Goal: Transaction & Acquisition: Obtain resource

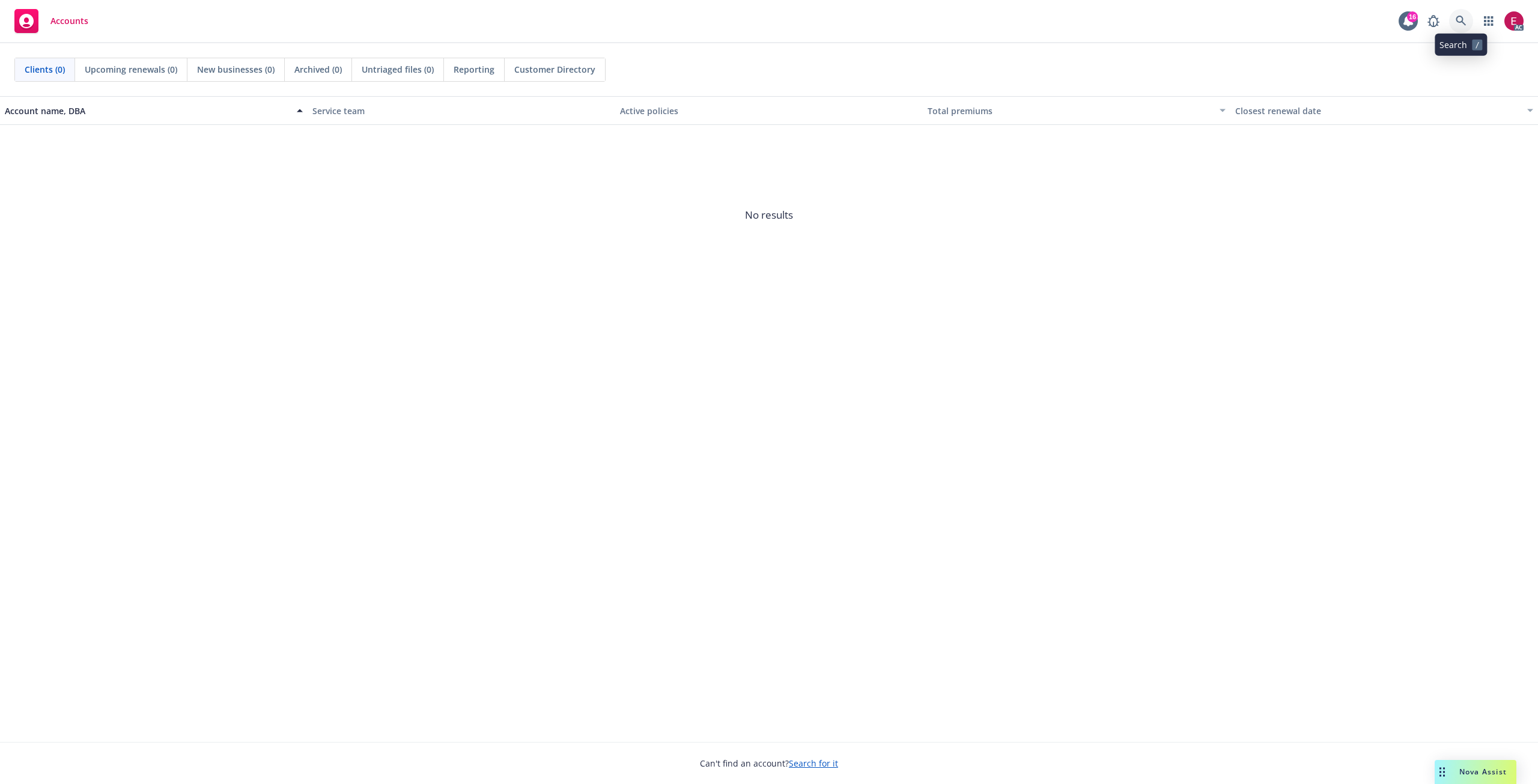
click at [1460, 25] on icon at bounding box center [1461, 20] width 11 height 11
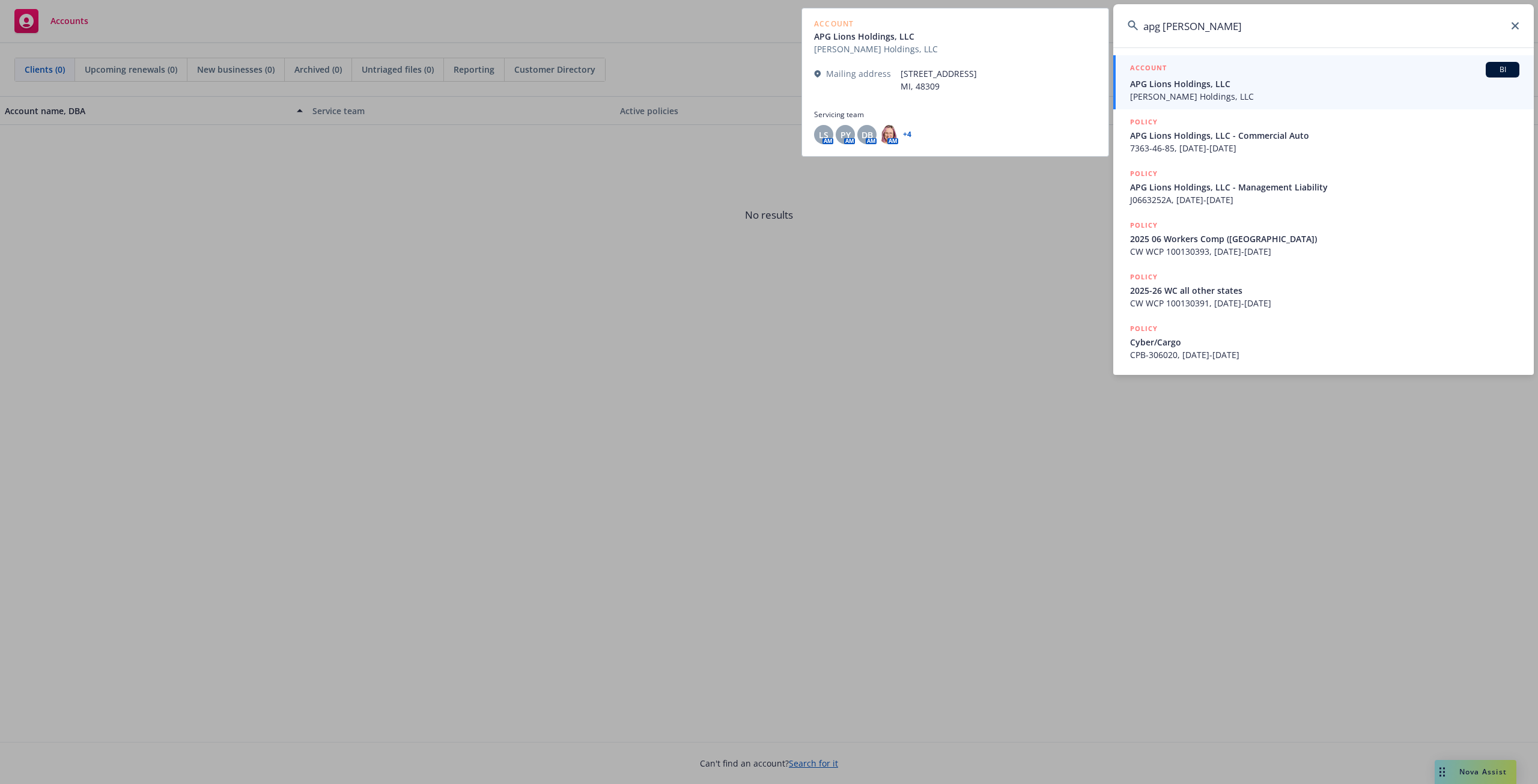
type input "apg [PERSON_NAME]"
click at [1199, 82] on span "APG Lions Holdings, LLC" at bounding box center [1325, 83] width 390 height 12
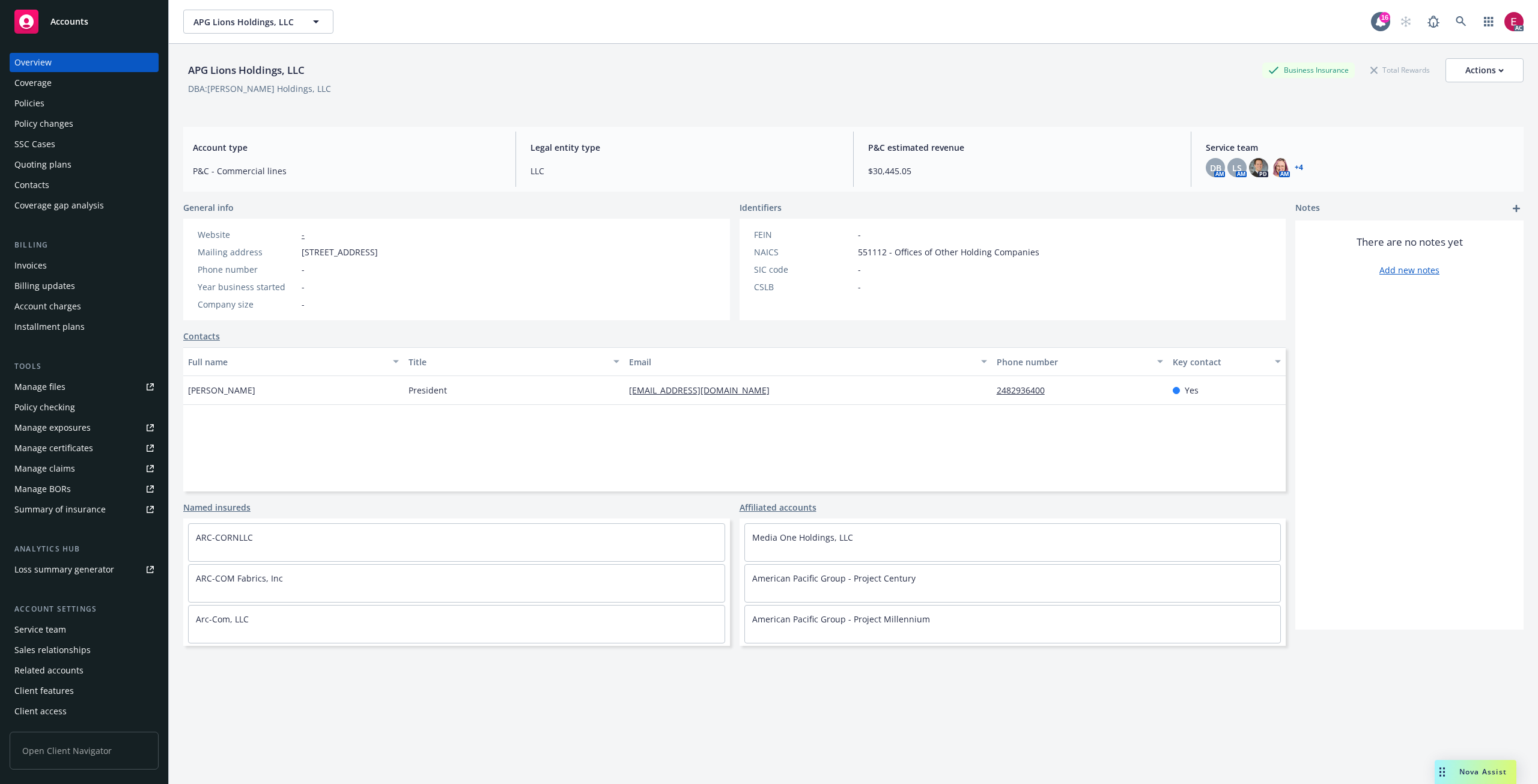
click at [45, 271] on div "Invoices" at bounding box center [31, 265] width 32 height 19
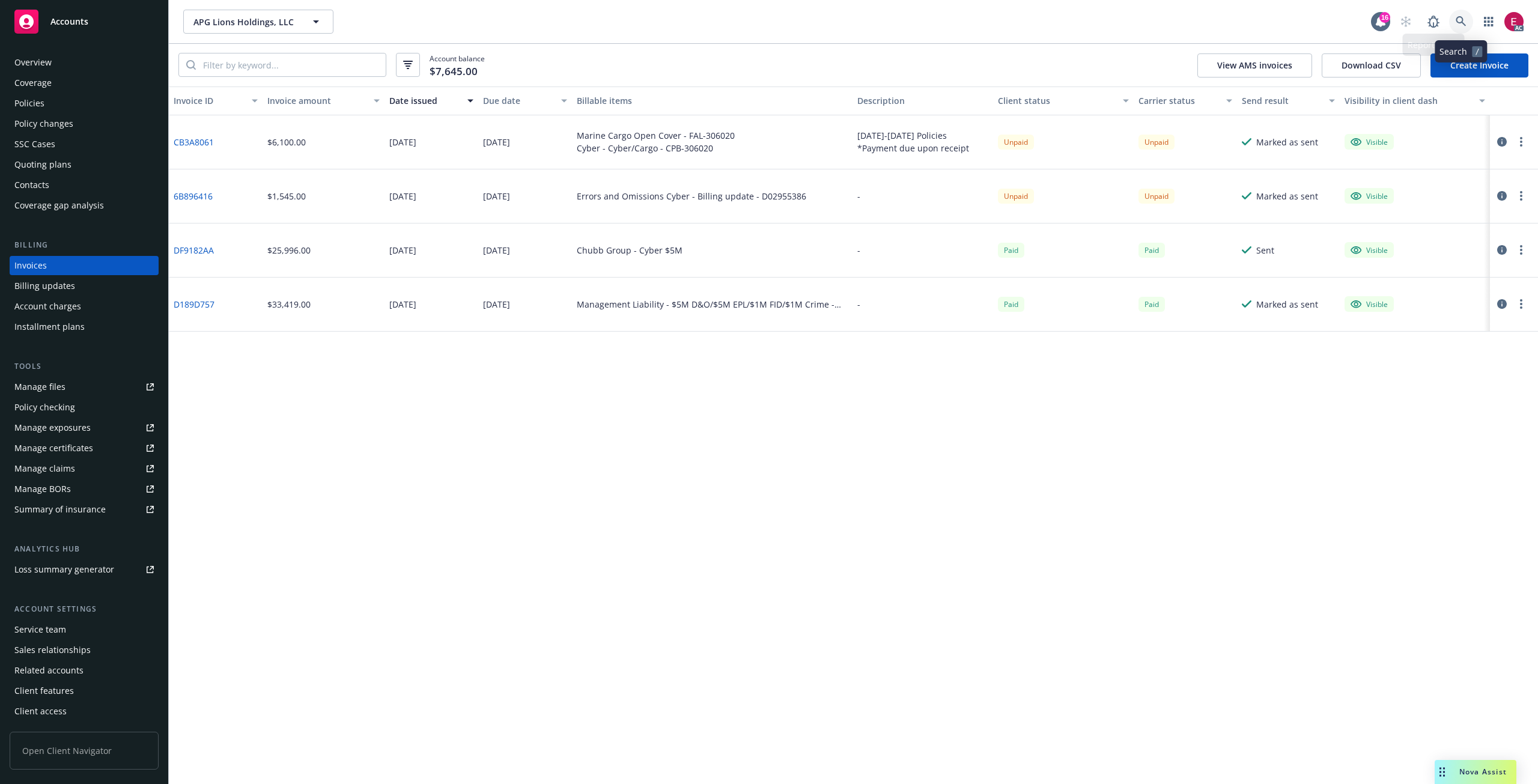
click at [1466, 18] on link at bounding box center [1461, 21] width 24 height 24
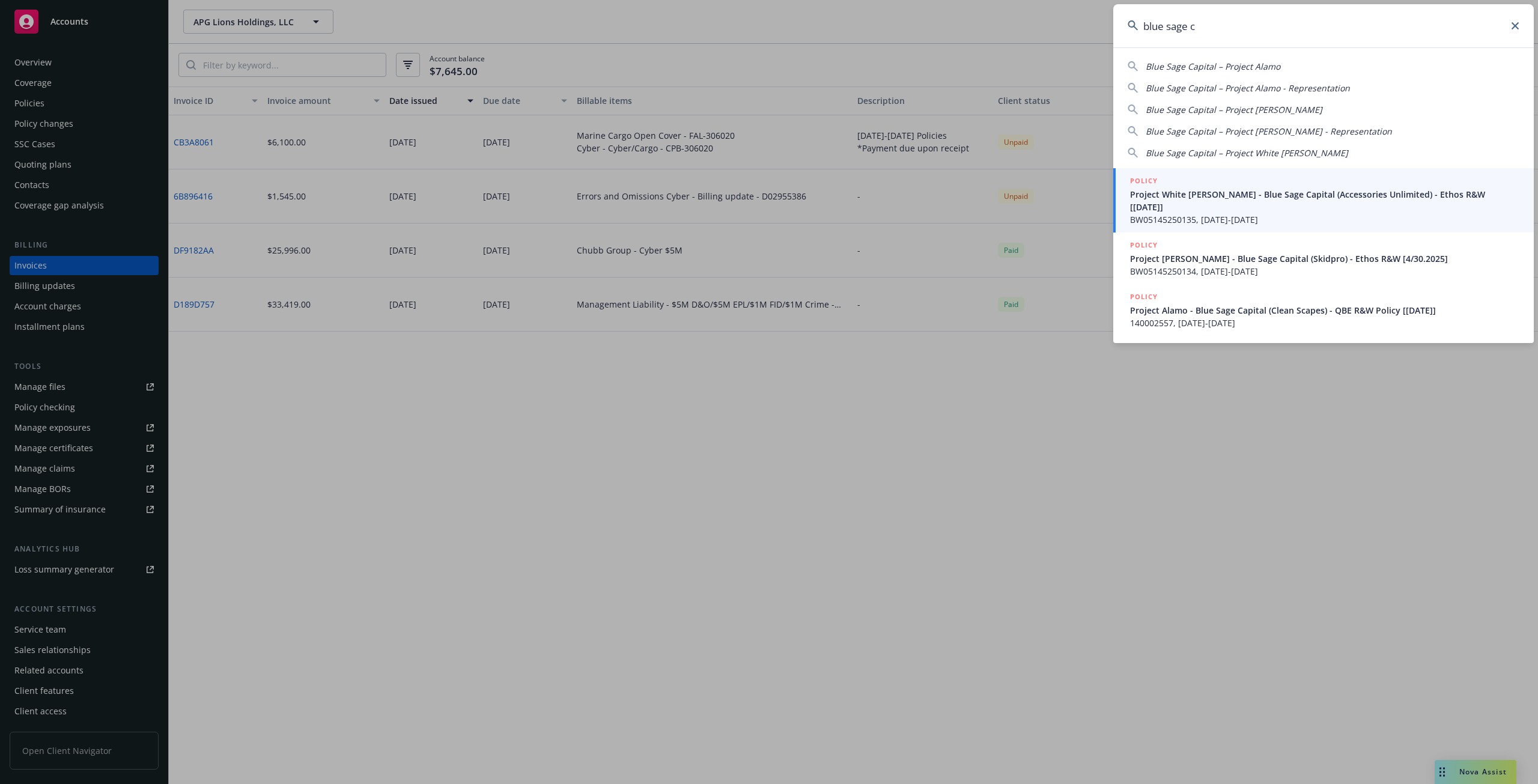
click at [1253, 104] on div "Blue Sage Capital – Project Stark" at bounding box center [1234, 109] width 177 height 12
type input "Blue Sage Capital – Project Stark"
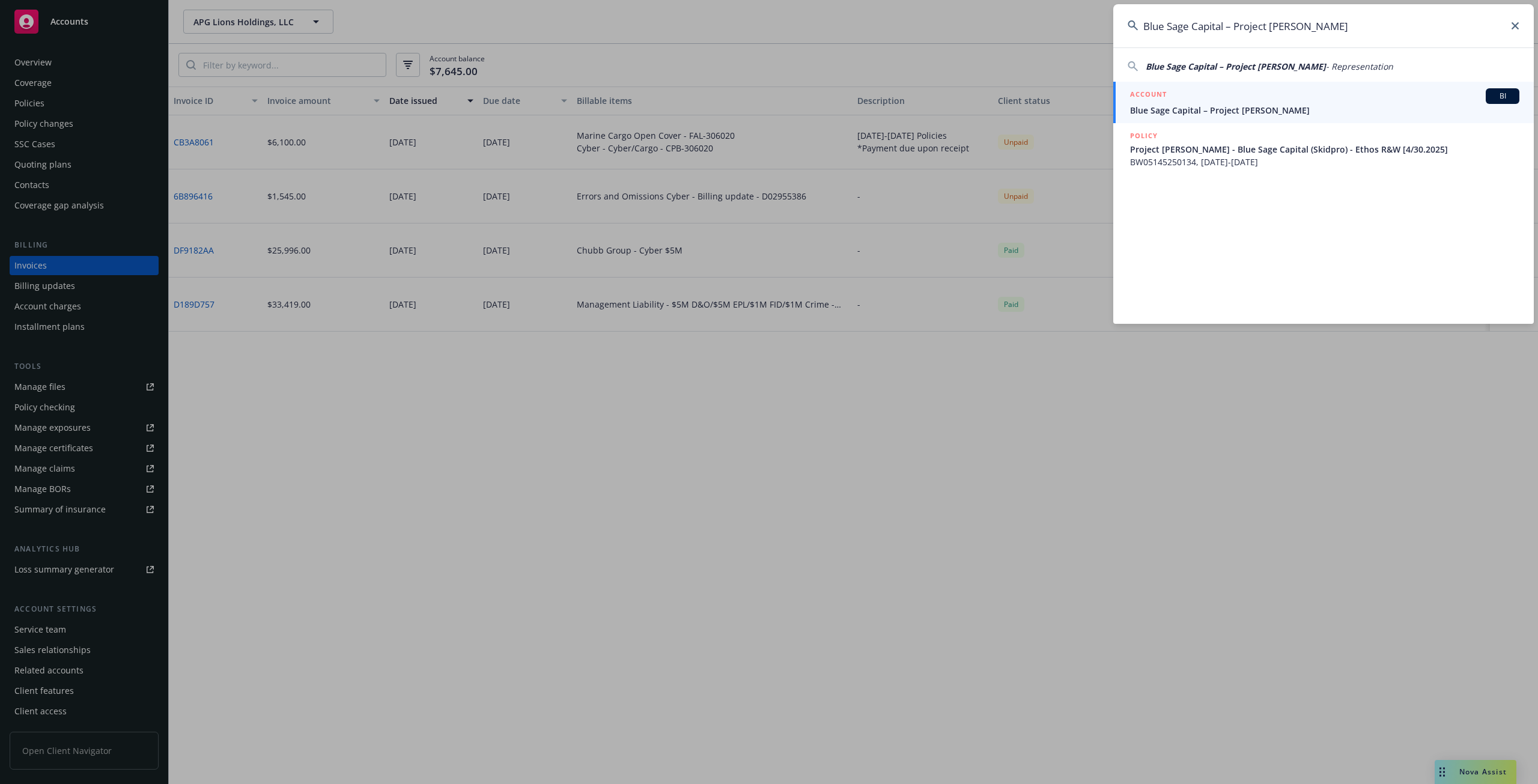
click at [1238, 105] on span "Blue Sage Capital – Project [PERSON_NAME]" at bounding box center [1325, 109] width 390 height 12
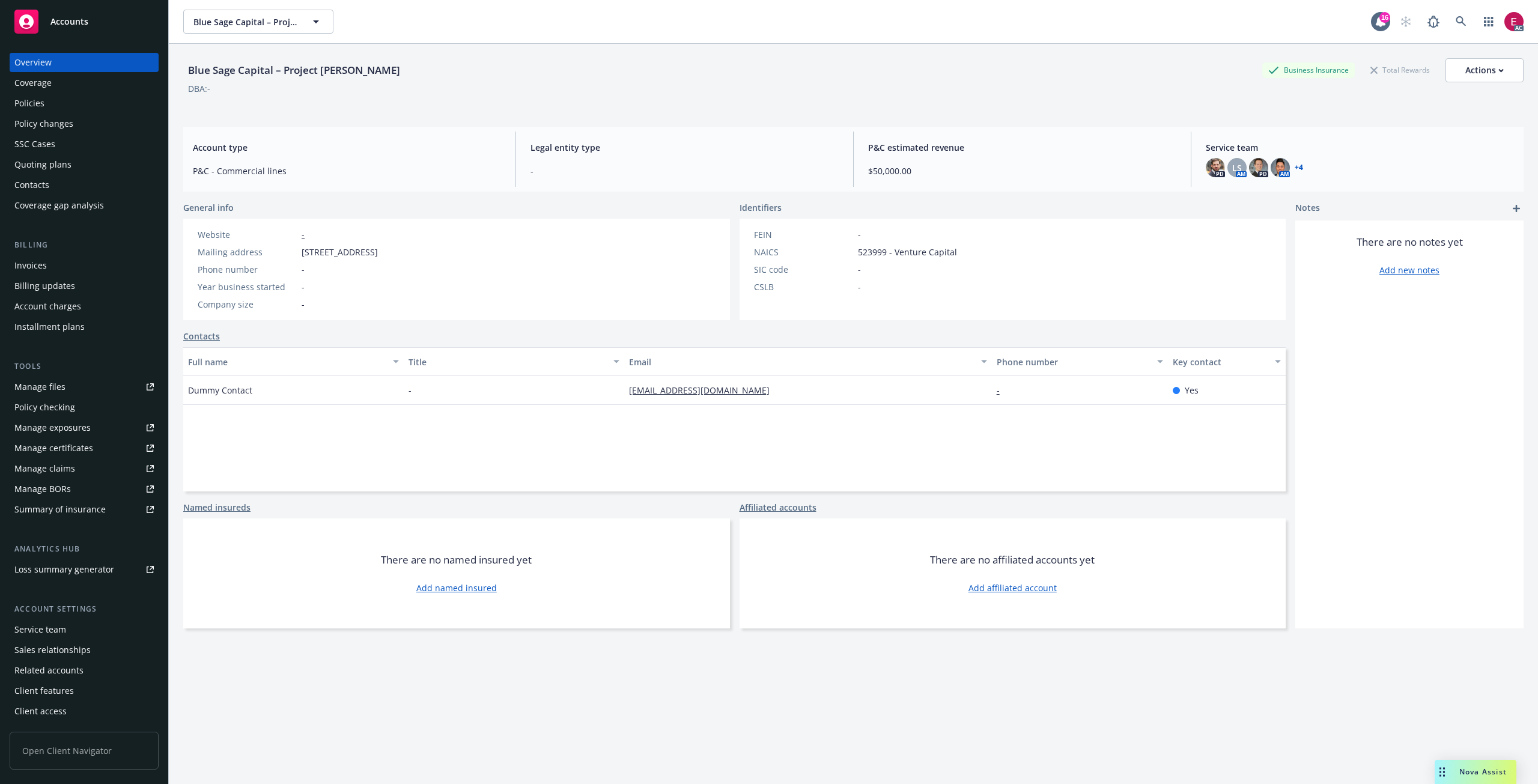
click at [40, 267] on div "Invoices" at bounding box center [31, 265] width 32 height 19
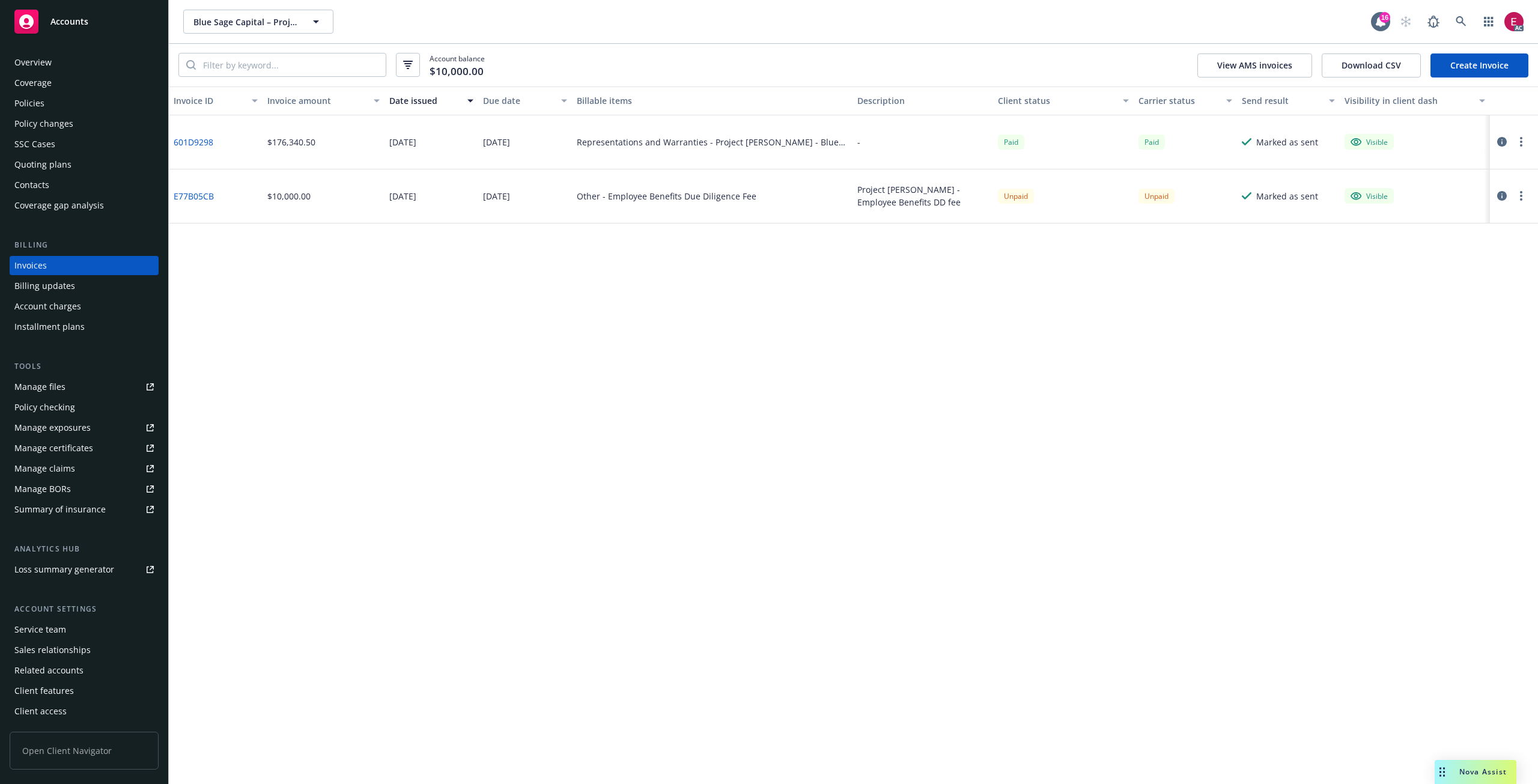
click at [191, 152] on div "601D9298" at bounding box center [215, 142] width 93 height 54
click at [192, 148] on link "601D9298" at bounding box center [193, 141] width 39 height 12
click at [1469, 15] on link at bounding box center [1461, 21] width 24 height 24
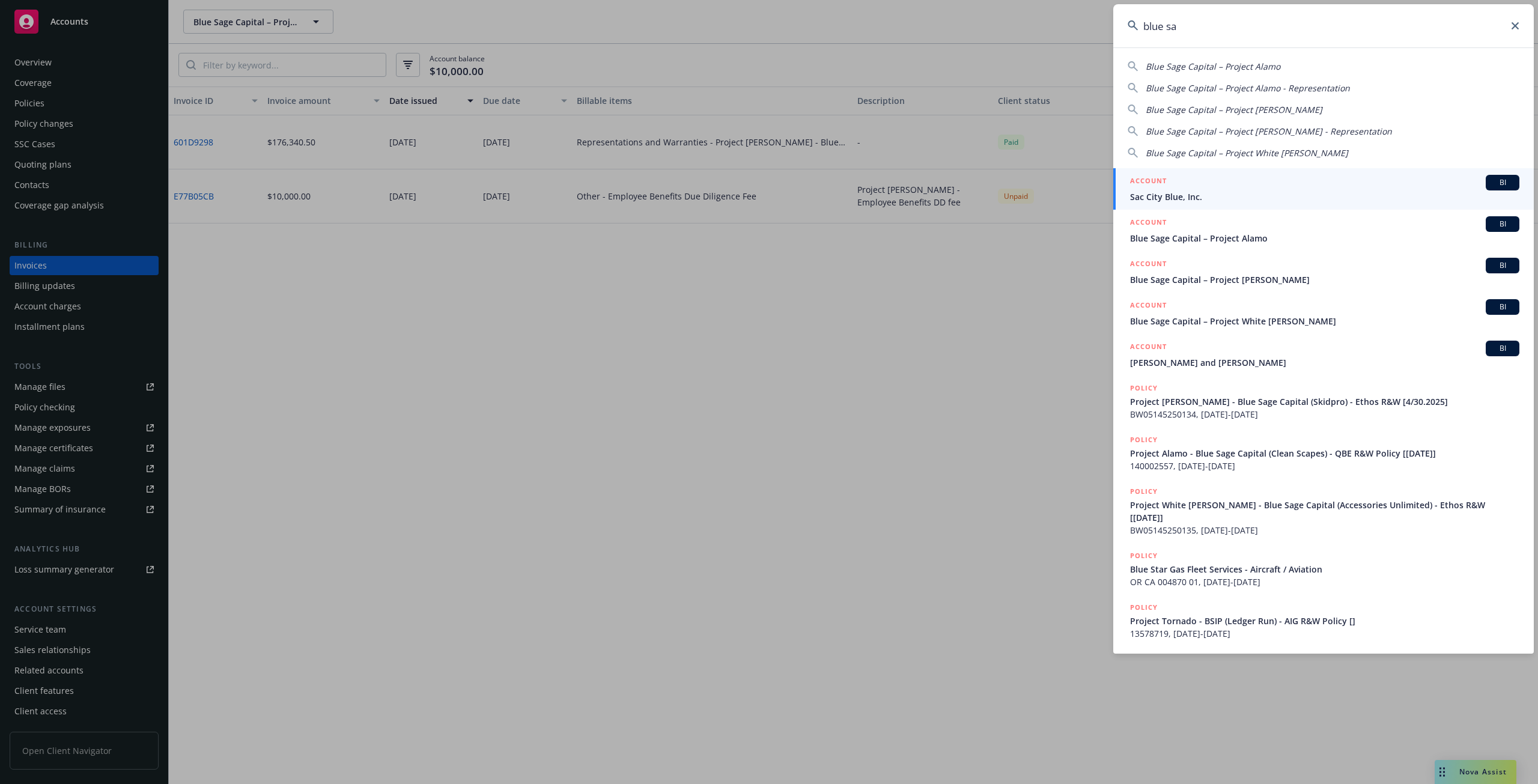
click at [1268, 155] on span "Blue Sage Capital – Project White [PERSON_NAME]" at bounding box center [1247, 153] width 203 height 12
type input "Blue Sage Capital – Project White [PERSON_NAME]"
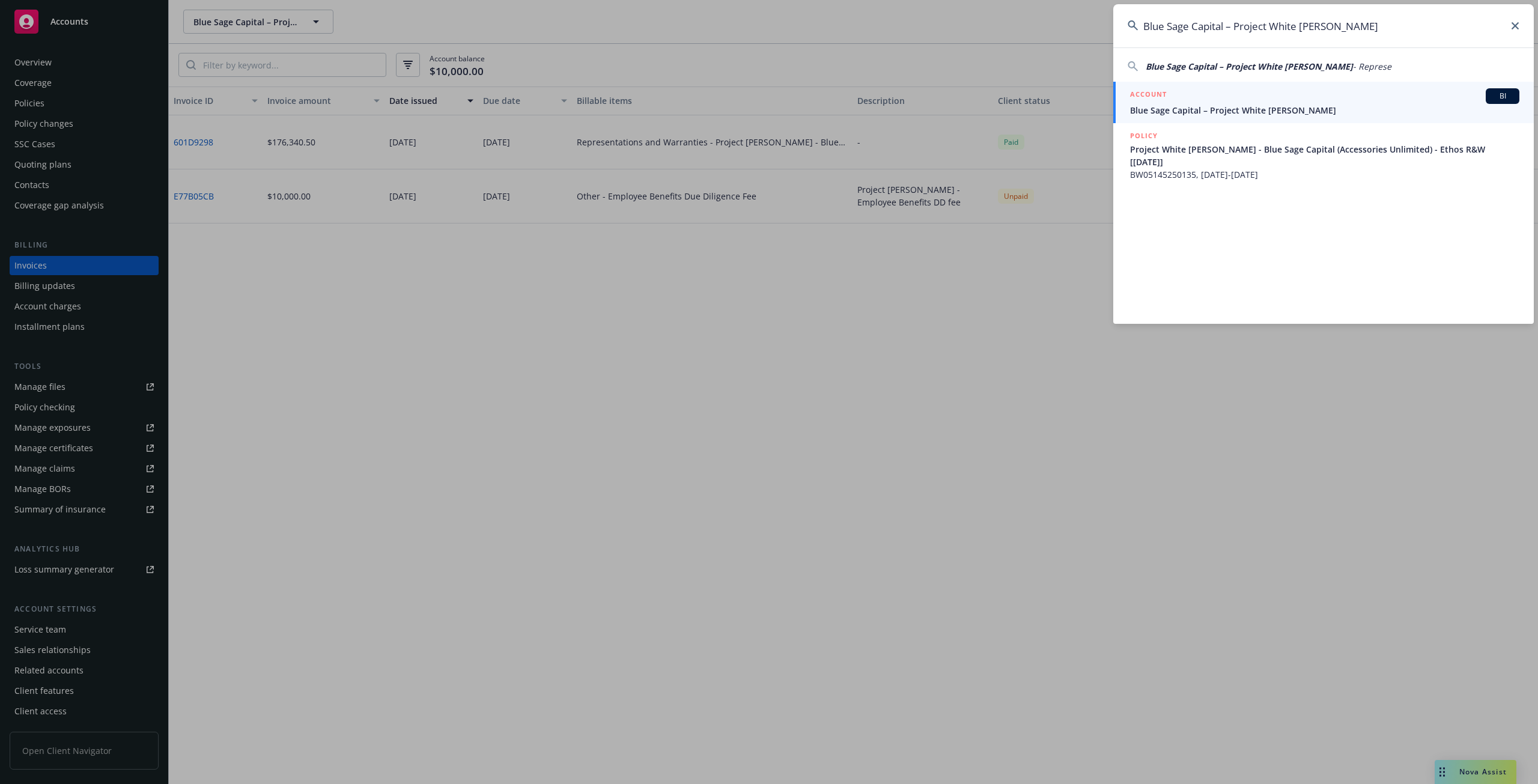
click at [1226, 109] on span "Blue Sage Capital – Project White Walker" at bounding box center [1325, 109] width 390 height 12
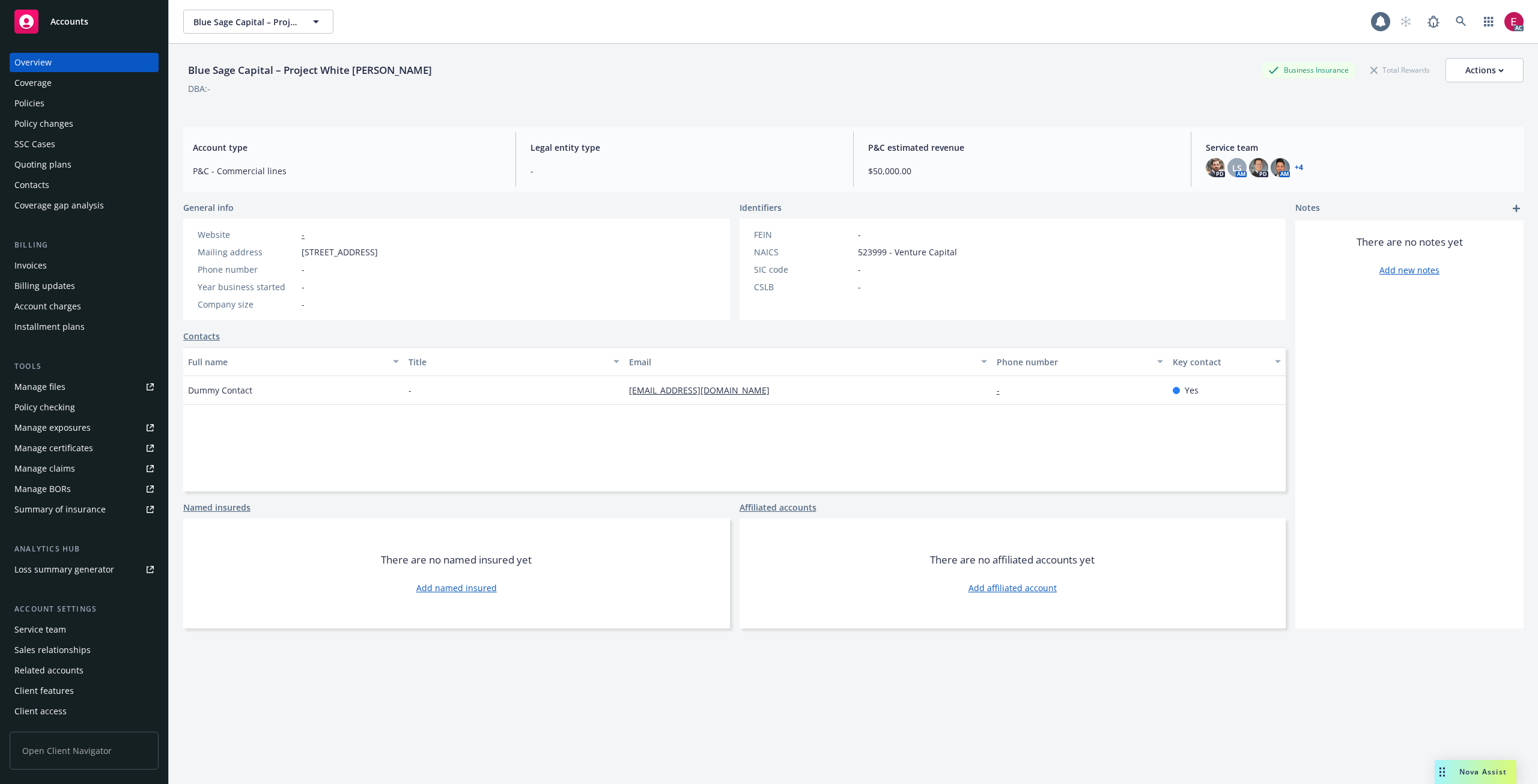
click at [28, 260] on div "Invoices" at bounding box center [31, 265] width 32 height 19
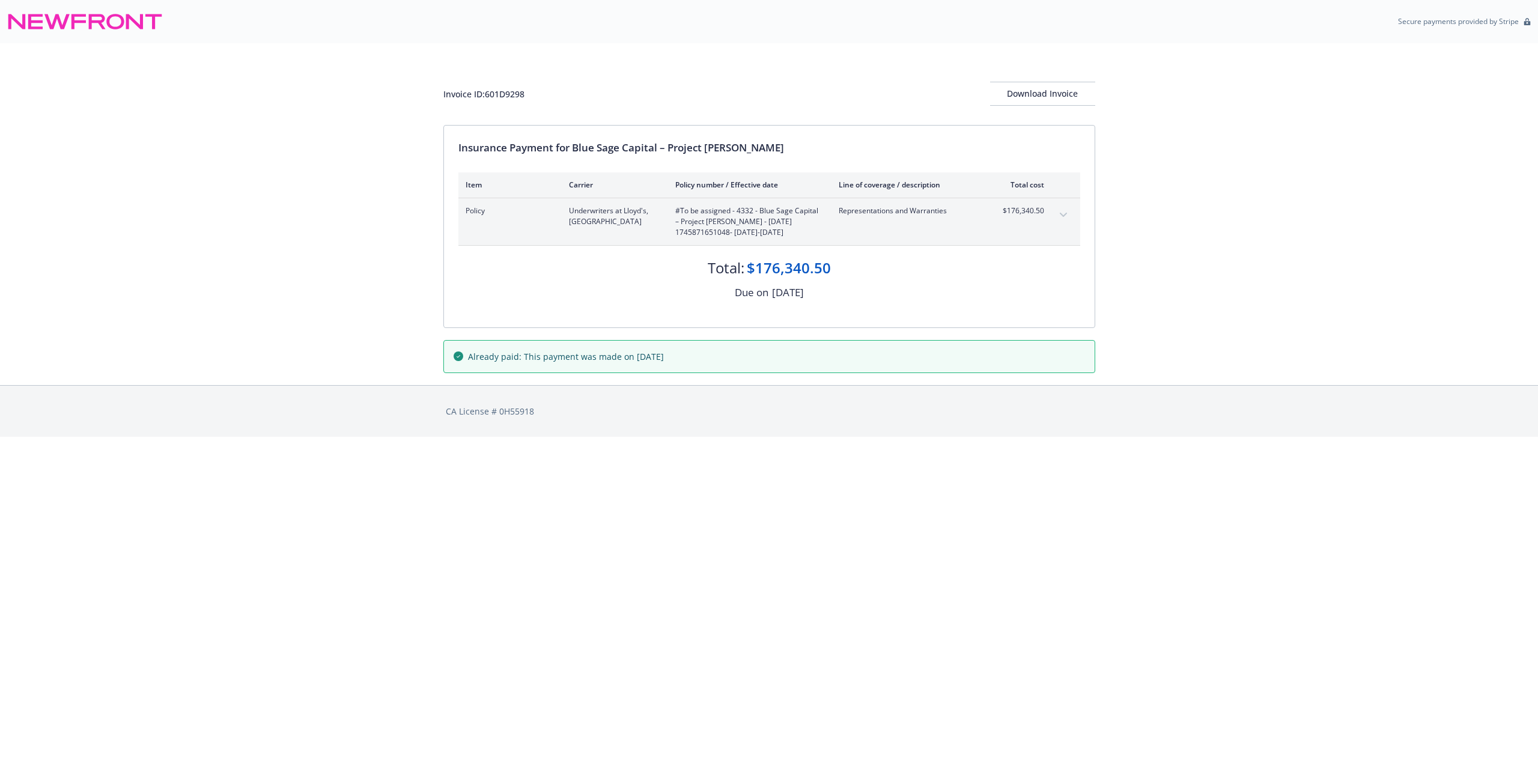
click at [1062, 217] on button "expand content" at bounding box center [1063, 215] width 19 height 19
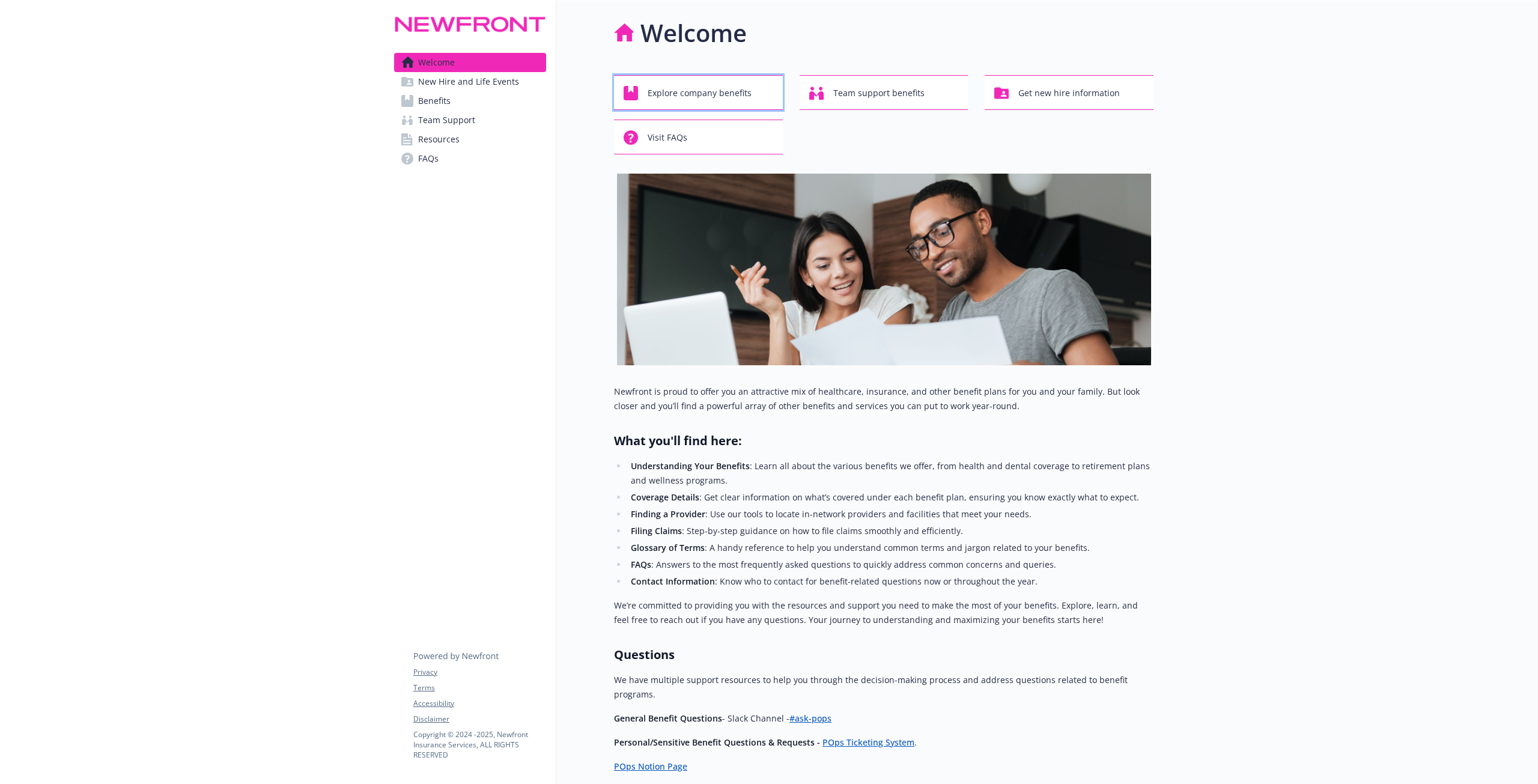
click at [742, 93] on span "Explore company benefits" at bounding box center [700, 93] width 104 height 23
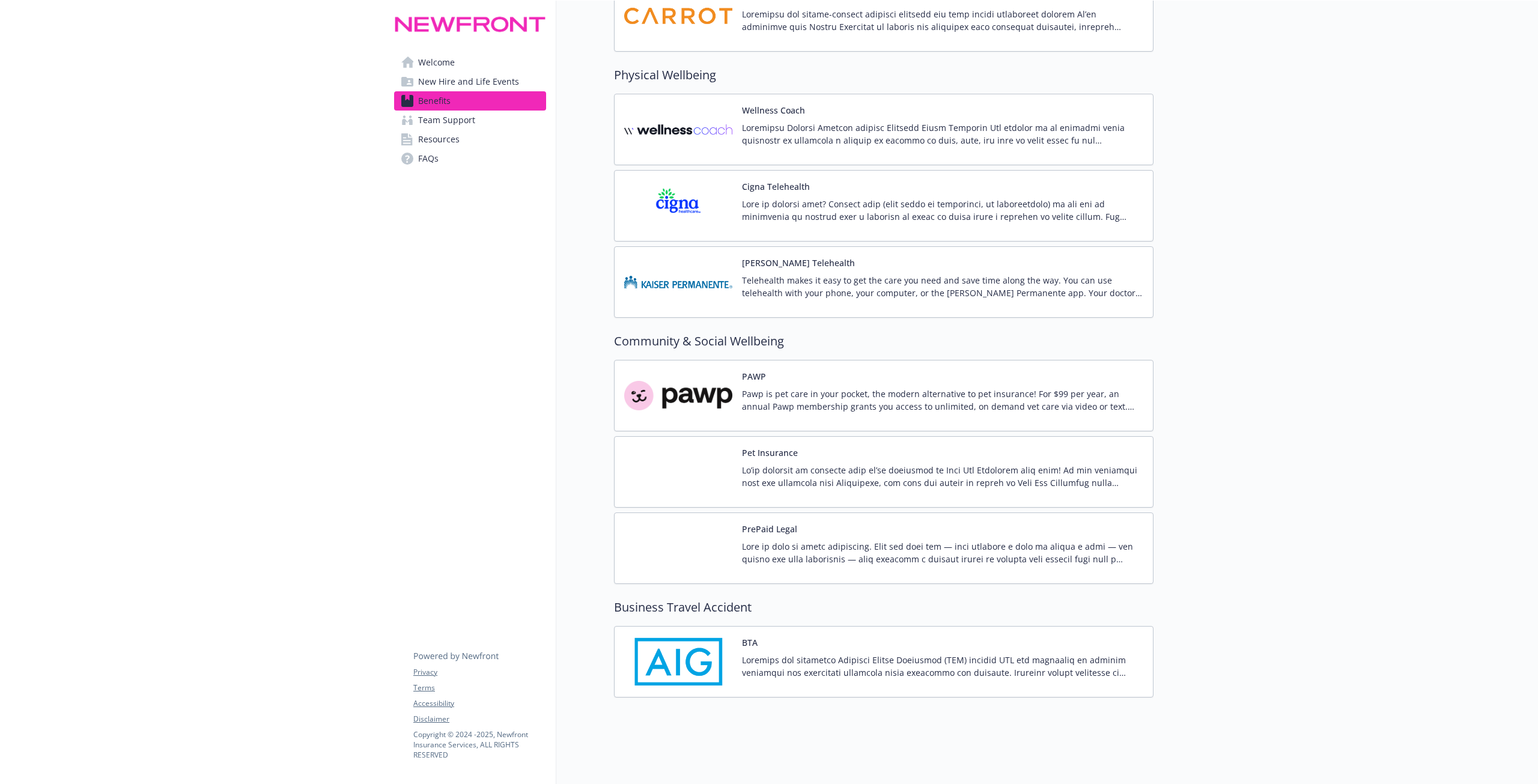
scroll to position [2975, 0]
click at [461, 85] on span "New Hire and Life Events" at bounding box center [468, 82] width 101 height 19
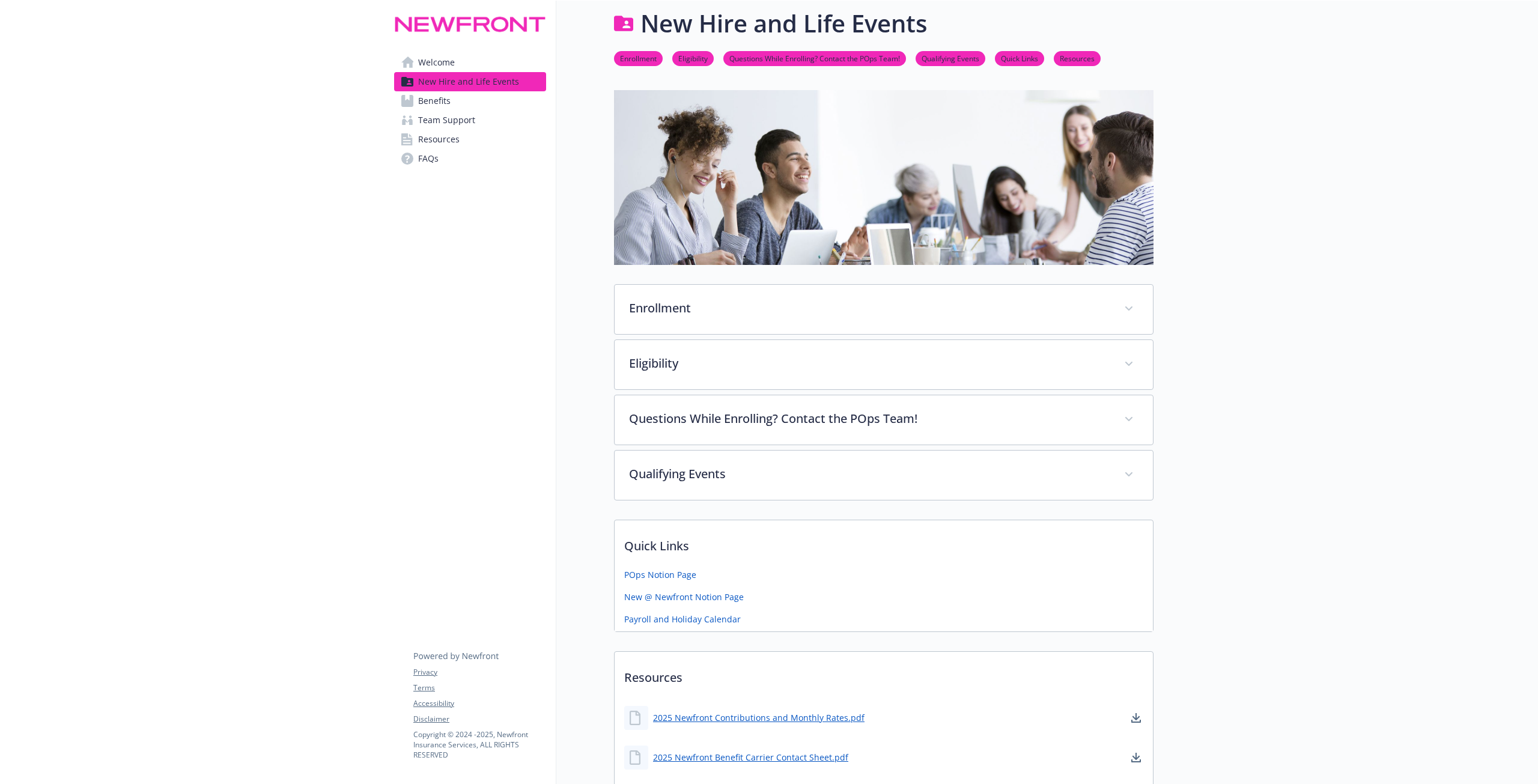
scroll to position [137, 0]
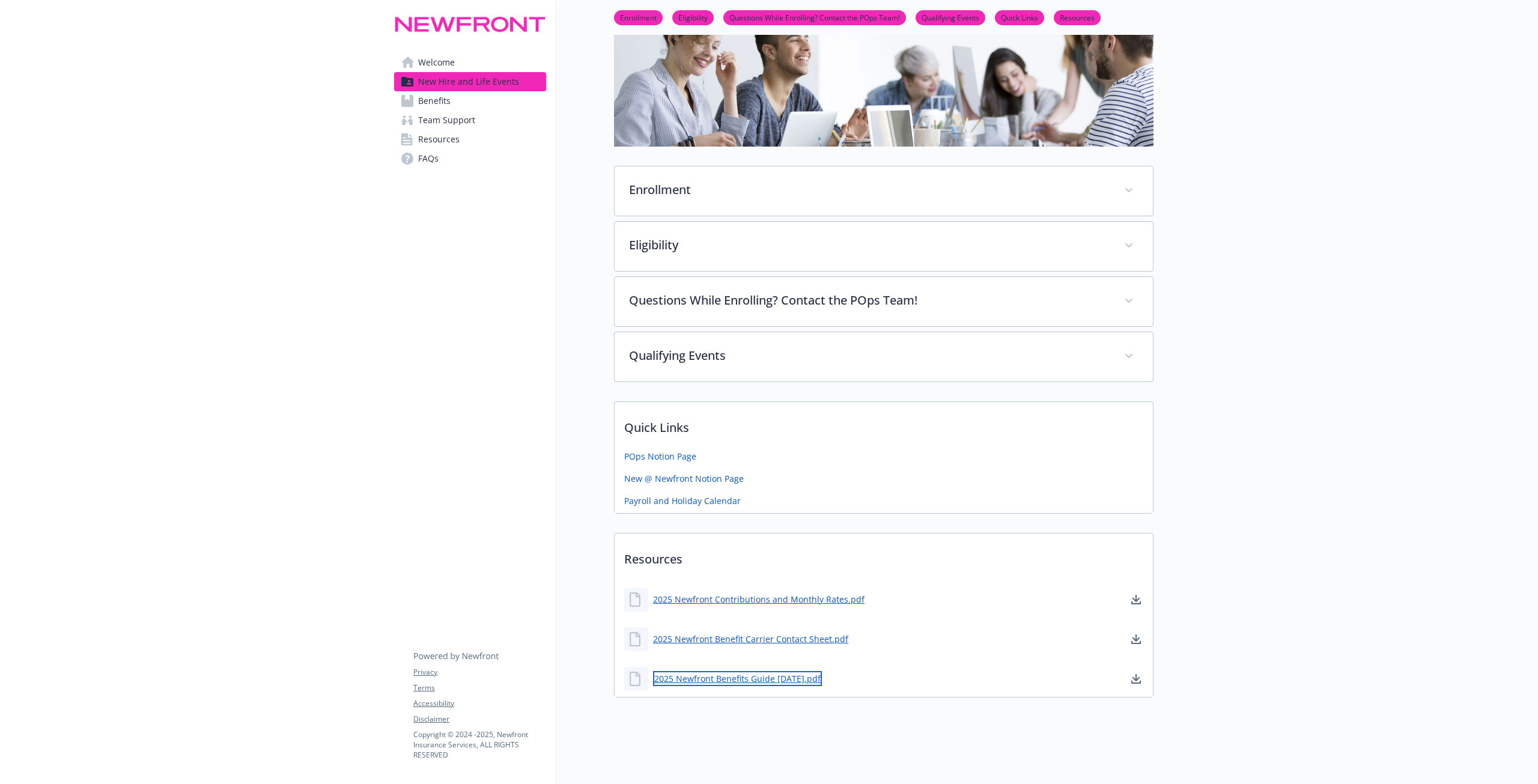
click at [729, 672] on link "2025 Newfront Benefits Guide [DATE].pdf" at bounding box center [737, 678] width 169 height 15
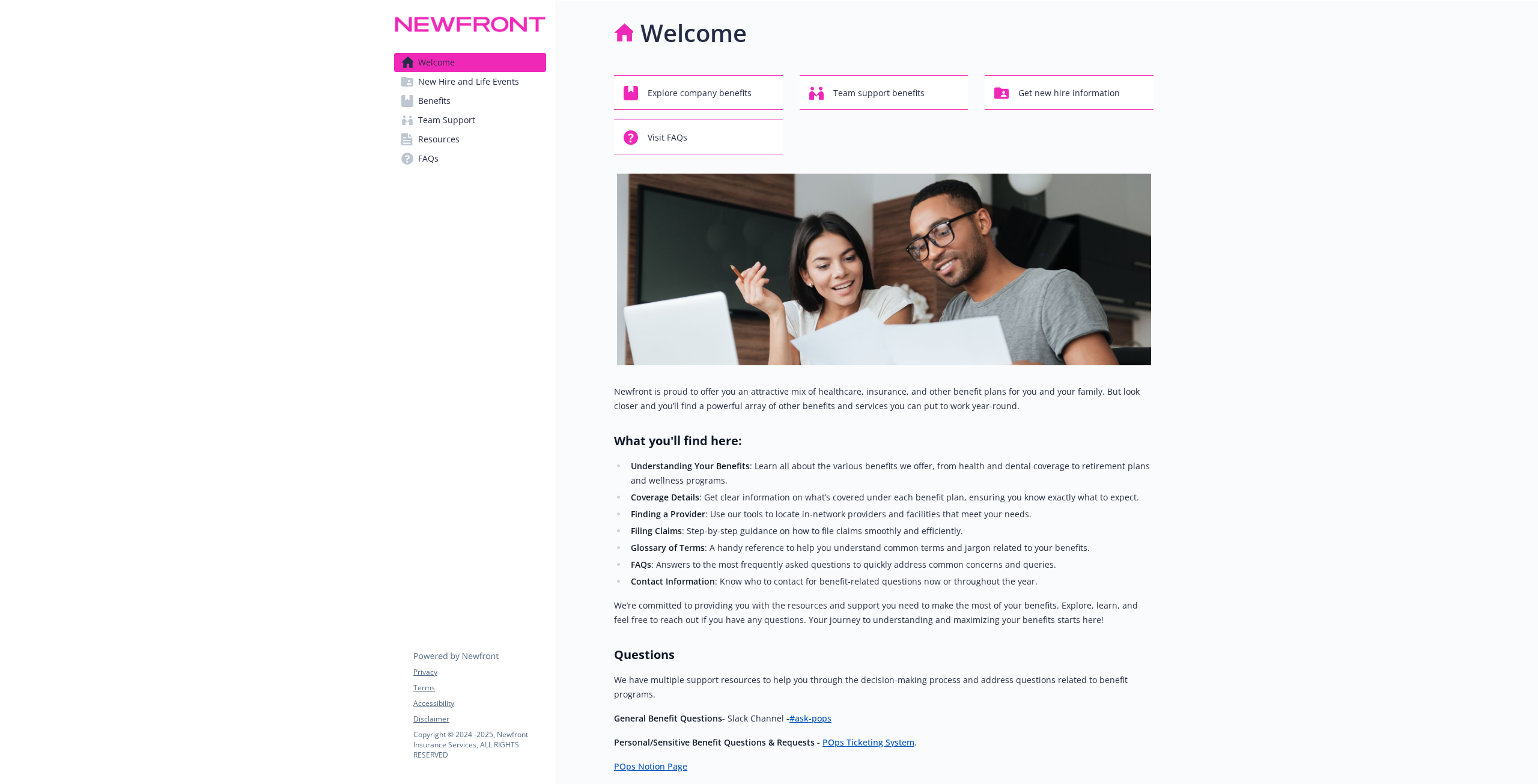
click at [454, 92] on link "Benefits" at bounding box center [470, 101] width 152 height 19
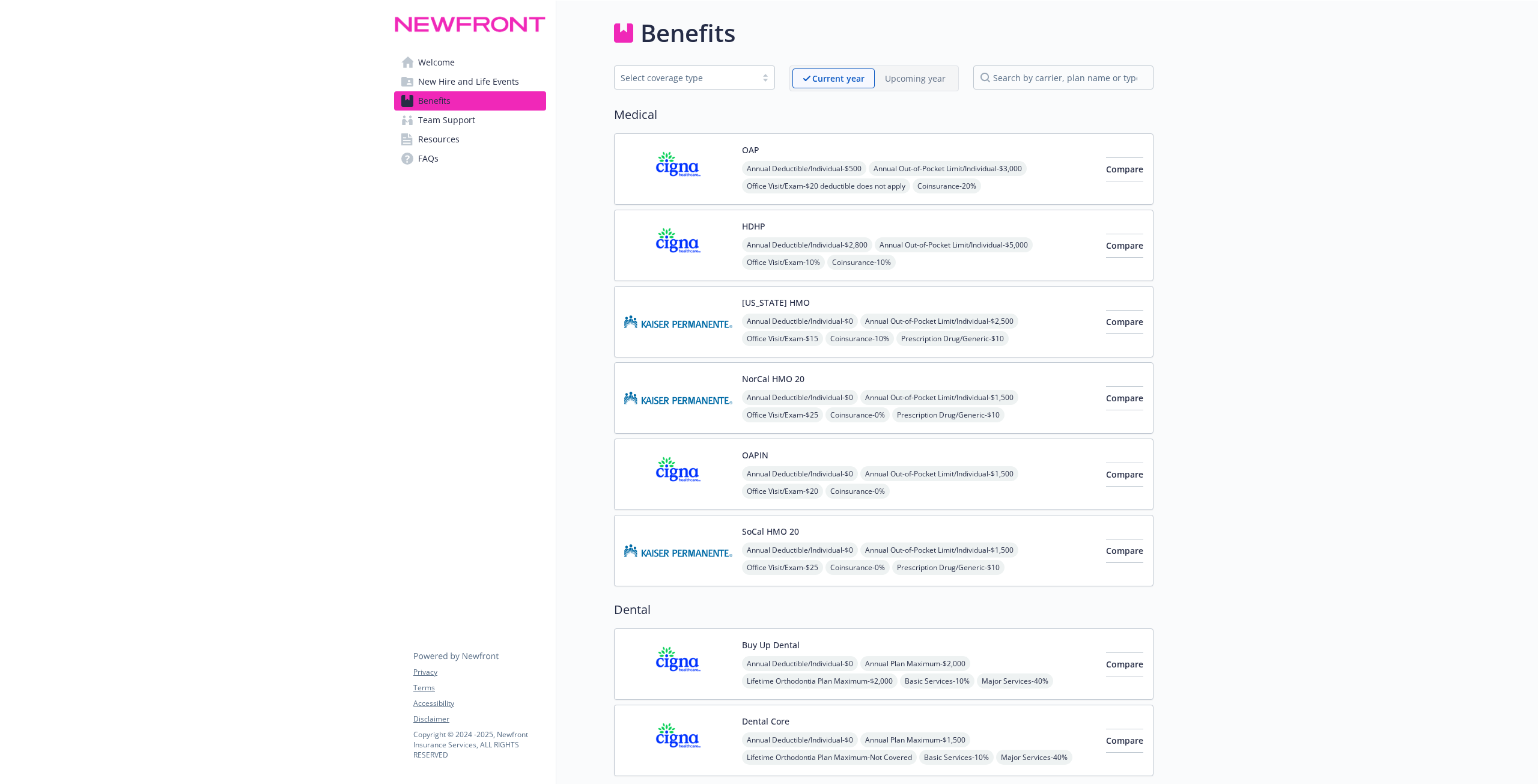
click at [457, 131] on span "Resources" at bounding box center [438, 139] width 42 height 19
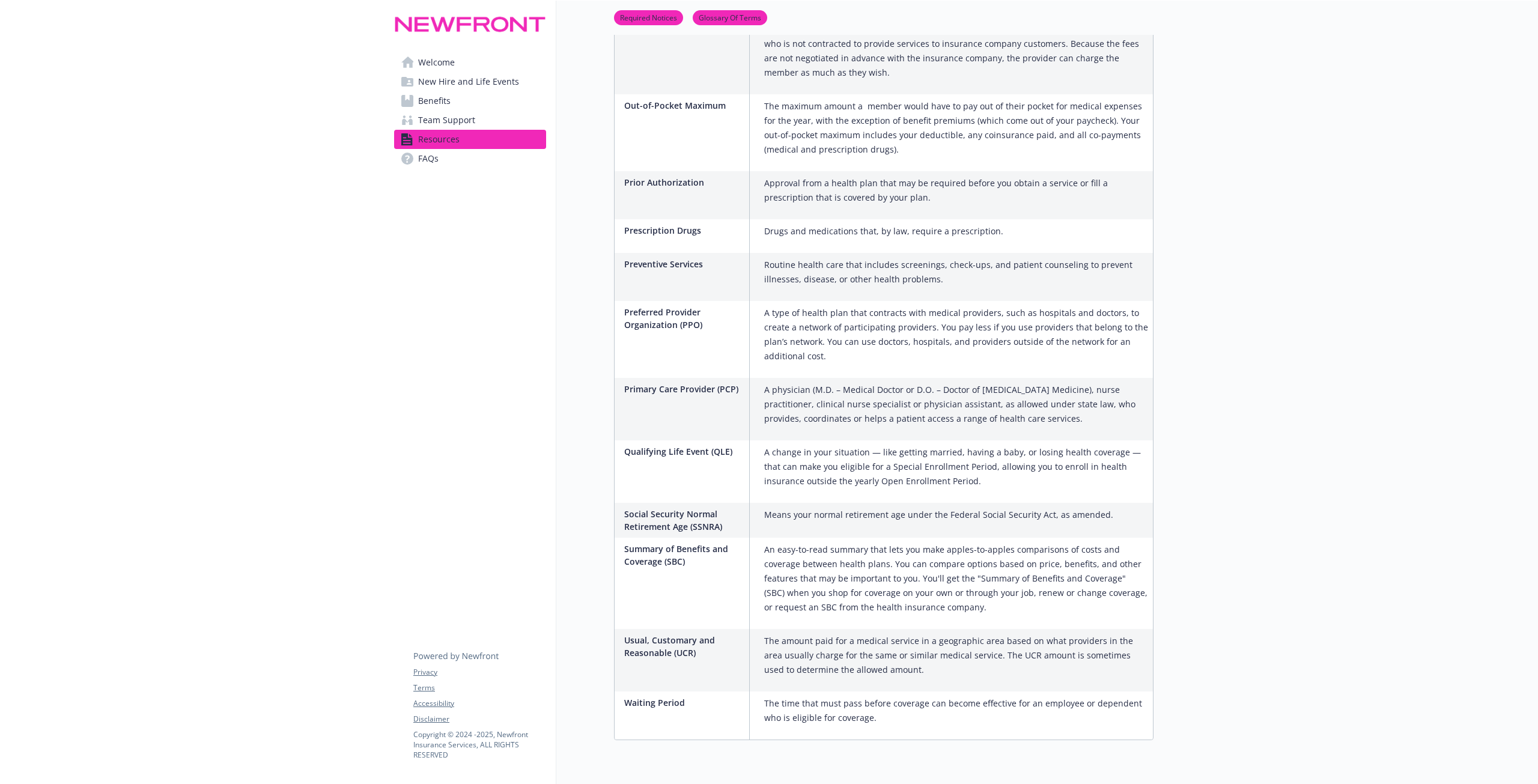
scroll to position [1764, 0]
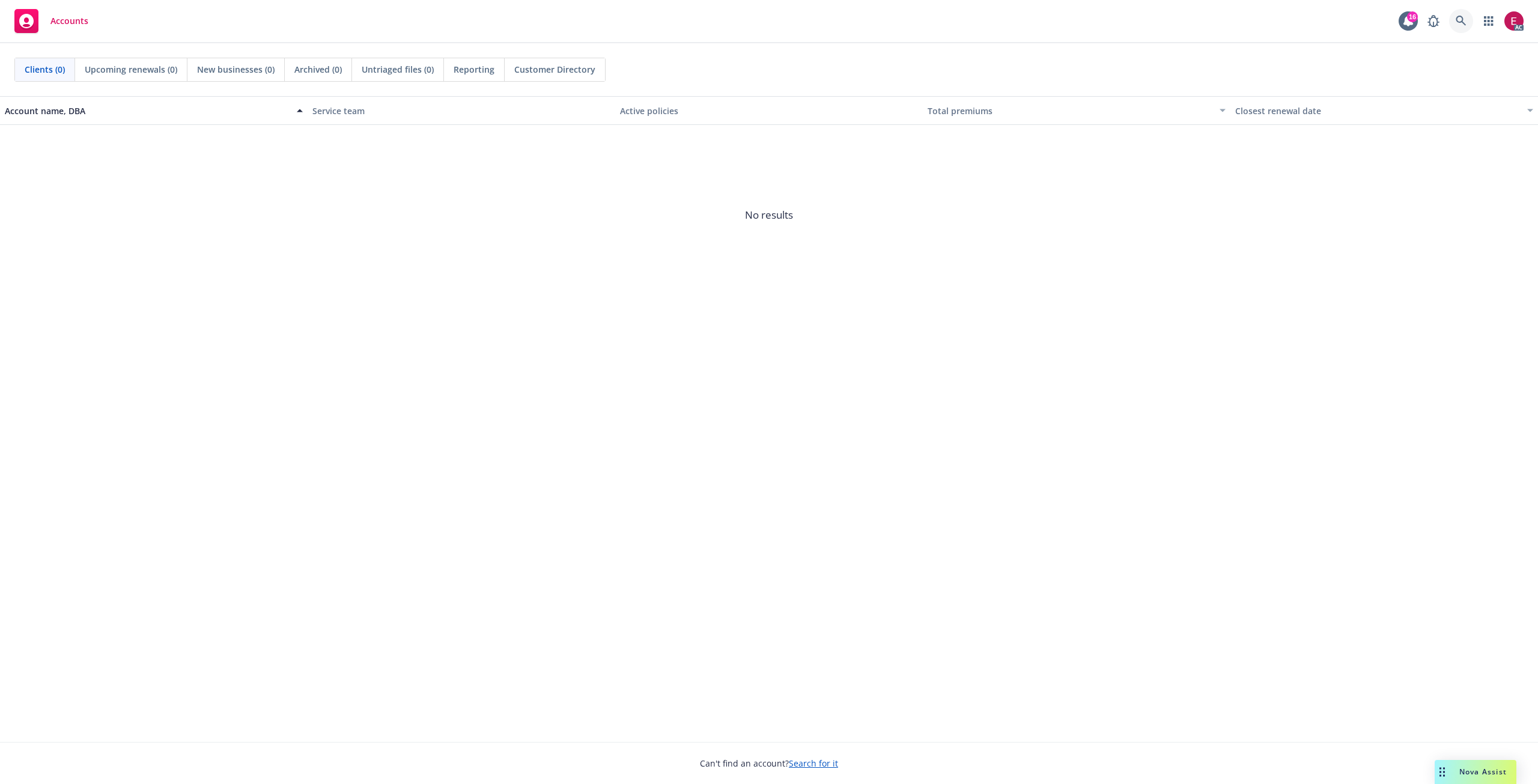
click at [1472, 20] on link at bounding box center [1461, 20] width 24 height 24
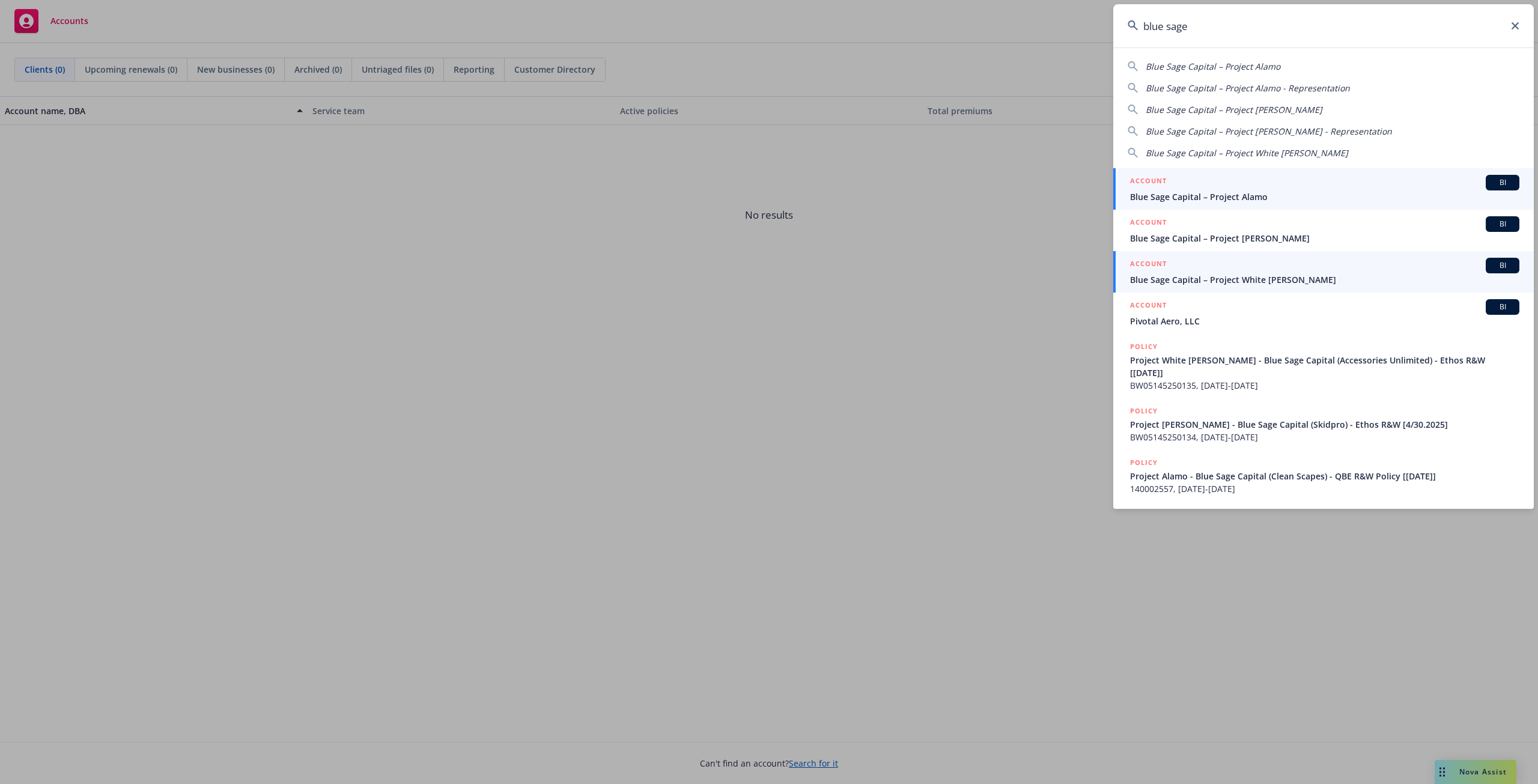
type input "blue sage"
click at [1282, 281] on span "Blue Sage Capital – Project White Walker" at bounding box center [1325, 279] width 390 height 12
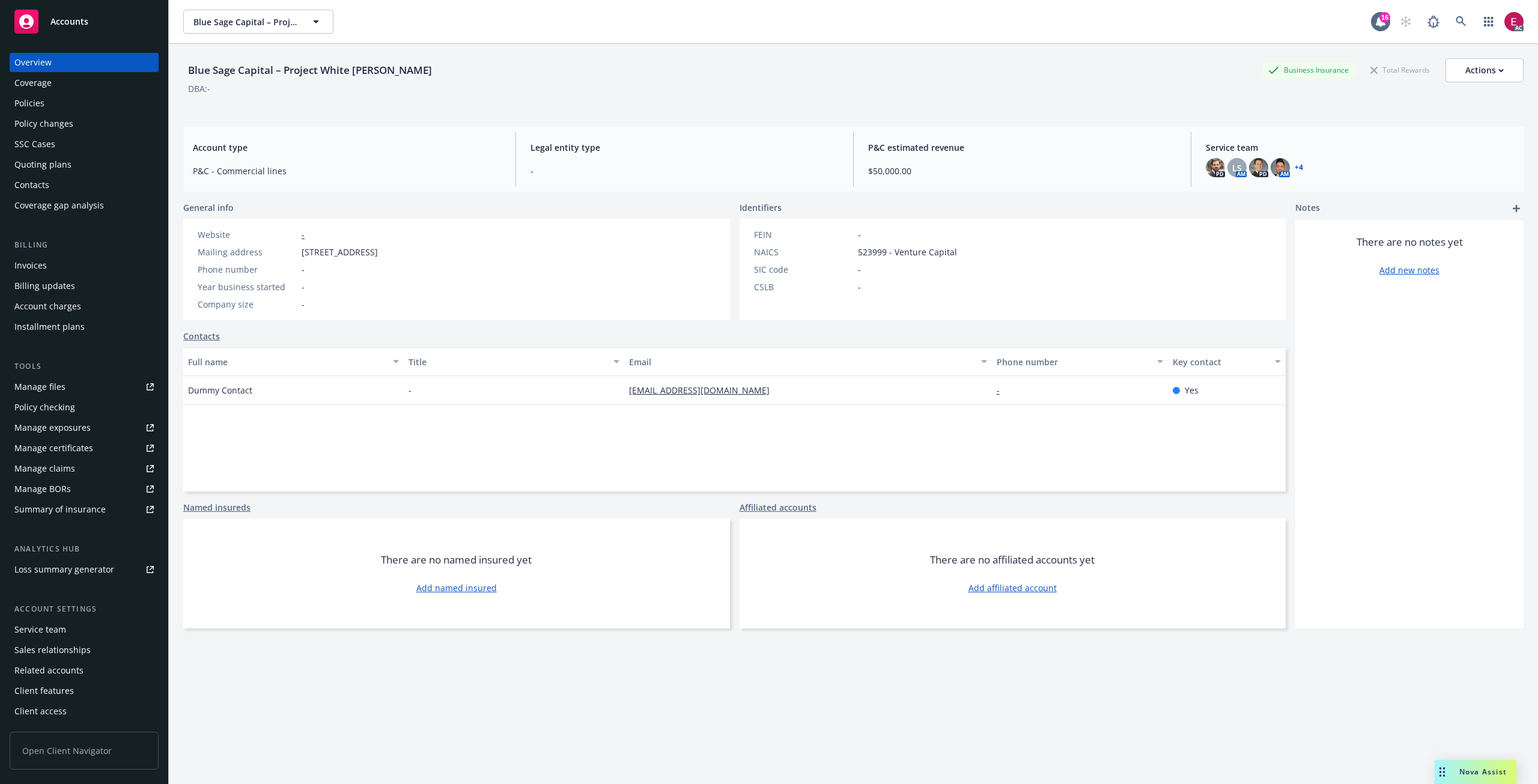
click at [55, 266] on div "Invoices" at bounding box center [84, 265] width 139 height 19
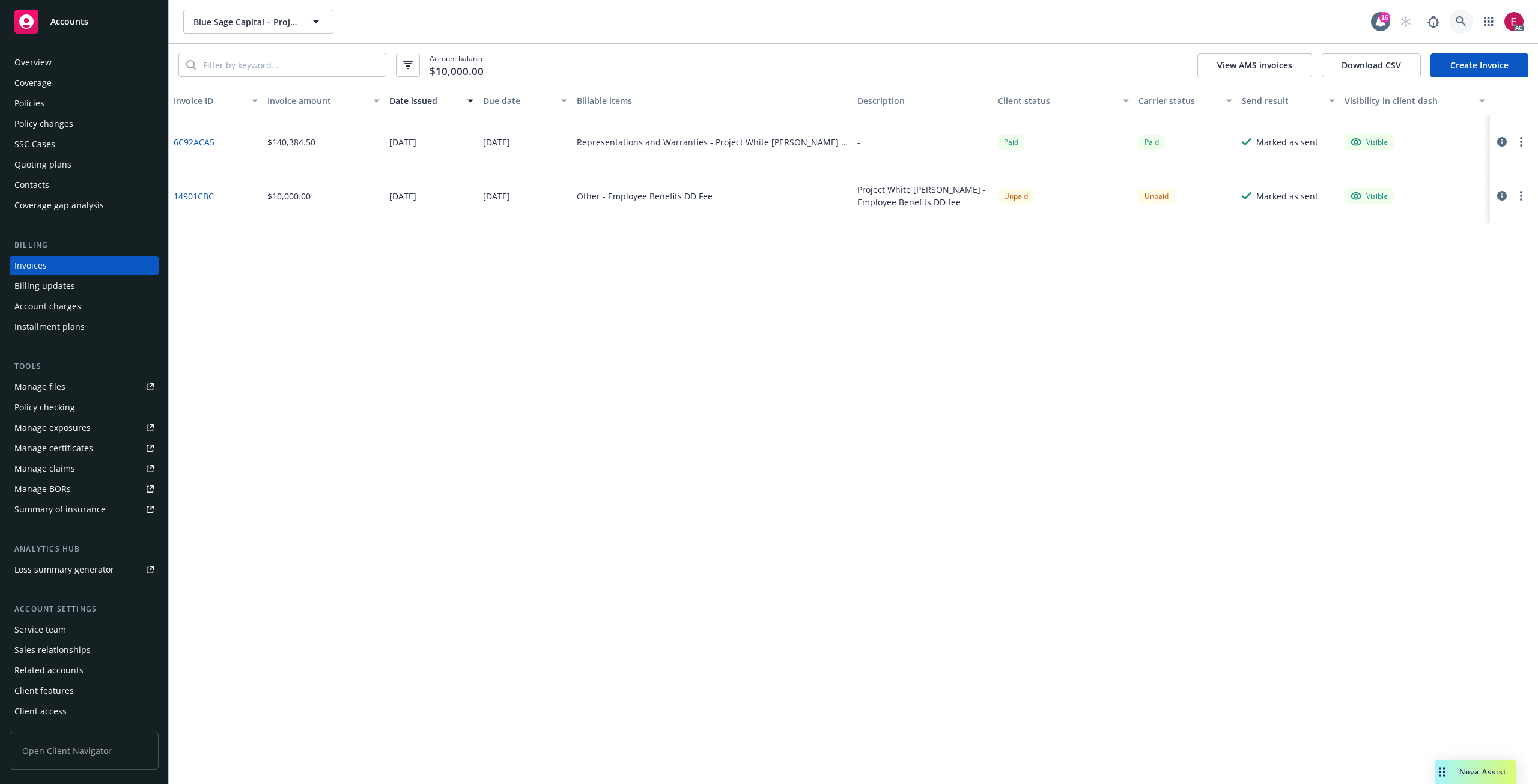
click at [1461, 19] on icon at bounding box center [1461, 21] width 11 height 11
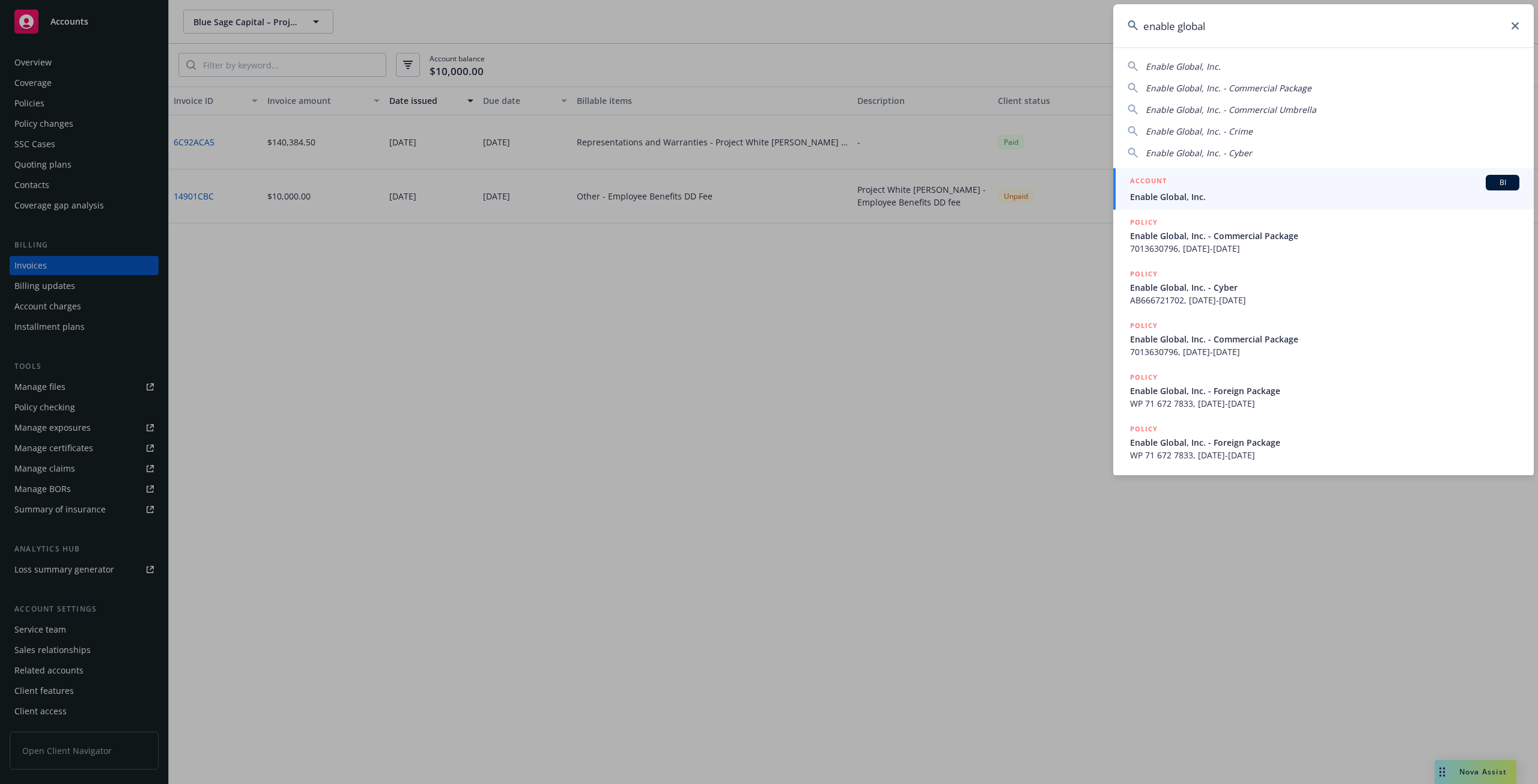
type input "enable global"
click at [1216, 185] on div "ACCOUNT BI" at bounding box center [1325, 182] width 390 height 15
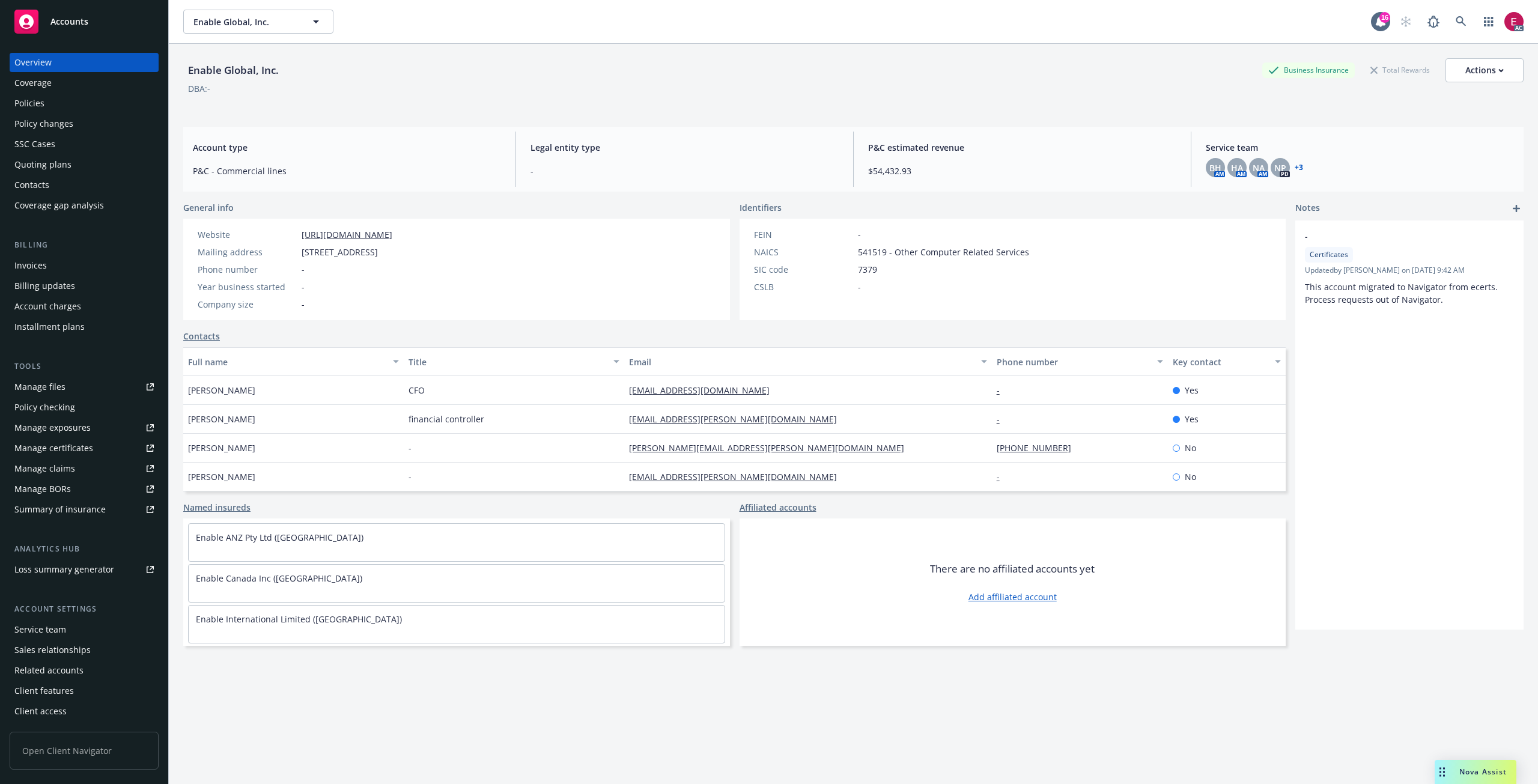
click at [27, 263] on div "Invoices" at bounding box center [31, 265] width 32 height 19
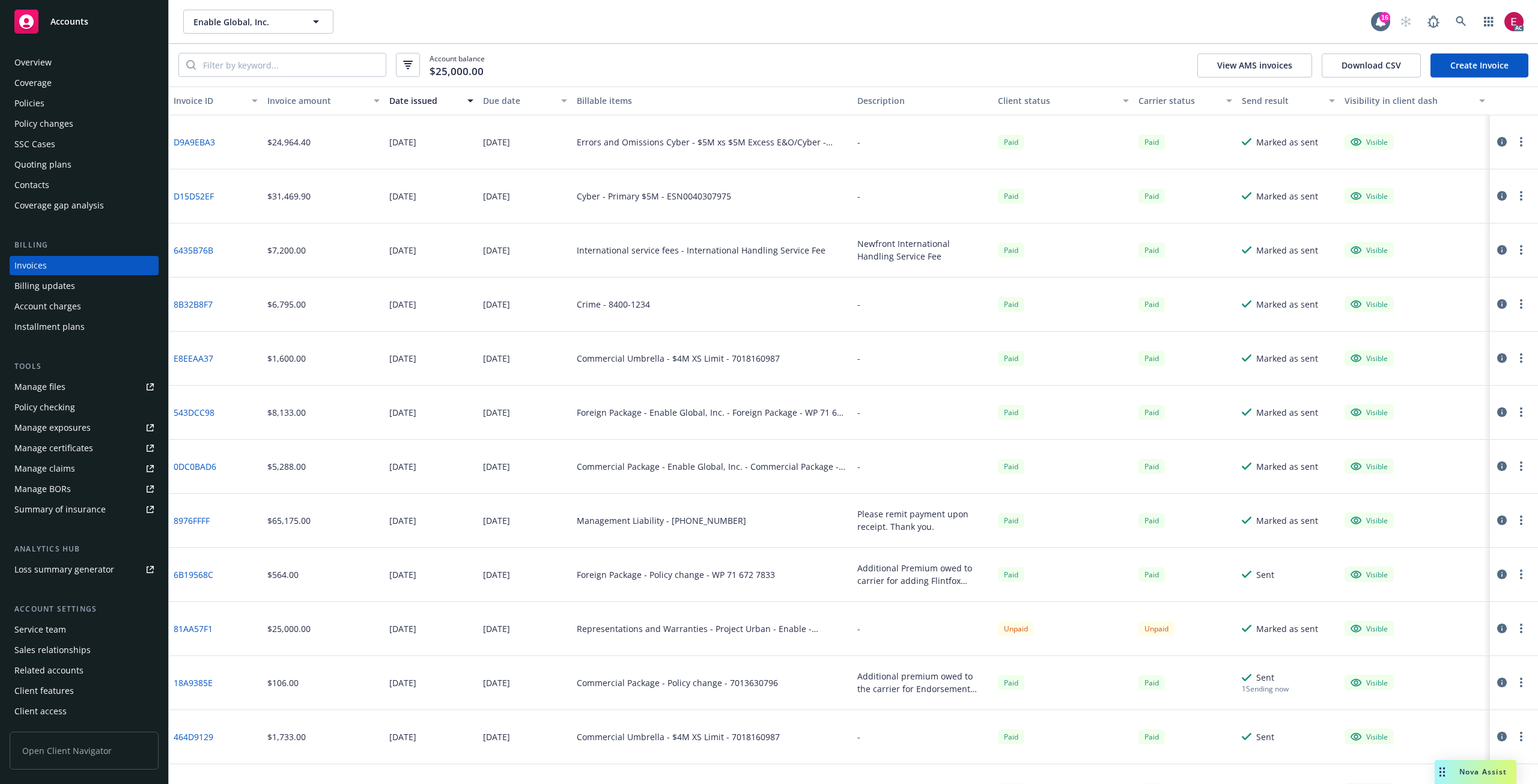
click at [662, 628] on div "Representations and Warranties - Project Urban - Enable - Devonshire W&I Policy…" at bounding box center [713, 628] width 271 height 12
click at [203, 629] on link "81AA57F1" at bounding box center [193, 628] width 39 height 12
click at [198, 633] on link "81AA57F1" at bounding box center [193, 628] width 39 height 12
click at [1459, 26] on icon at bounding box center [1461, 21] width 11 height 11
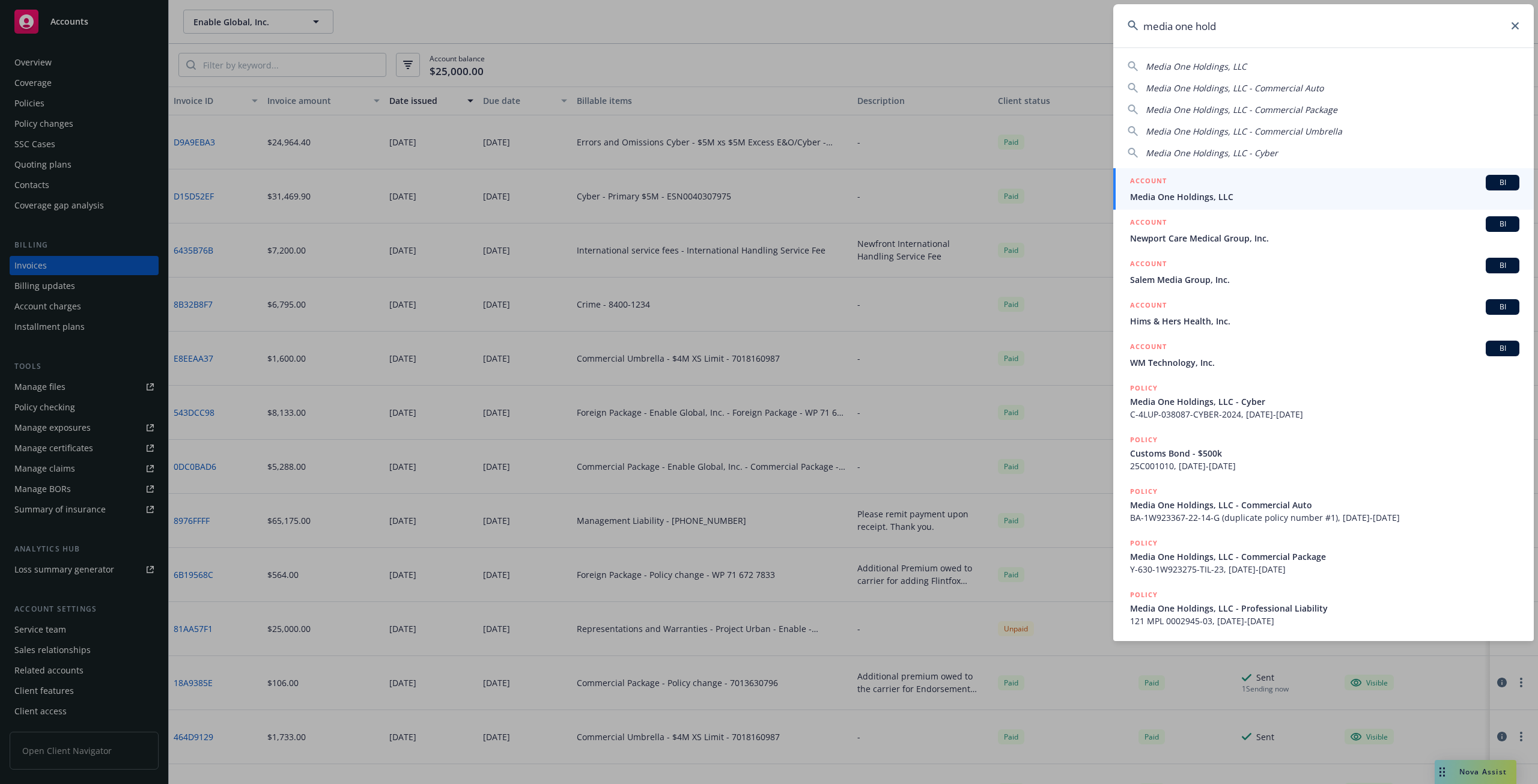
type input "media one hold"
click at [1221, 187] on div "ACCOUNT BI" at bounding box center [1325, 182] width 390 height 15
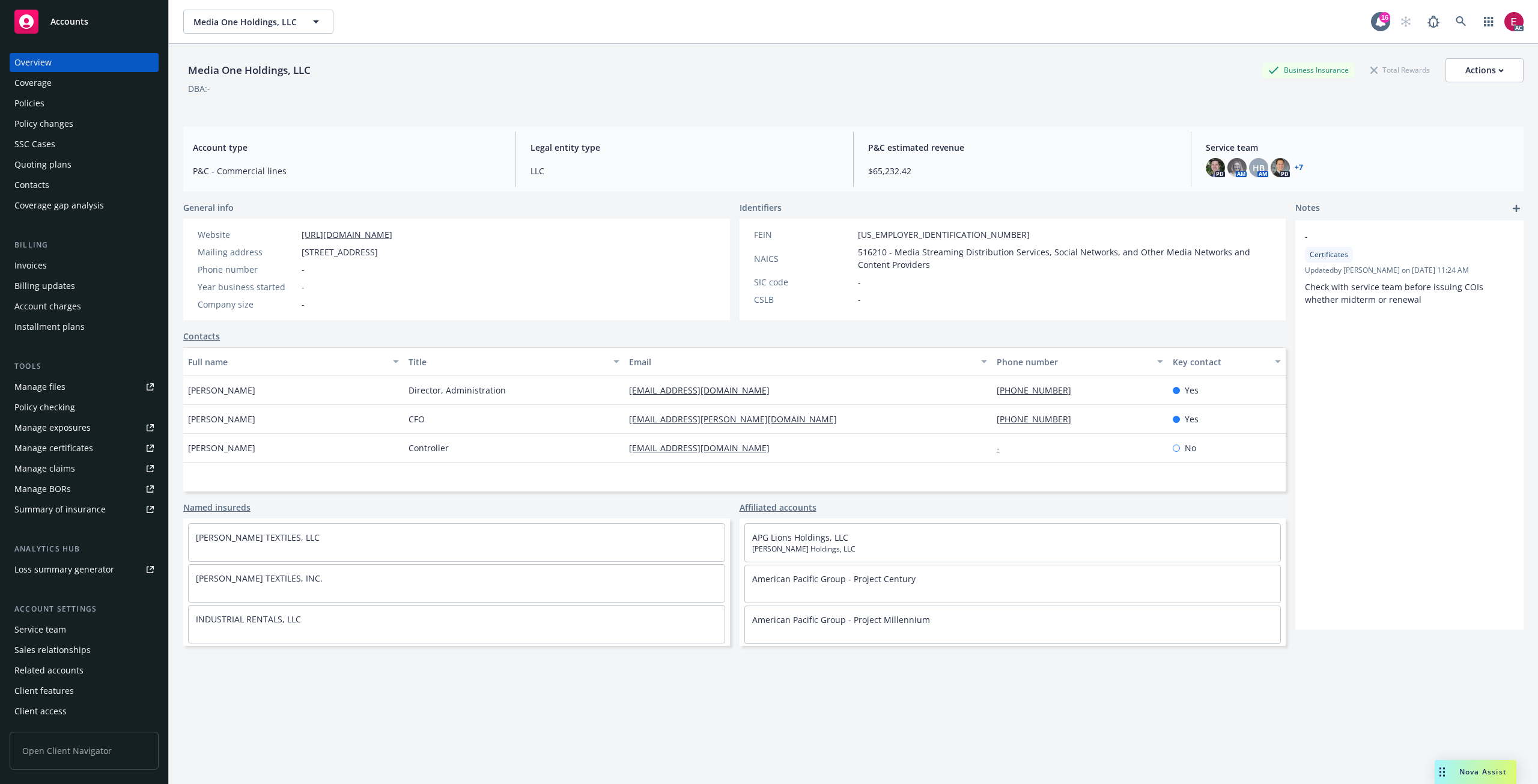
click at [46, 274] on div "Invoices" at bounding box center [84, 265] width 139 height 19
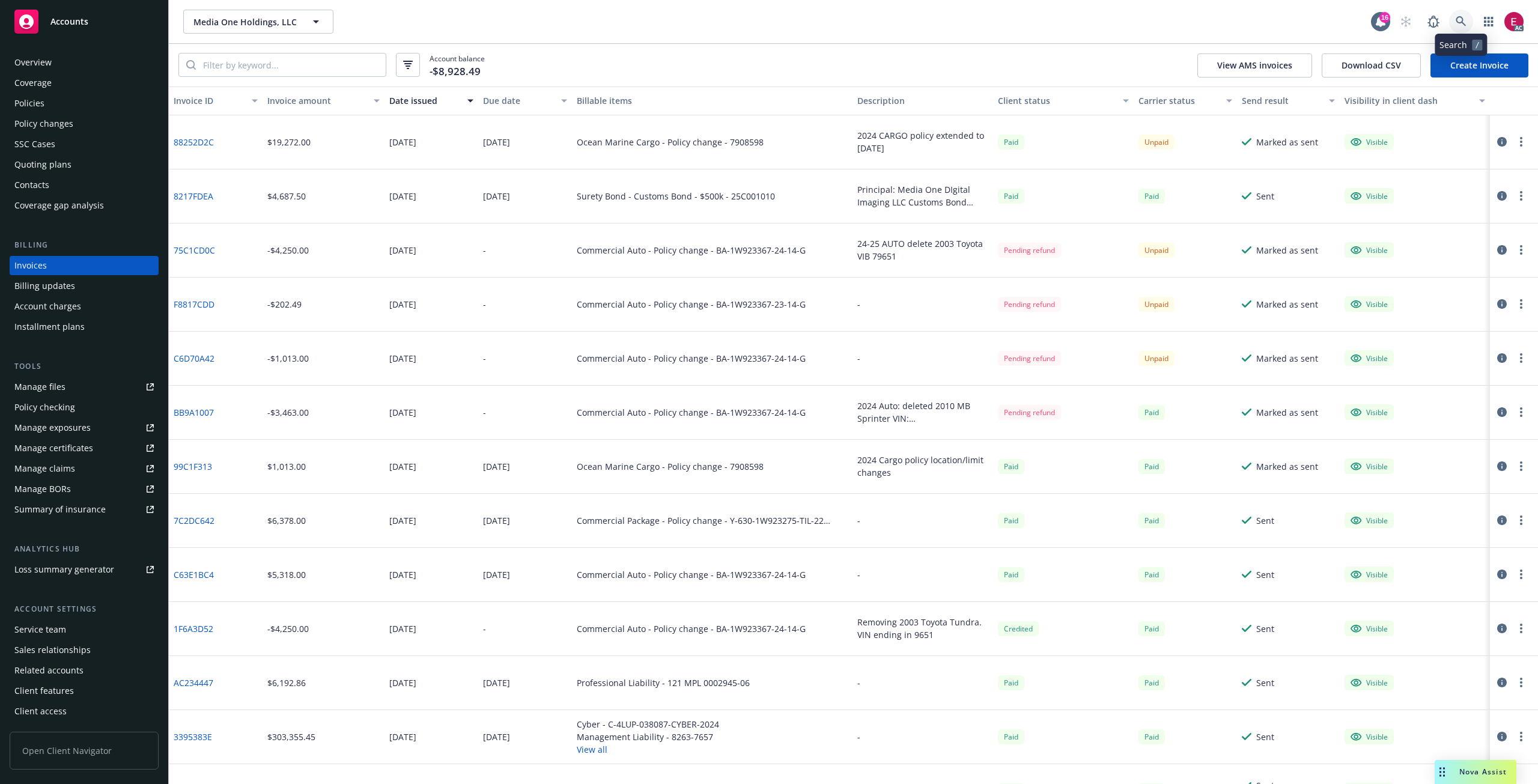
click at [1461, 15] on link at bounding box center [1461, 21] width 24 height 24
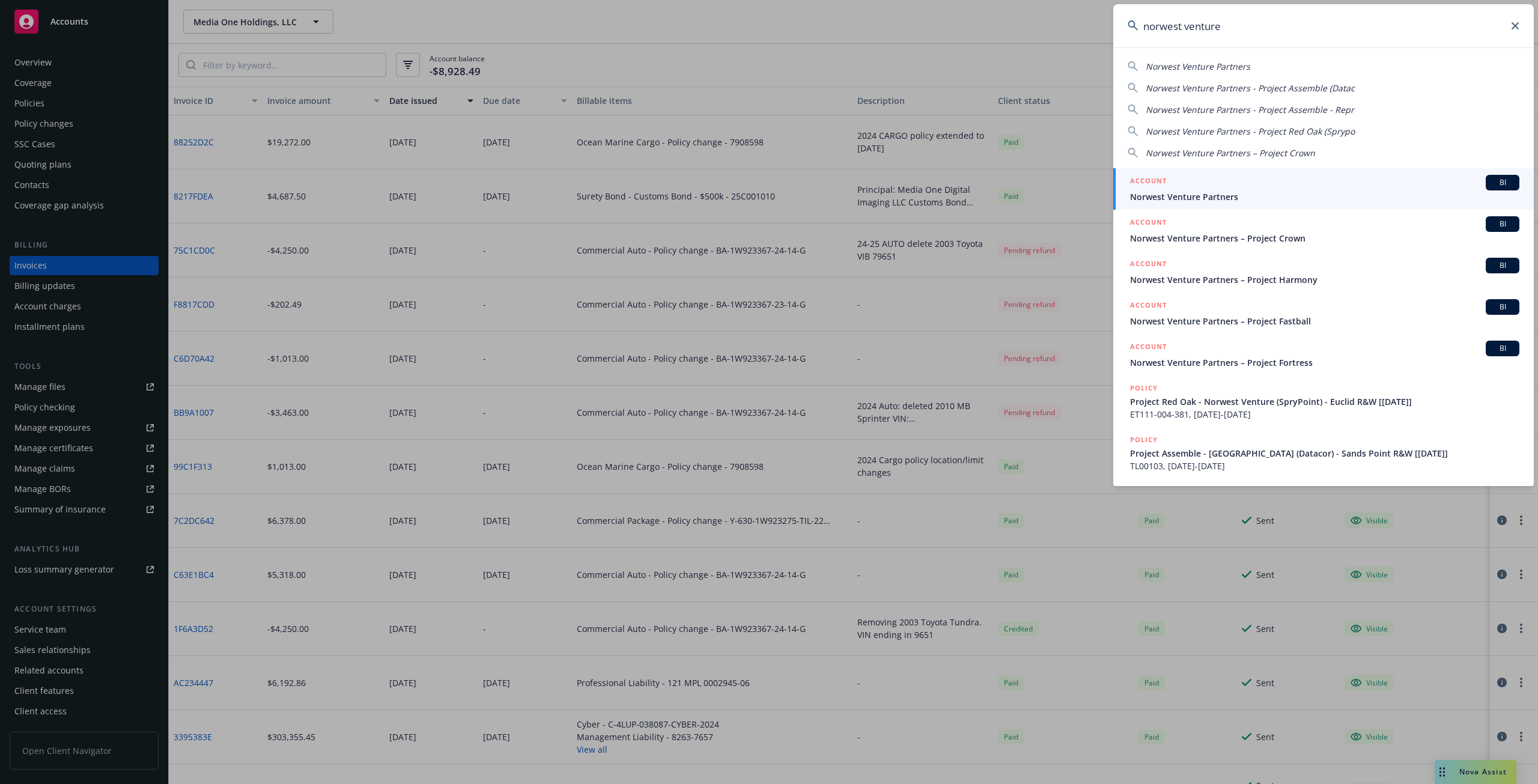
type input "norwest venture"
click at [1222, 186] on div "ACCOUNT BI" at bounding box center [1325, 182] width 390 height 15
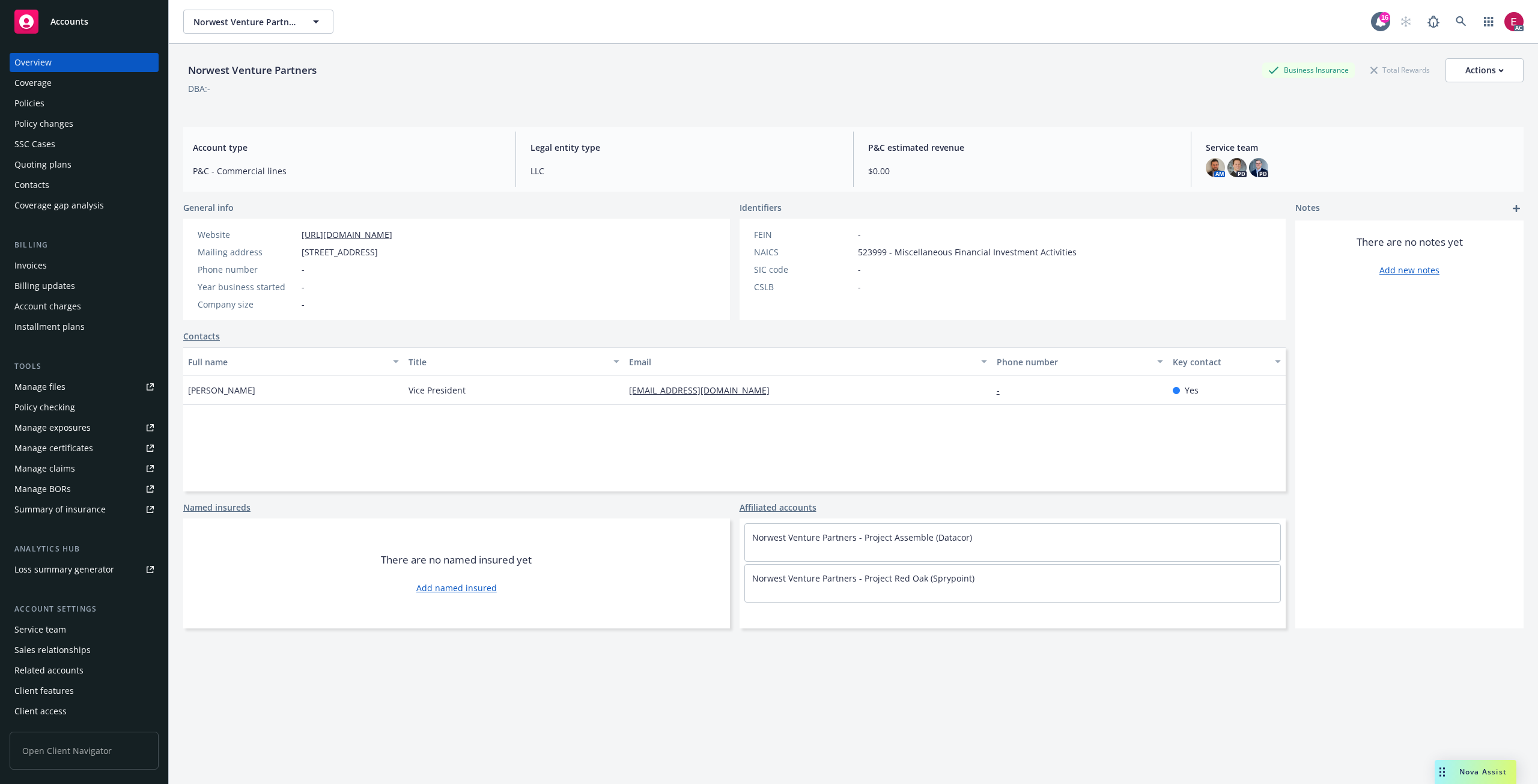
click at [78, 271] on div "Invoices" at bounding box center [84, 265] width 139 height 19
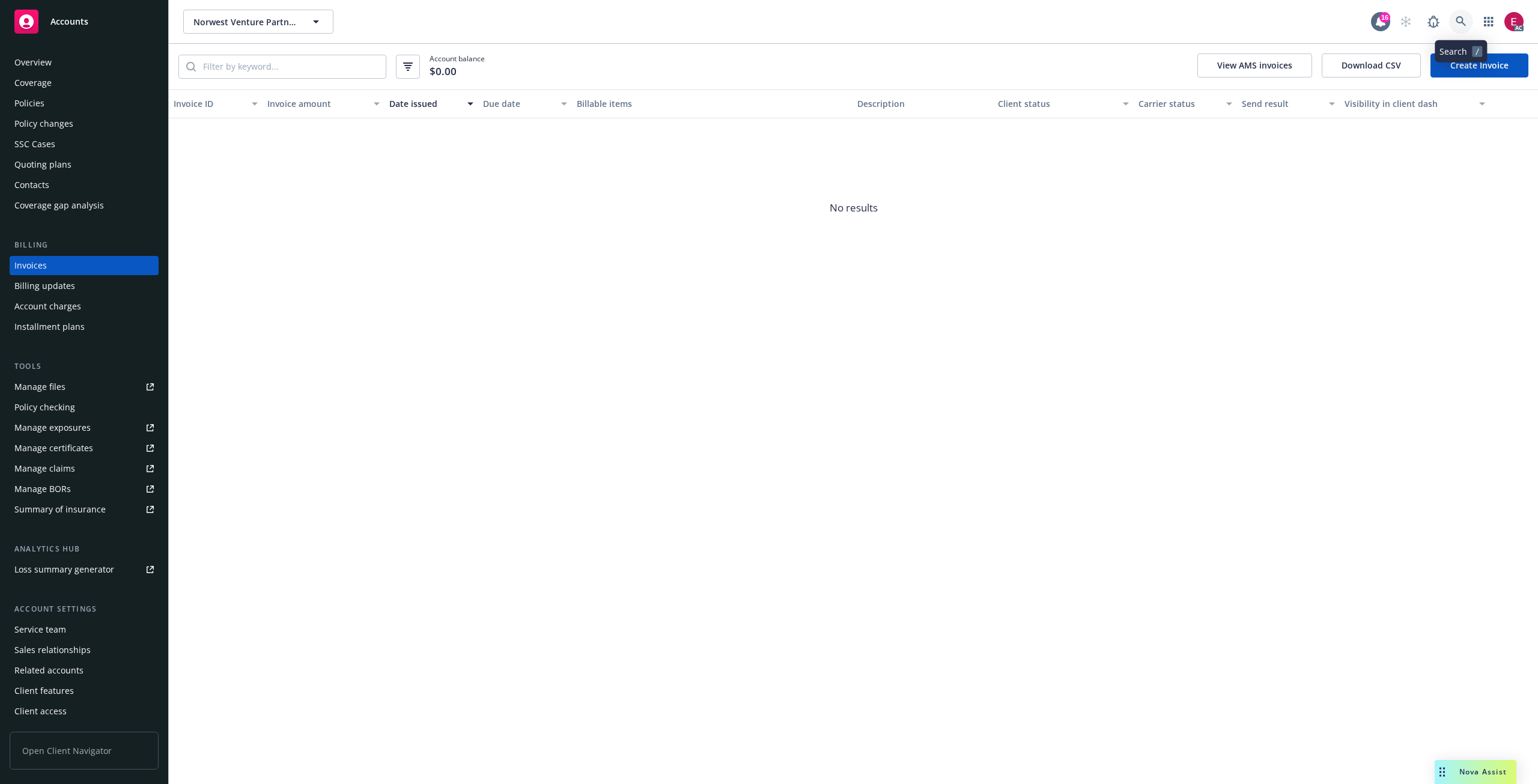
click at [1462, 18] on icon at bounding box center [1461, 21] width 10 height 10
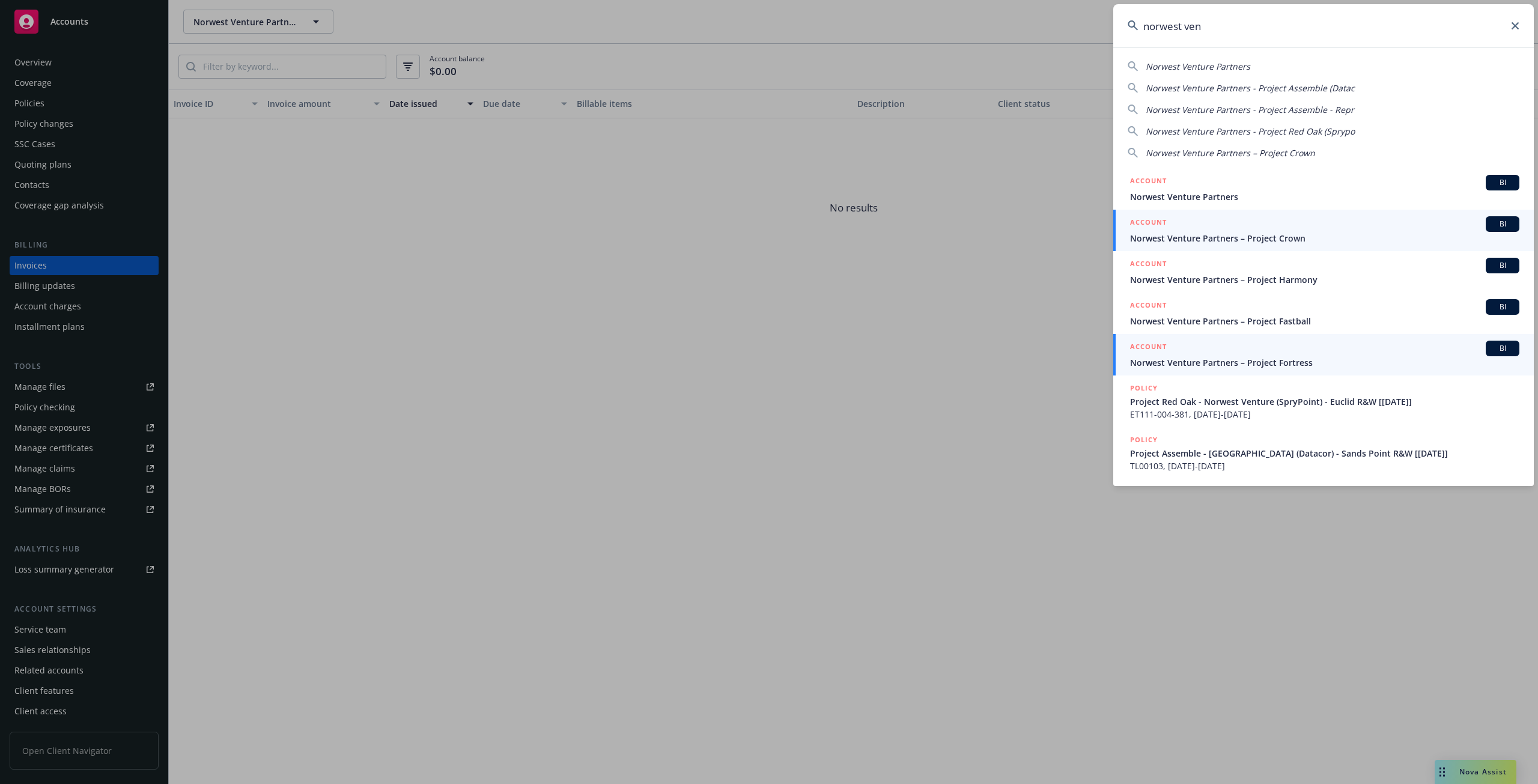
type input "norwest ven"
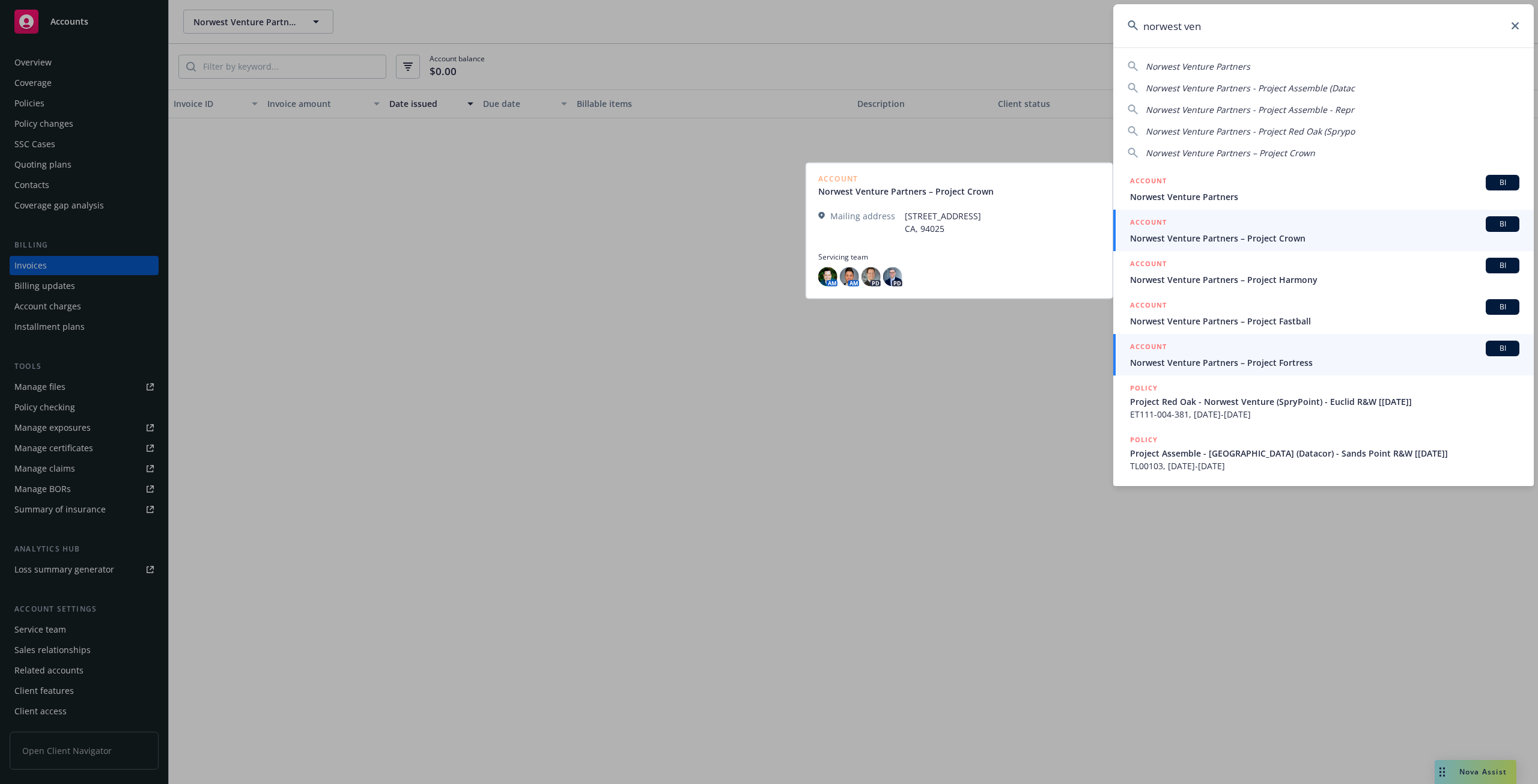
click at [1276, 361] on span "Norwest Venture Partners – Project Fortress" at bounding box center [1325, 362] width 390 height 12
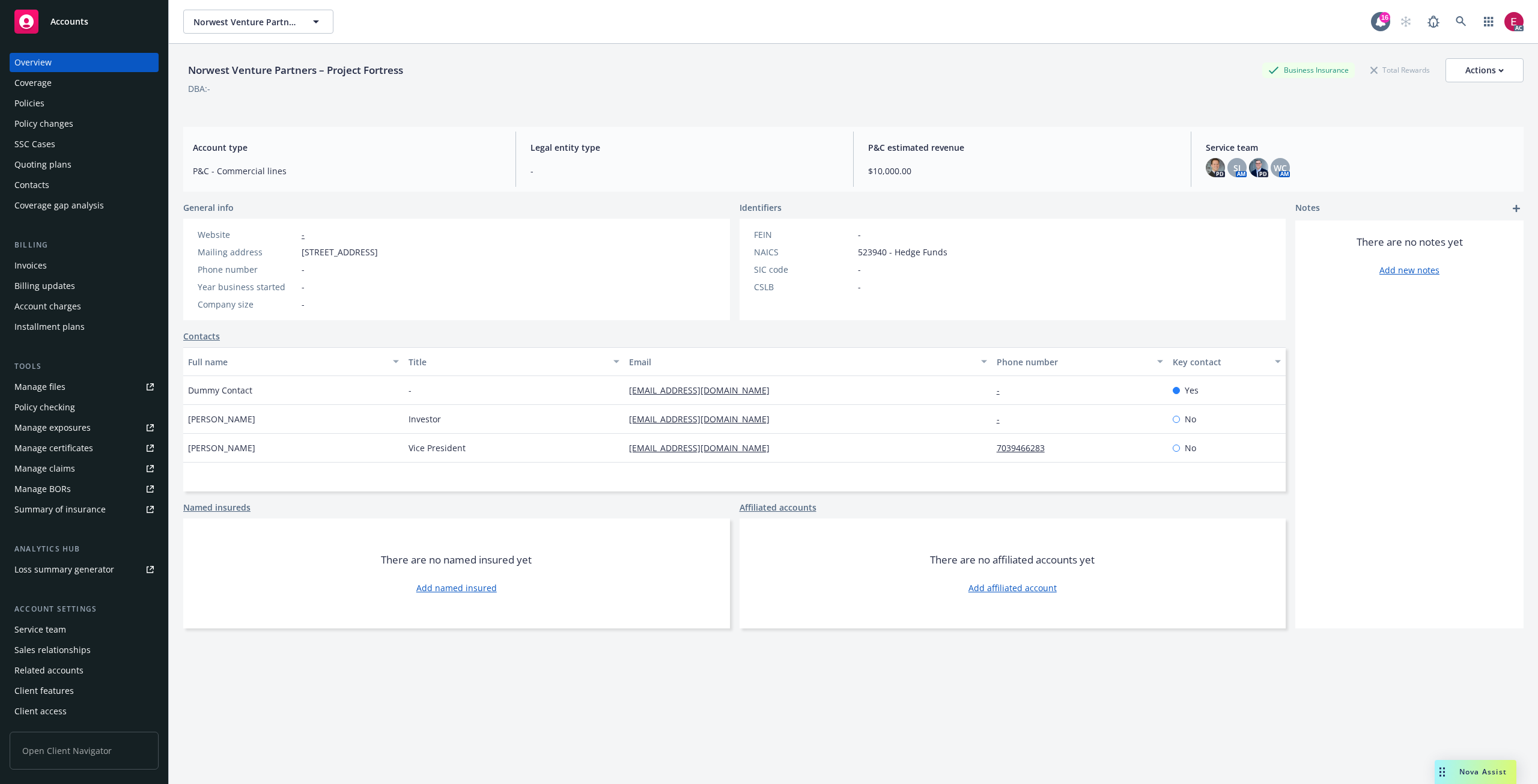
click at [46, 266] on div "Invoices" at bounding box center [31, 265] width 32 height 19
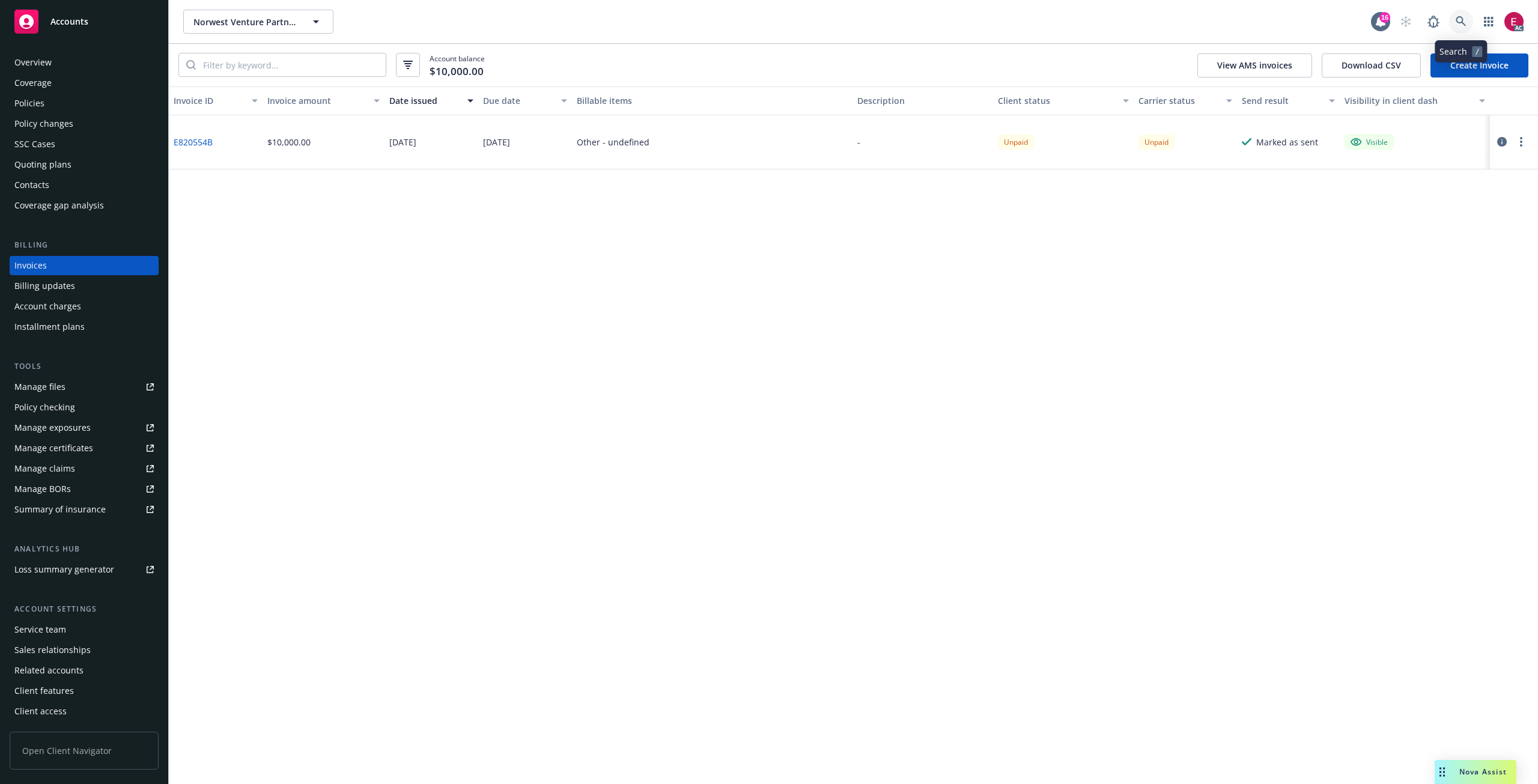
click at [1461, 13] on link at bounding box center [1461, 21] width 24 height 24
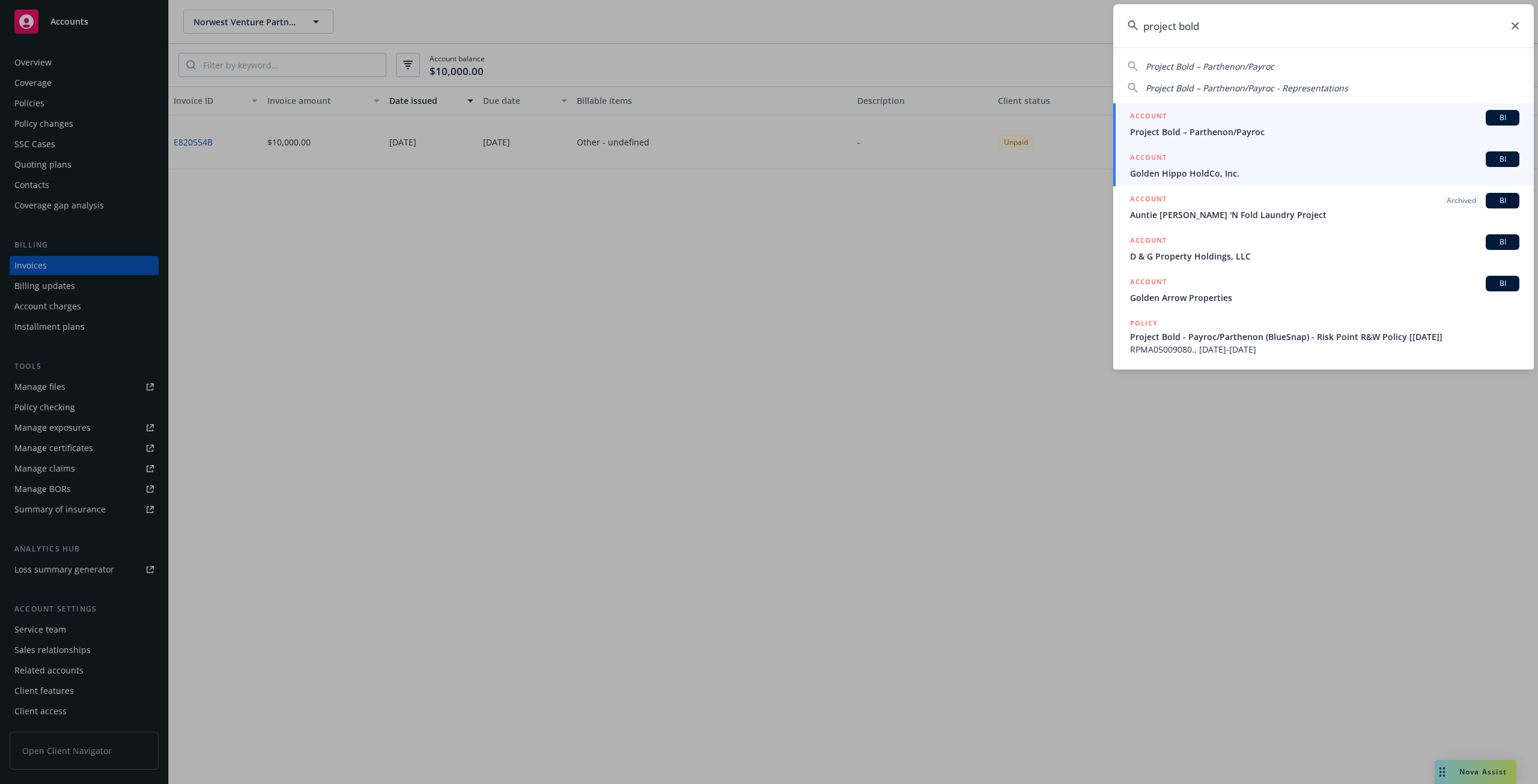
type input "project bold"
click at [1199, 125] on div "ACCOUNT BI" at bounding box center [1325, 117] width 390 height 15
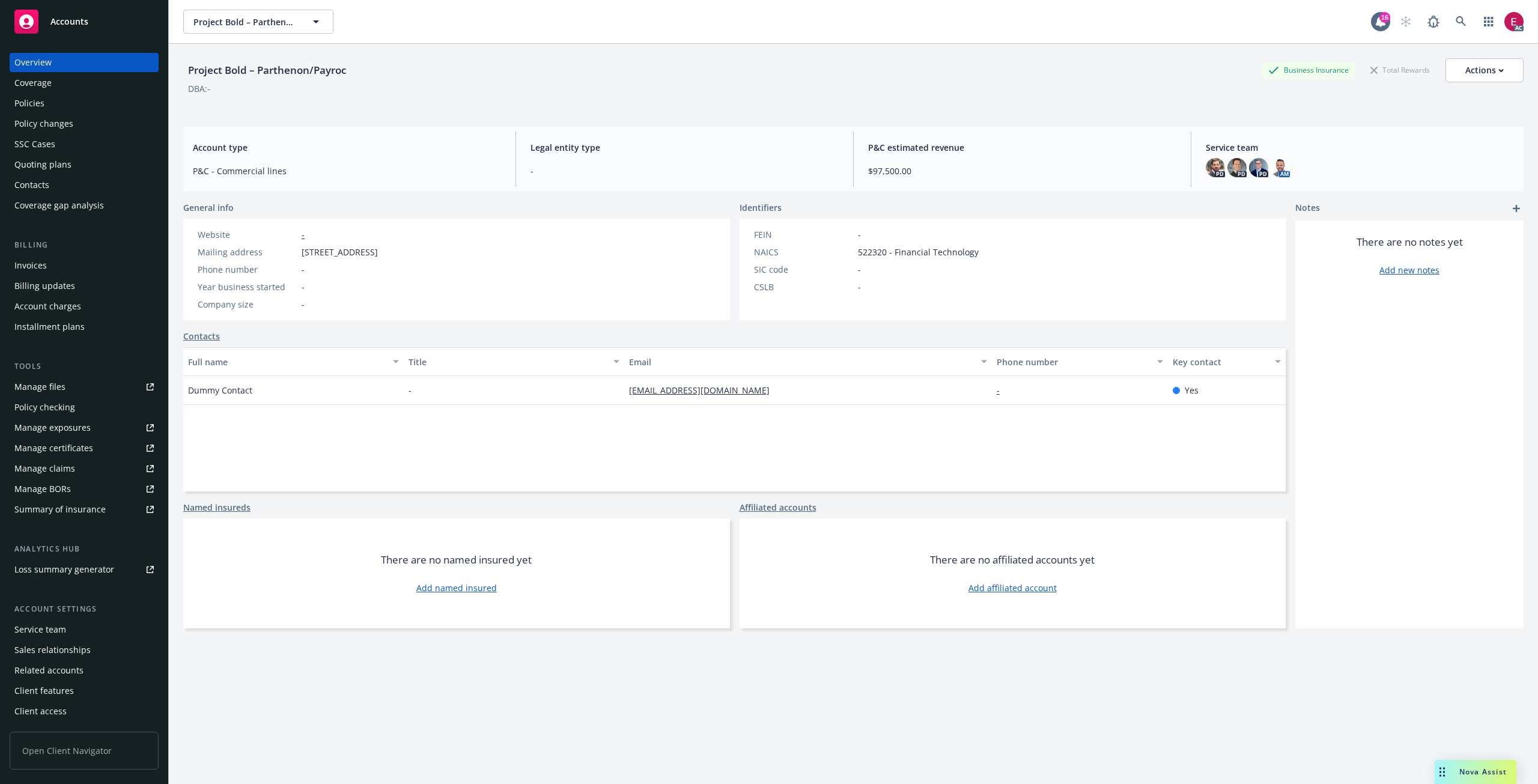
click at [47, 272] on div "Invoices" at bounding box center [84, 265] width 139 height 19
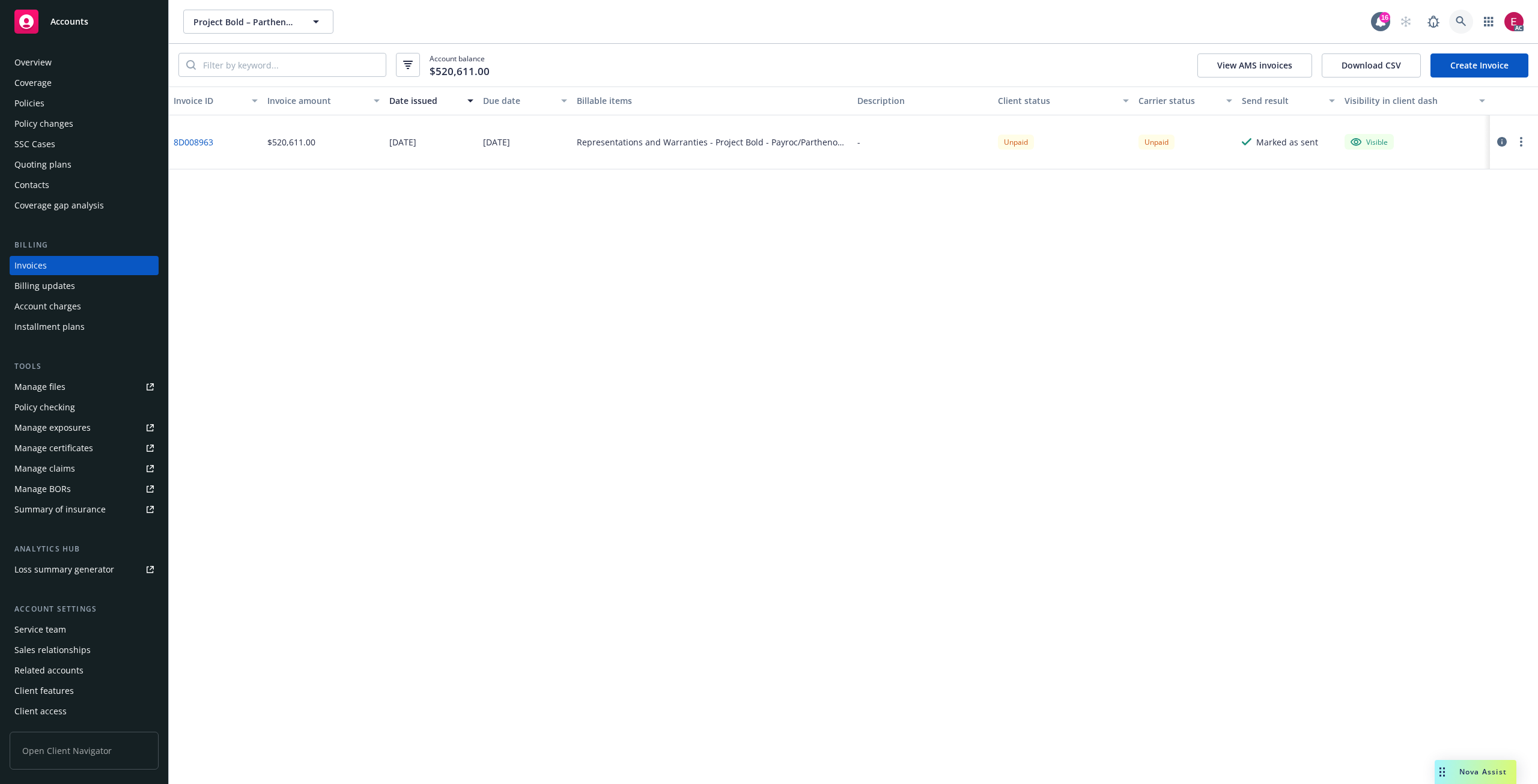
click at [1458, 33] on link at bounding box center [1461, 21] width 24 height 24
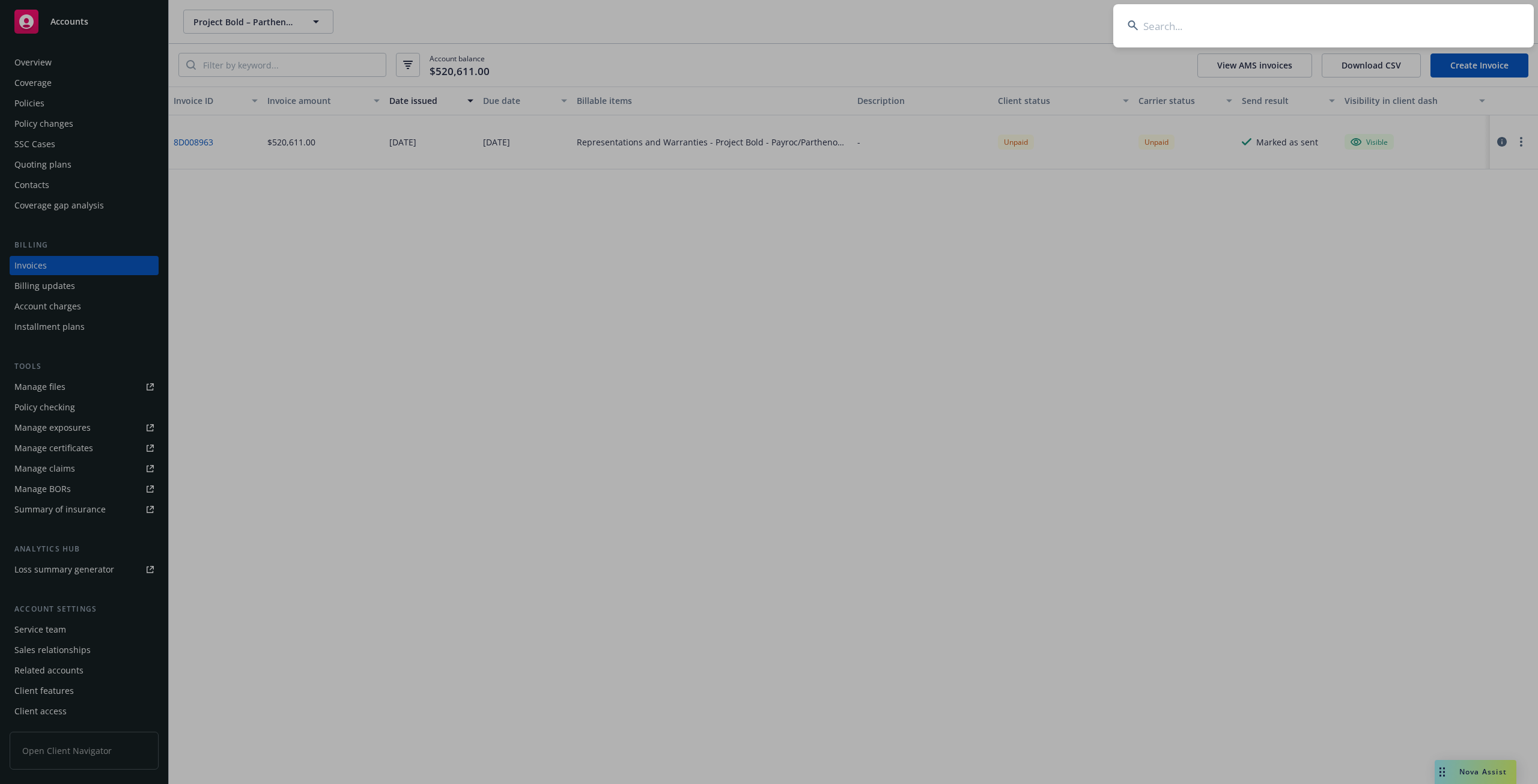
type input "w"
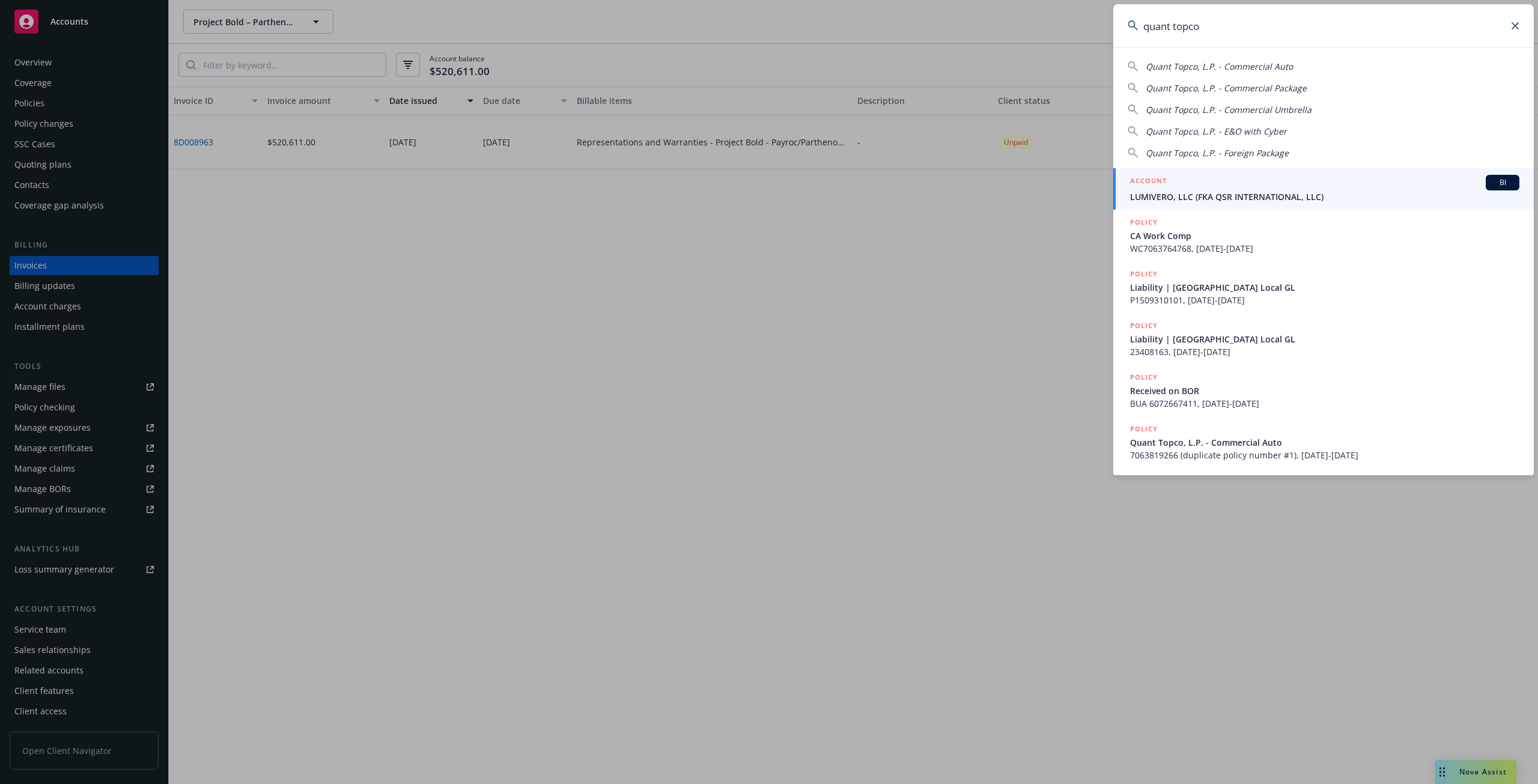
click at [1159, 66] on span "Quant Topco, L.P. - Commercial Auto" at bounding box center [1219, 66] width 147 height 12
type input "Quant Topco, L.P. - Commercial Auto"
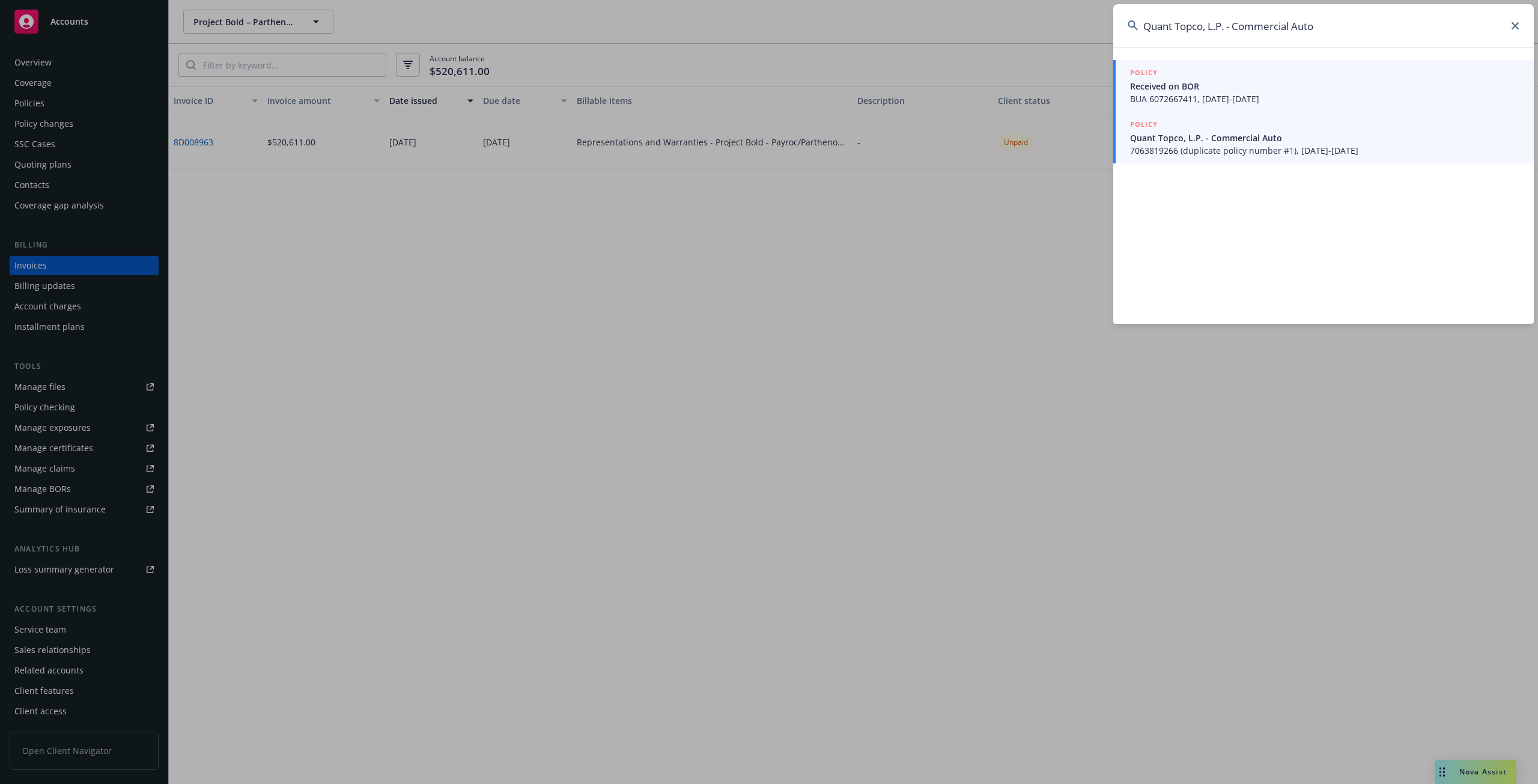
click at [1216, 80] on span "Received on BOR" at bounding box center [1325, 86] width 390 height 12
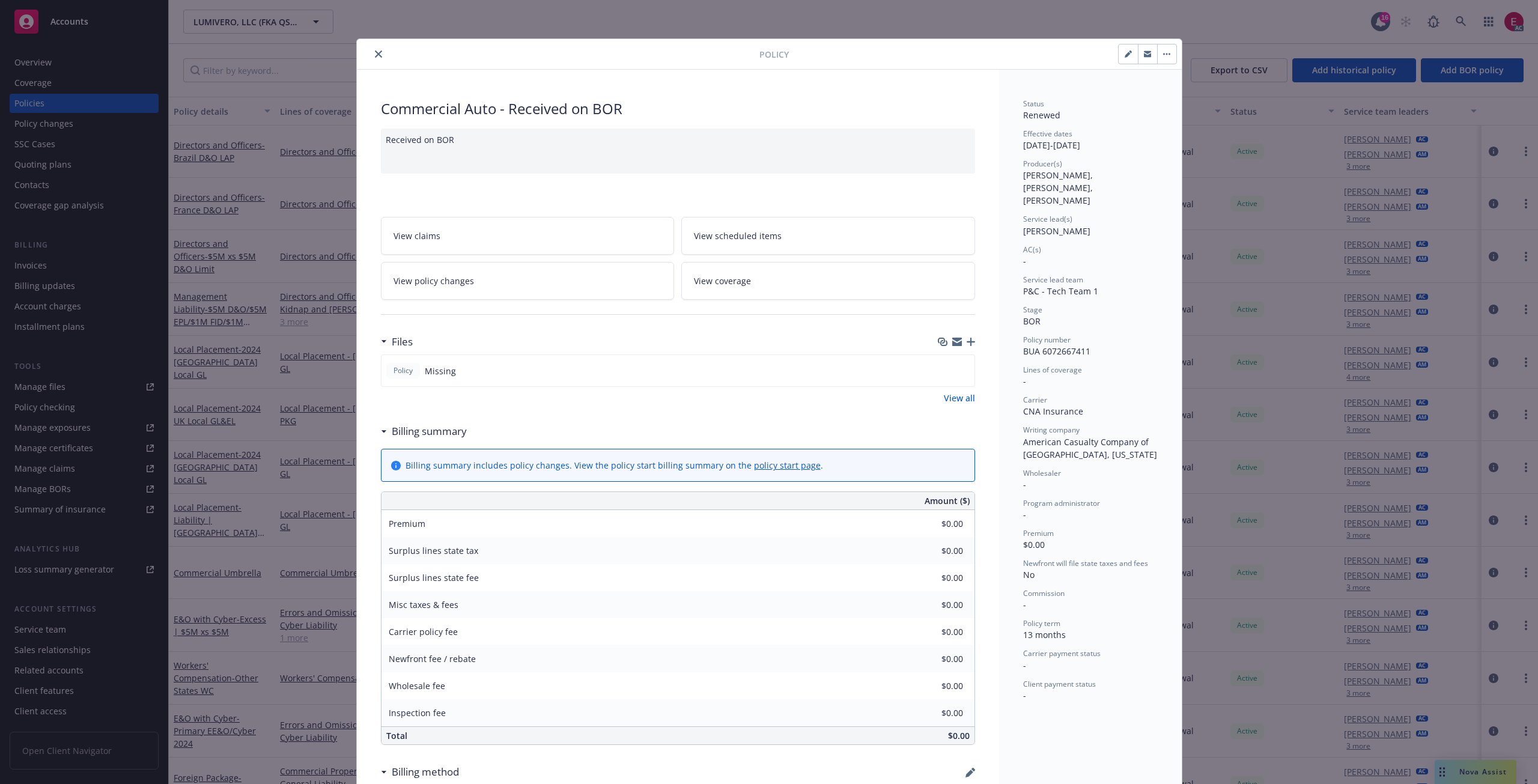
click at [50, 63] on div "Policy Commercial Auto - Received on BOR Received on BOR View claims View sched…" at bounding box center [769, 392] width 1538 height 784
click at [375, 52] on icon "close" at bounding box center [379, 54] width 7 height 7
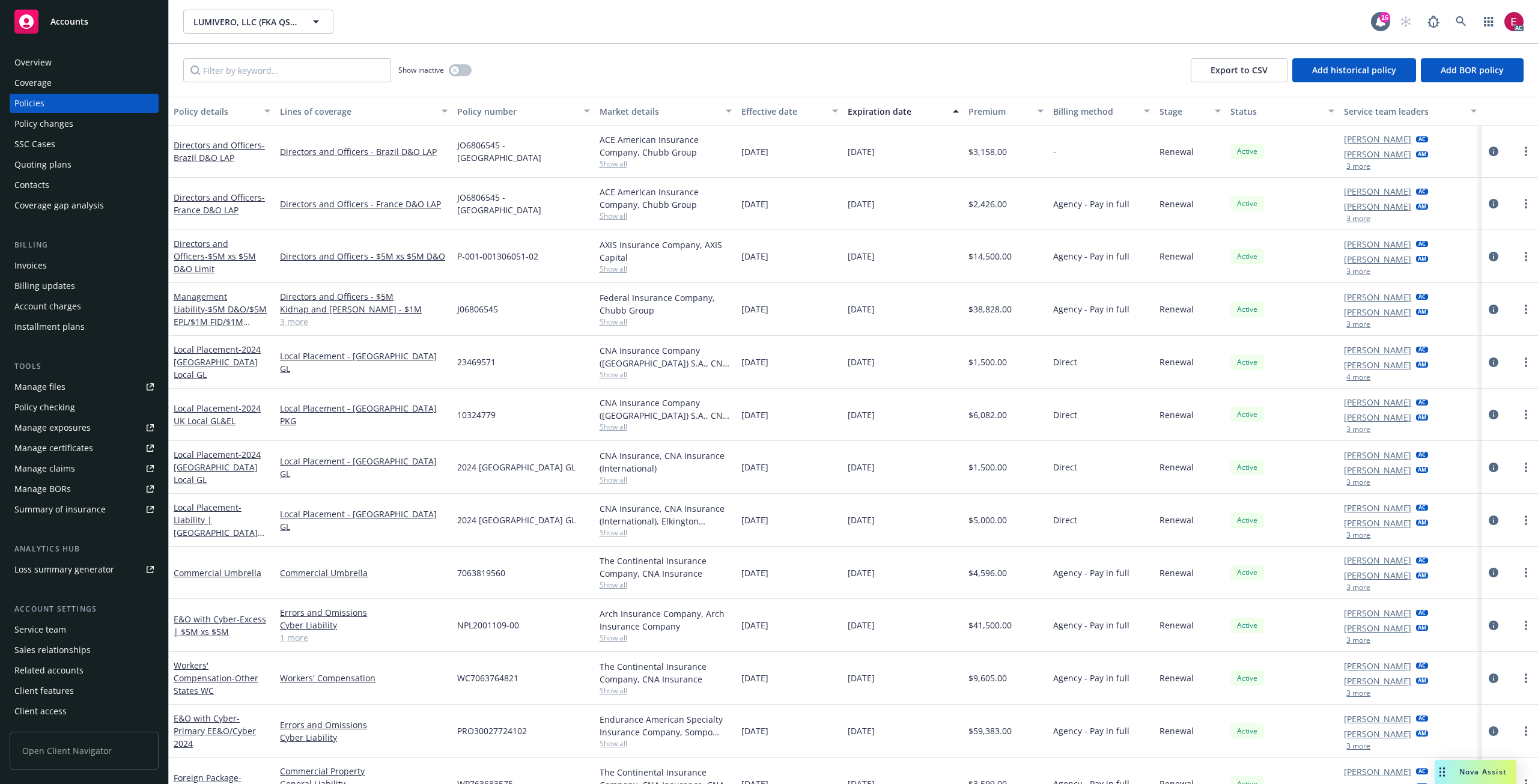
click at [47, 265] on div "Invoices" at bounding box center [84, 265] width 139 height 19
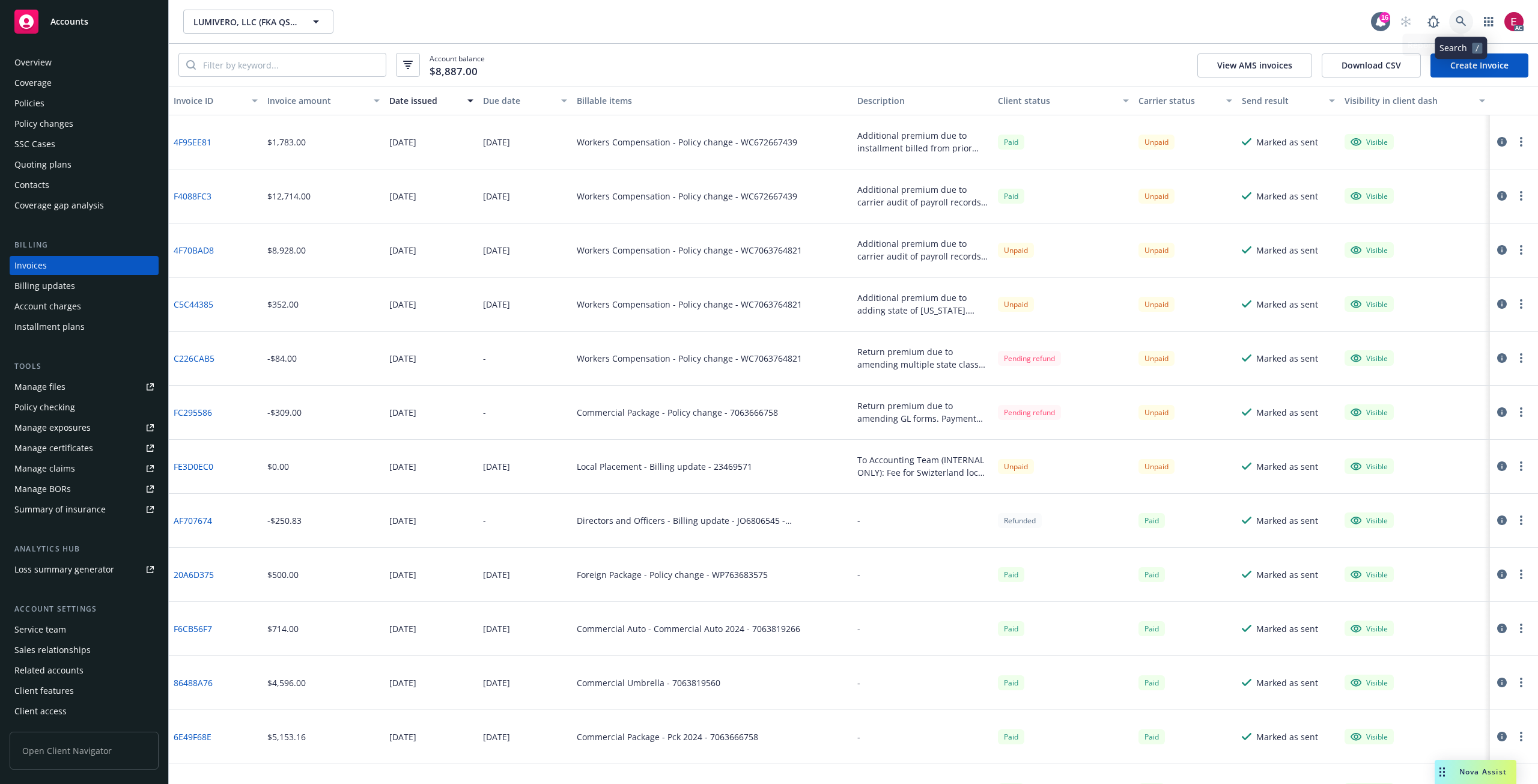
click at [1464, 19] on icon at bounding box center [1461, 21] width 11 height 11
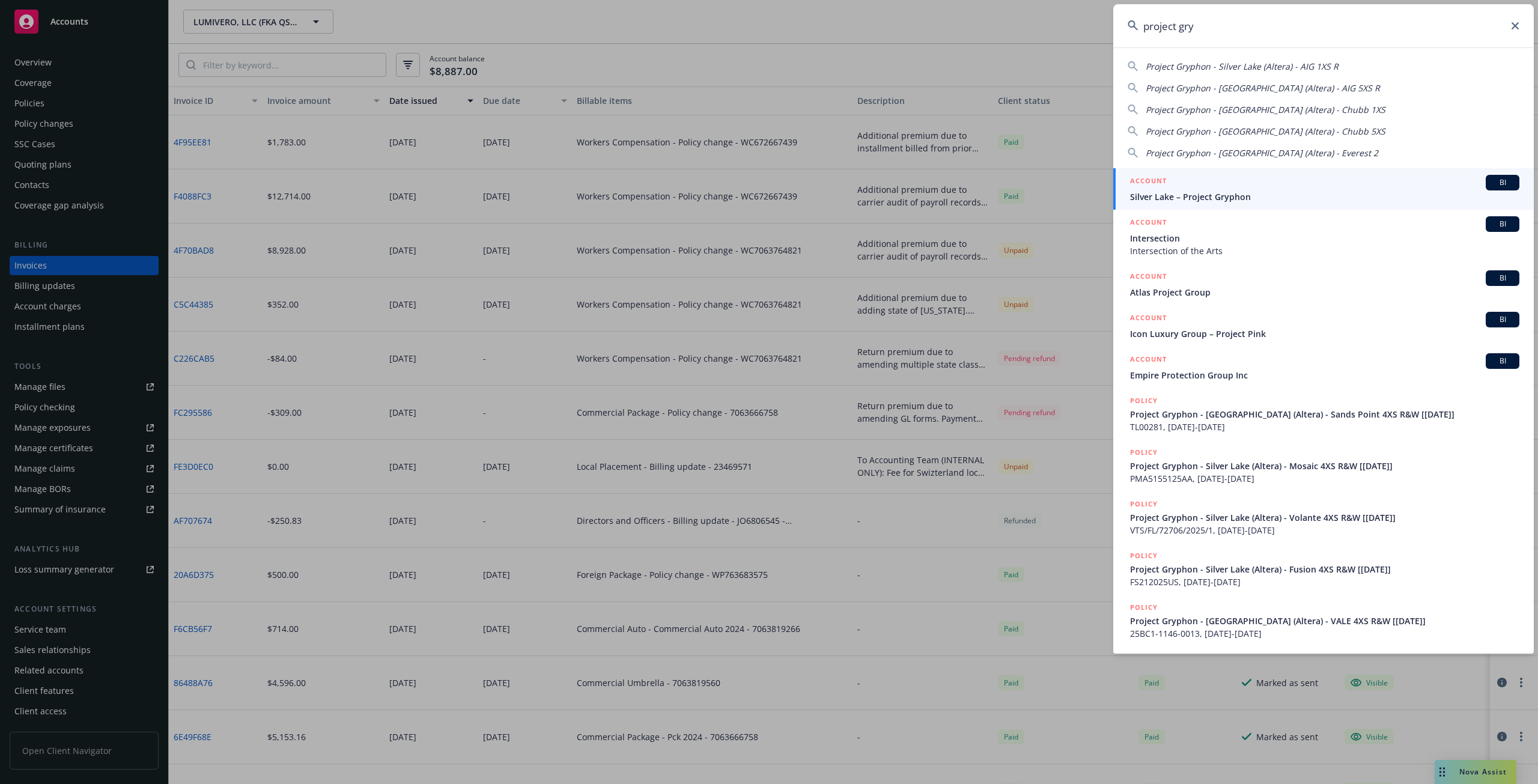
type input "project gry"
click at [1254, 182] on div "ACCOUNT BI" at bounding box center [1325, 182] width 390 height 15
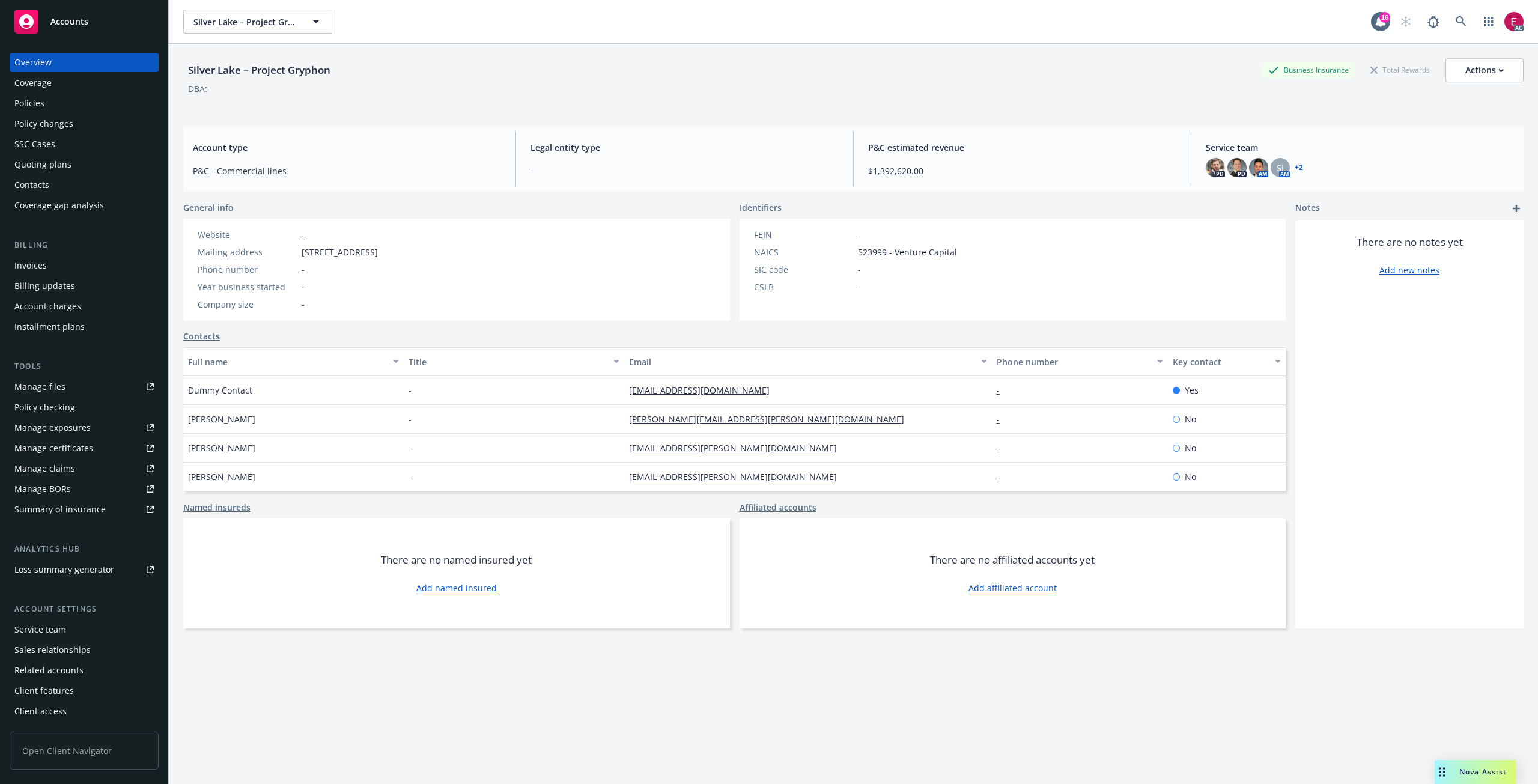
click at [50, 268] on div "Invoices" at bounding box center [84, 265] width 139 height 19
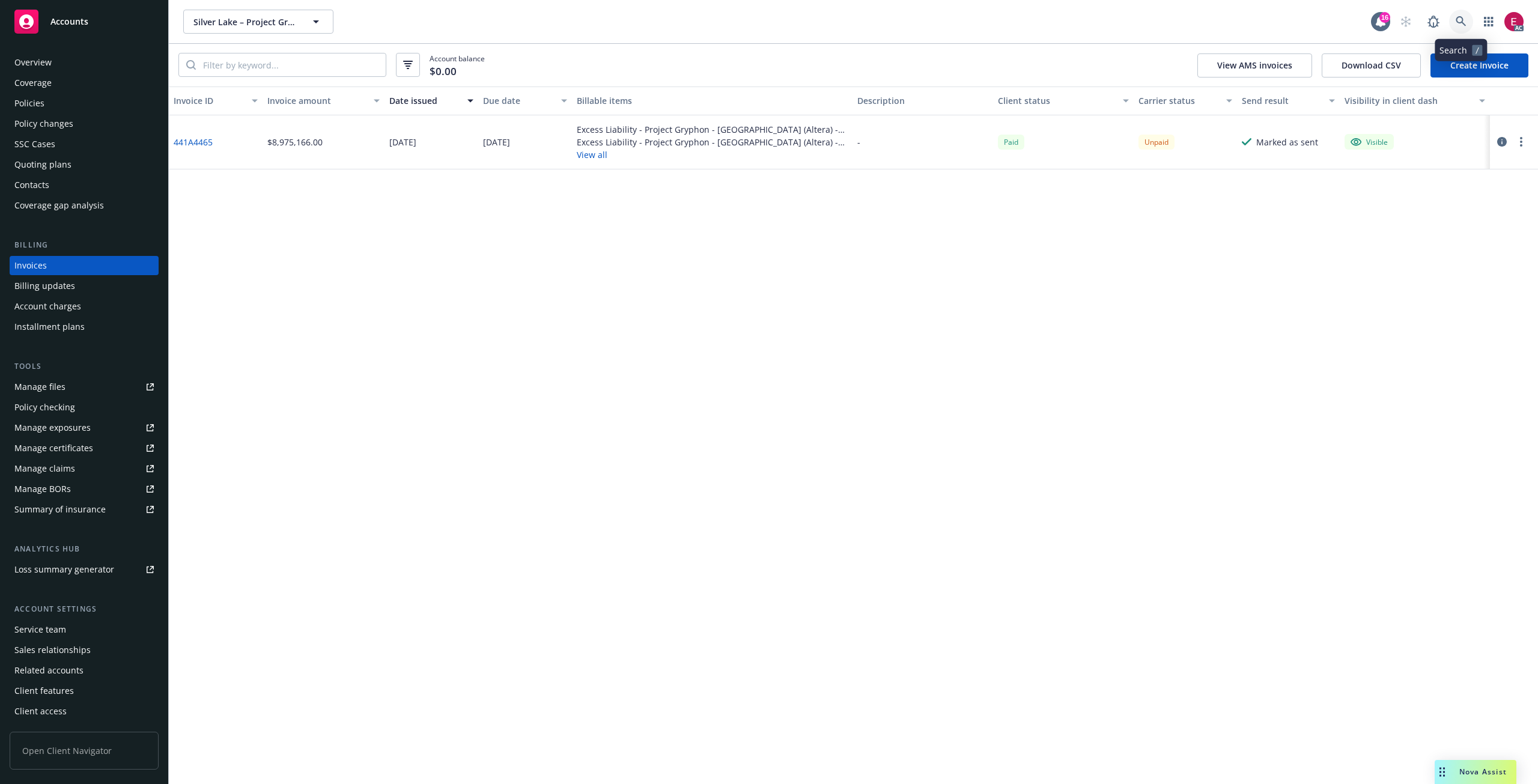
click at [1461, 26] on icon at bounding box center [1461, 21] width 11 height 11
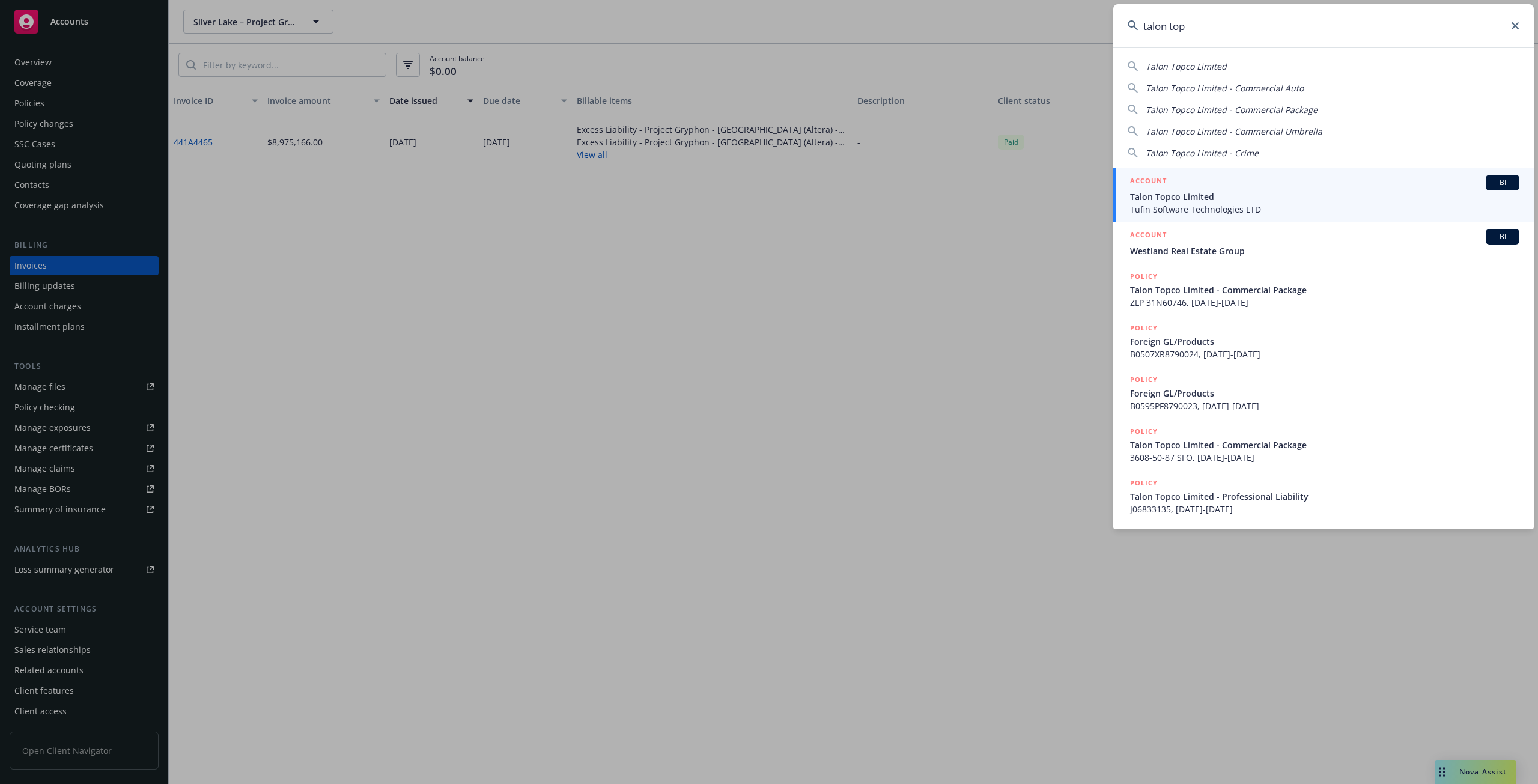
type input "talon top"
click at [1220, 193] on span "Talon Topco Limited" at bounding box center [1325, 196] width 390 height 12
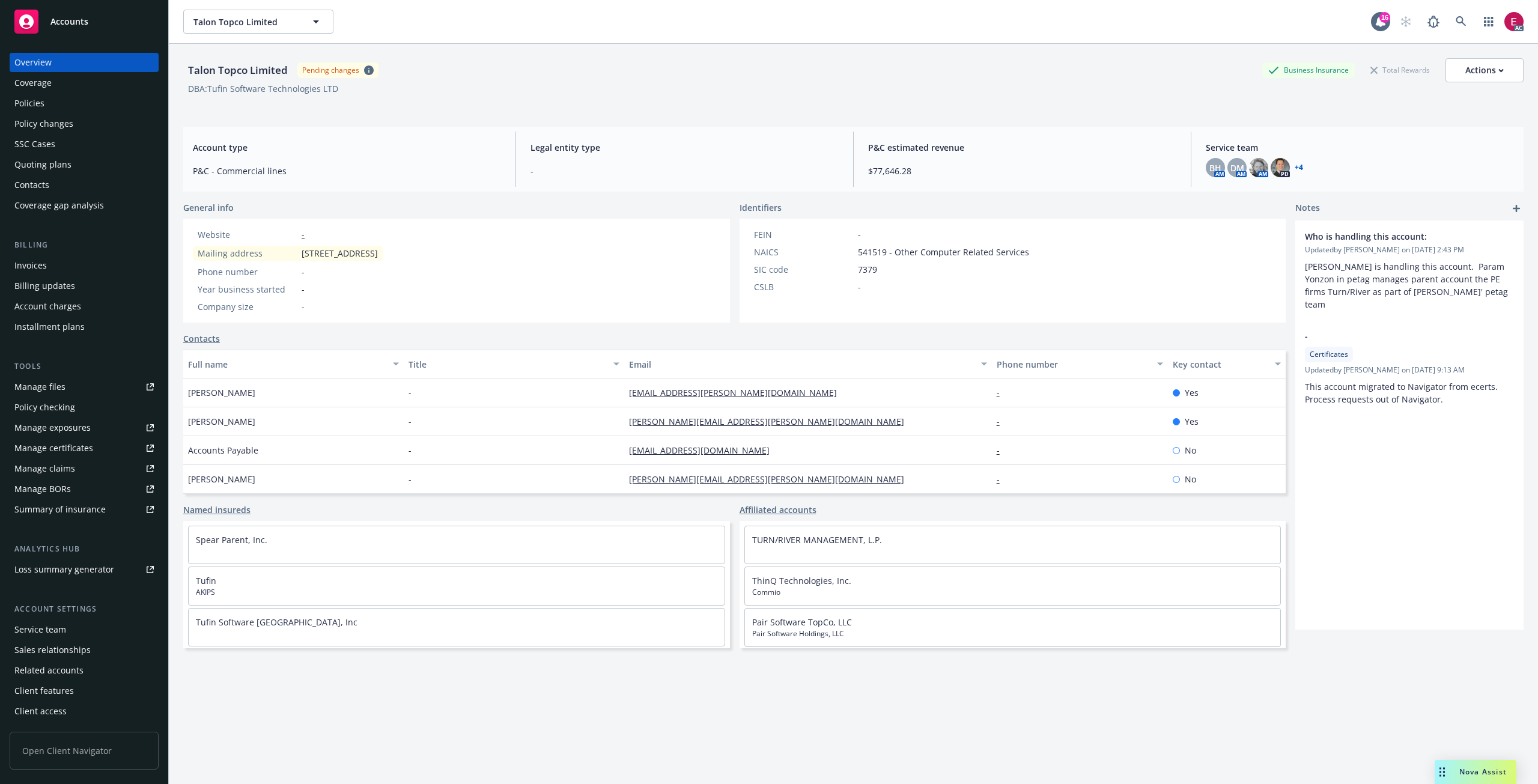
click at [60, 263] on div "Invoices" at bounding box center [84, 265] width 139 height 19
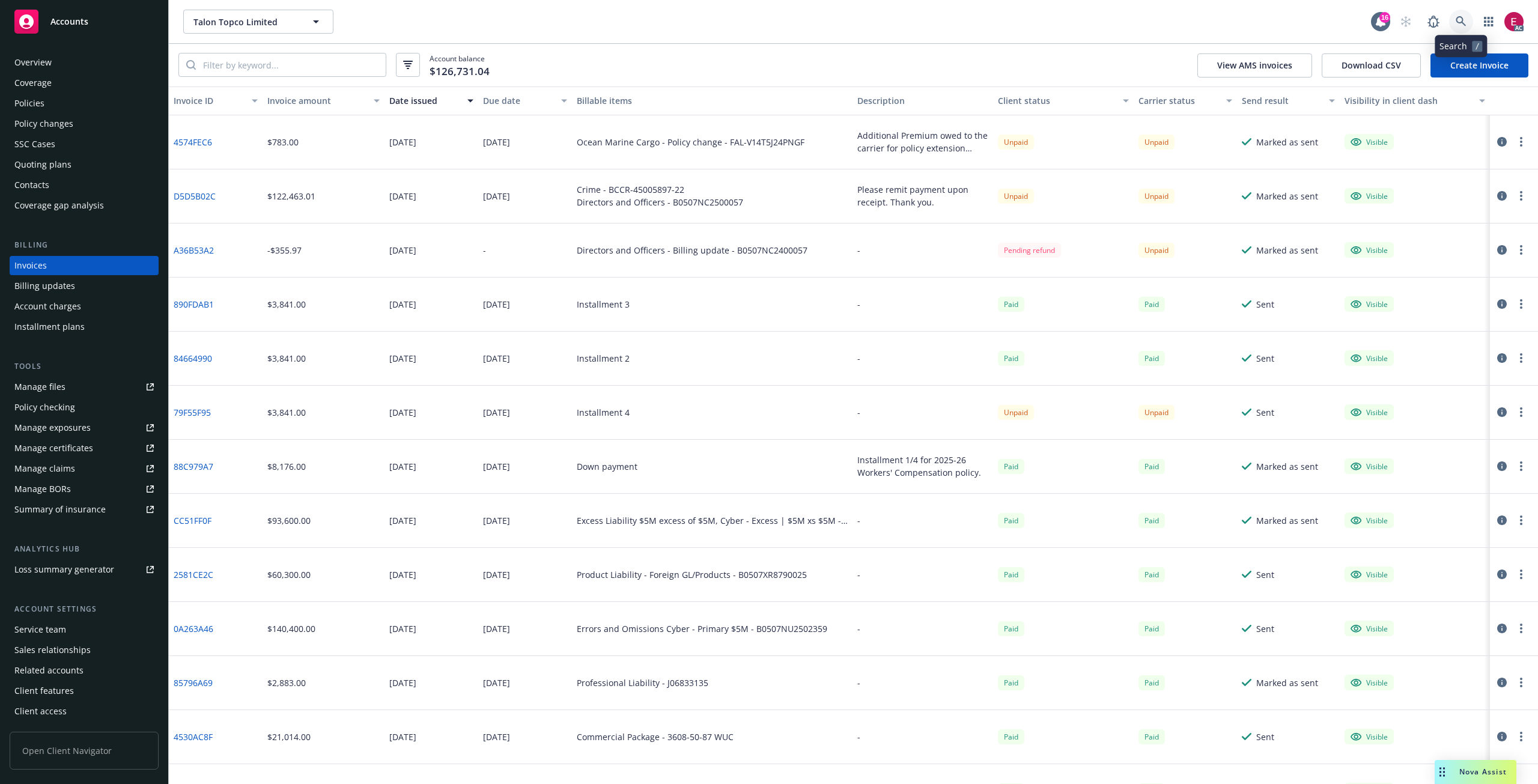
click at [1461, 20] on icon at bounding box center [1461, 21] width 11 height 11
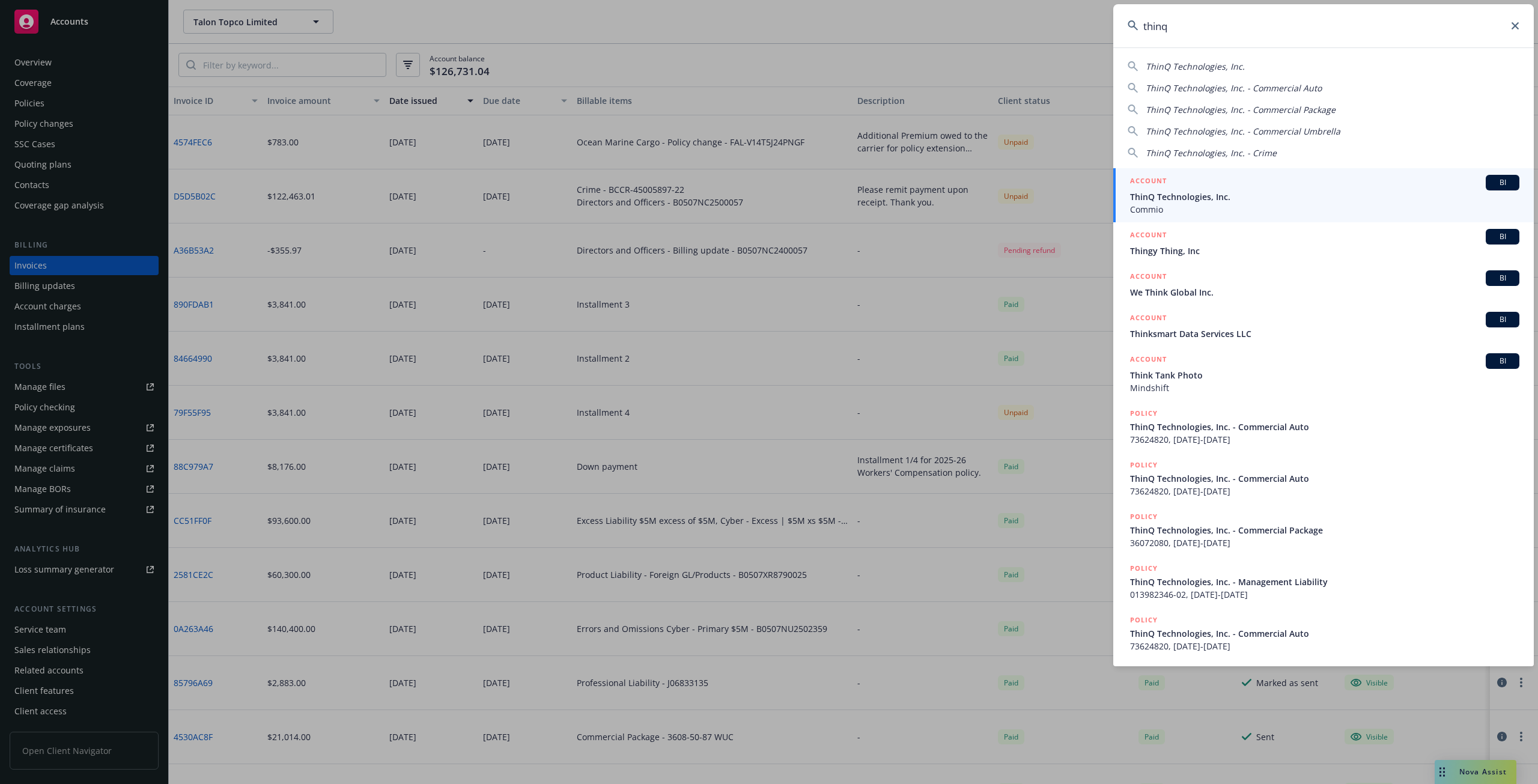
type input "thinq"
click at [1228, 203] on span "Commio" at bounding box center [1325, 209] width 390 height 12
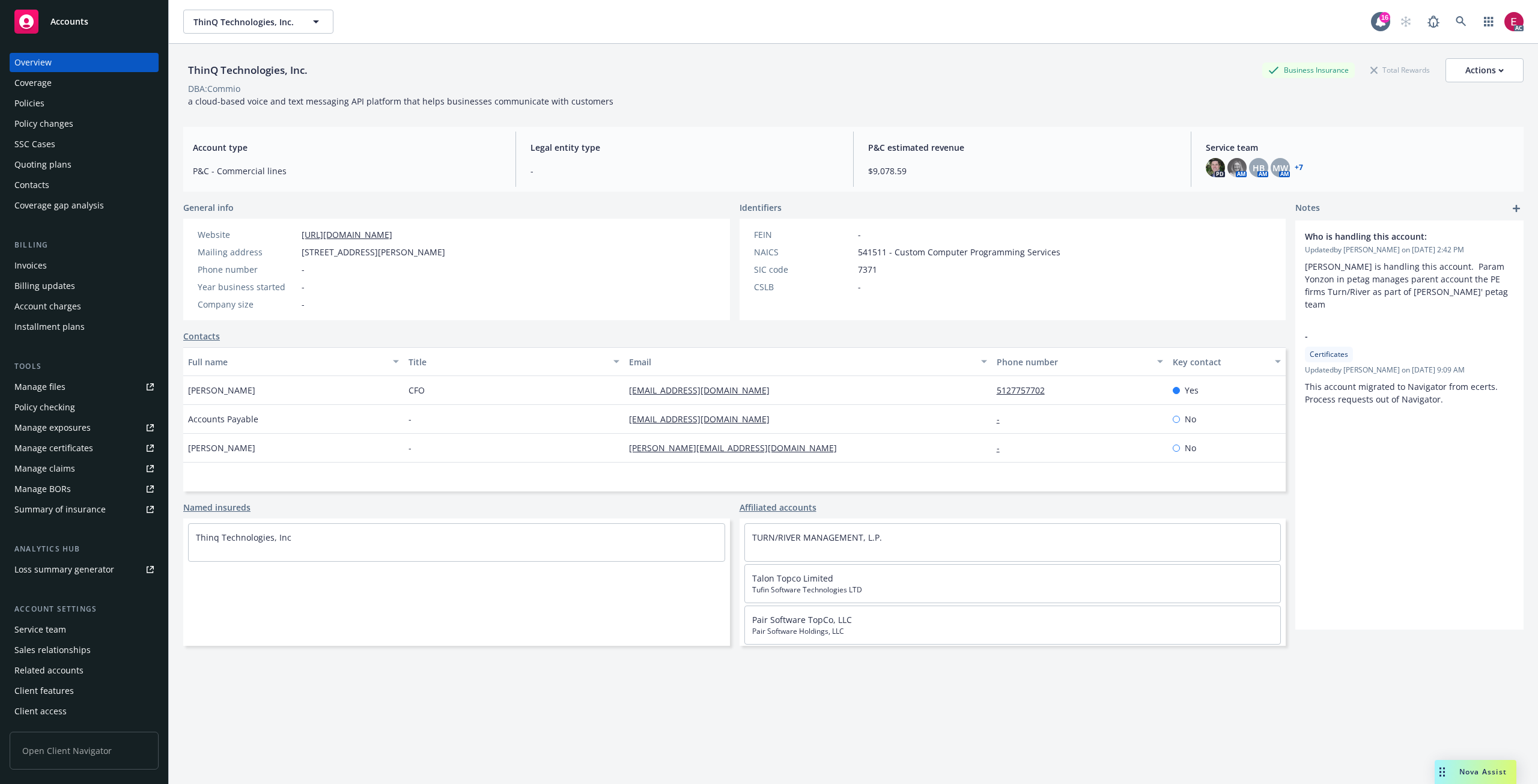
click at [43, 261] on div "Invoices" at bounding box center [31, 265] width 32 height 19
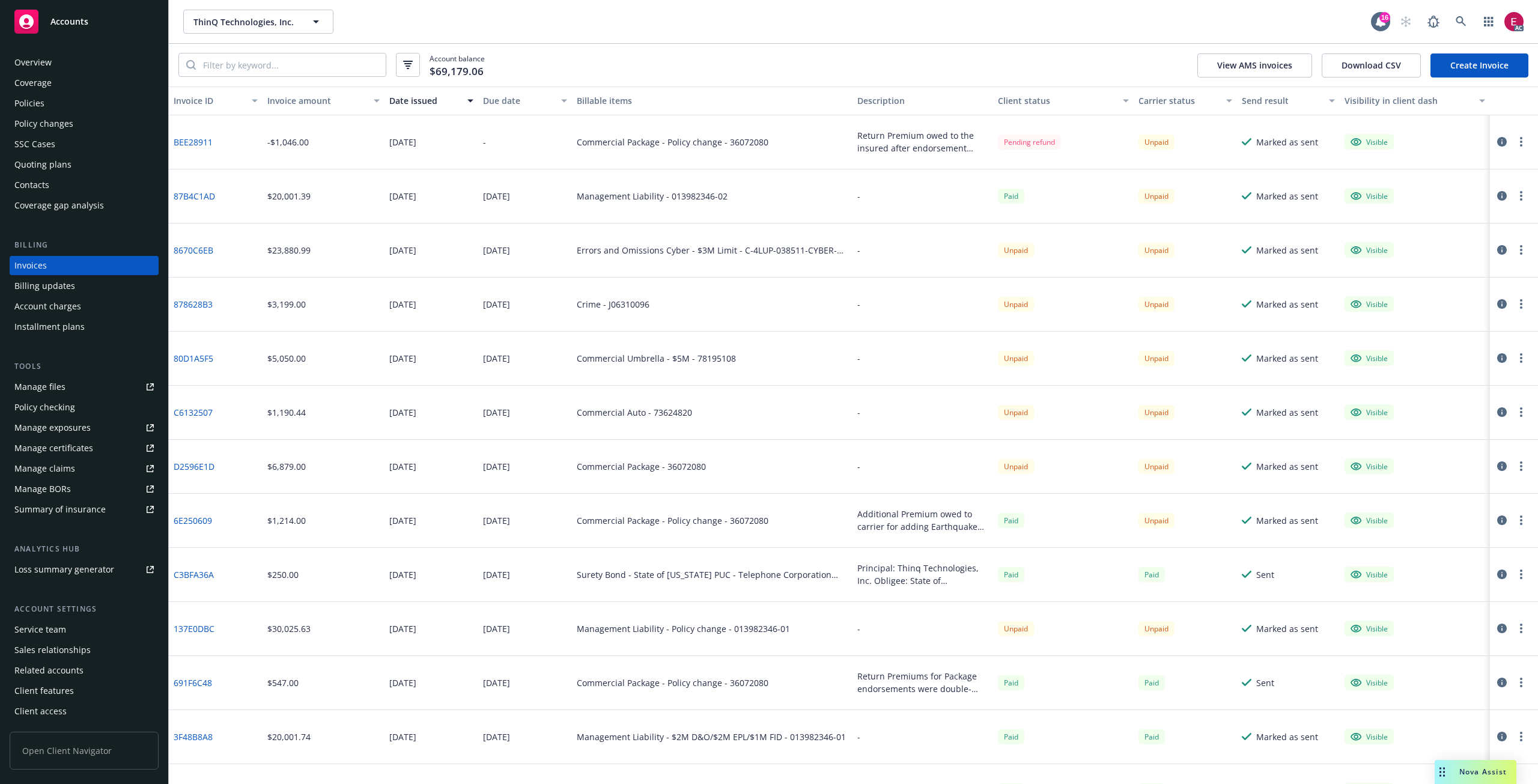
click at [200, 629] on link "137E0DBC" at bounding box center [194, 628] width 41 height 12
click at [1449, 19] on link at bounding box center [1461, 21] width 24 height 24
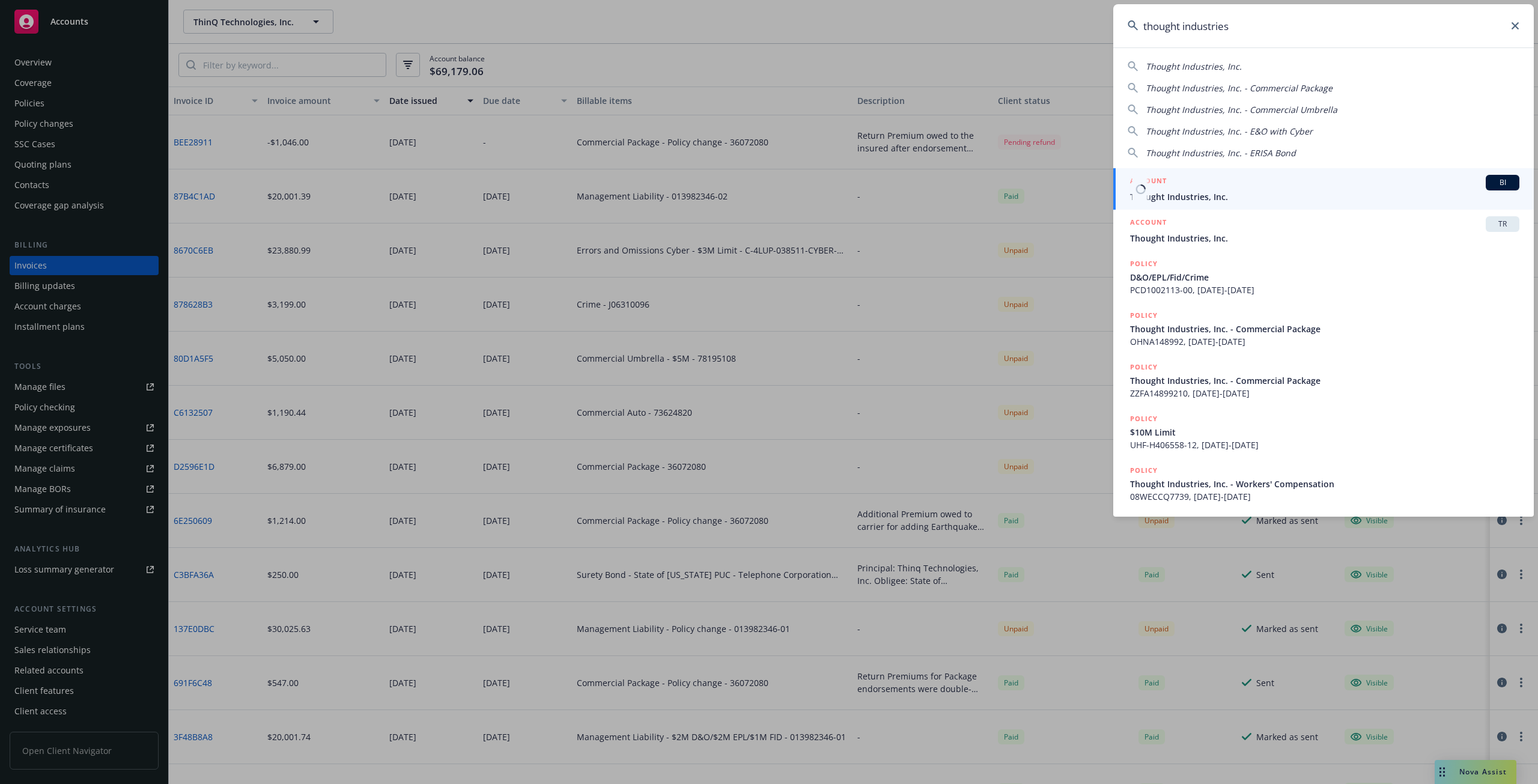
type input "thought industries"
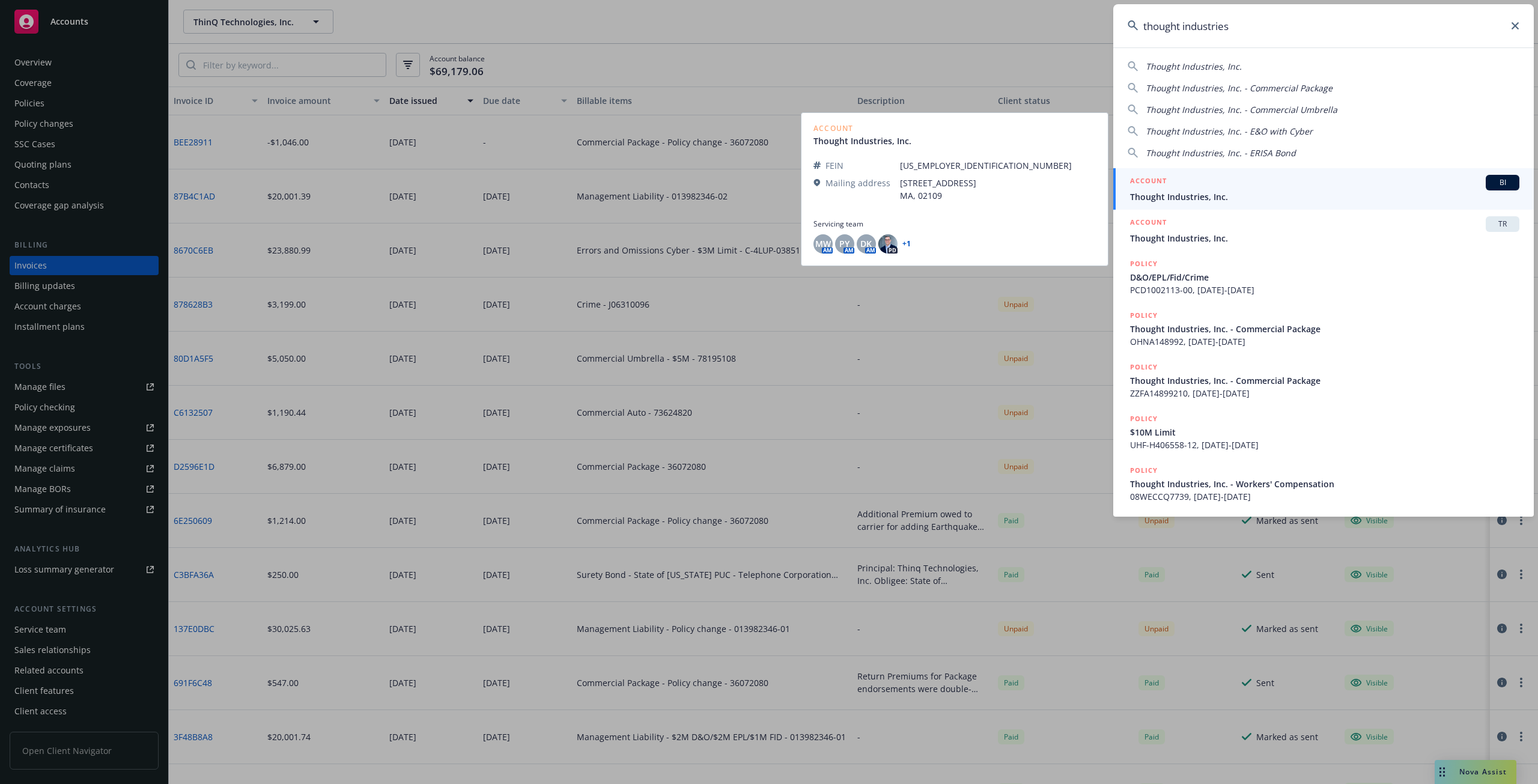
click at [1244, 190] on span "Thought Industries, Inc." at bounding box center [1325, 196] width 390 height 12
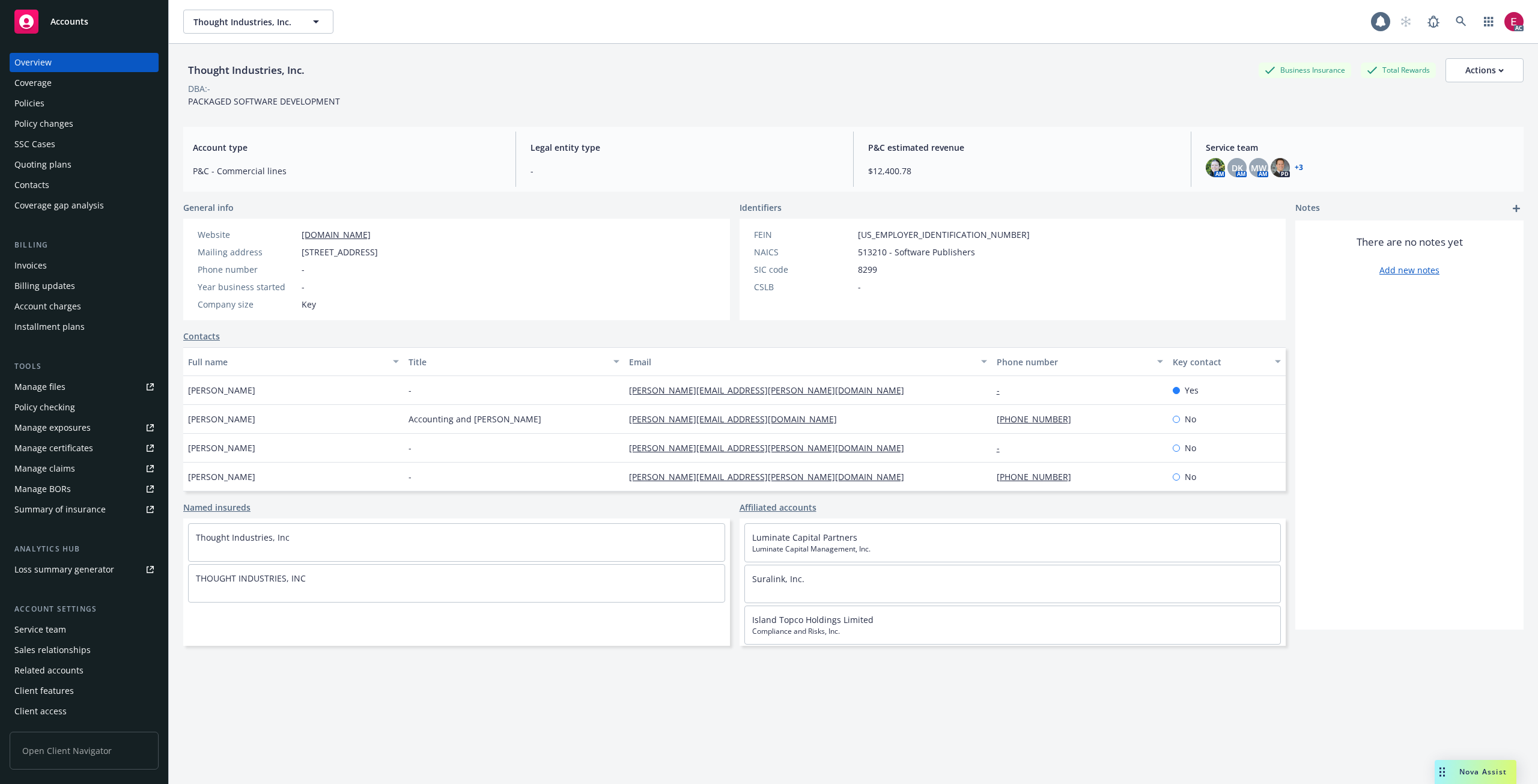
click at [69, 265] on div "Invoices" at bounding box center [84, 265] width 139 height 19
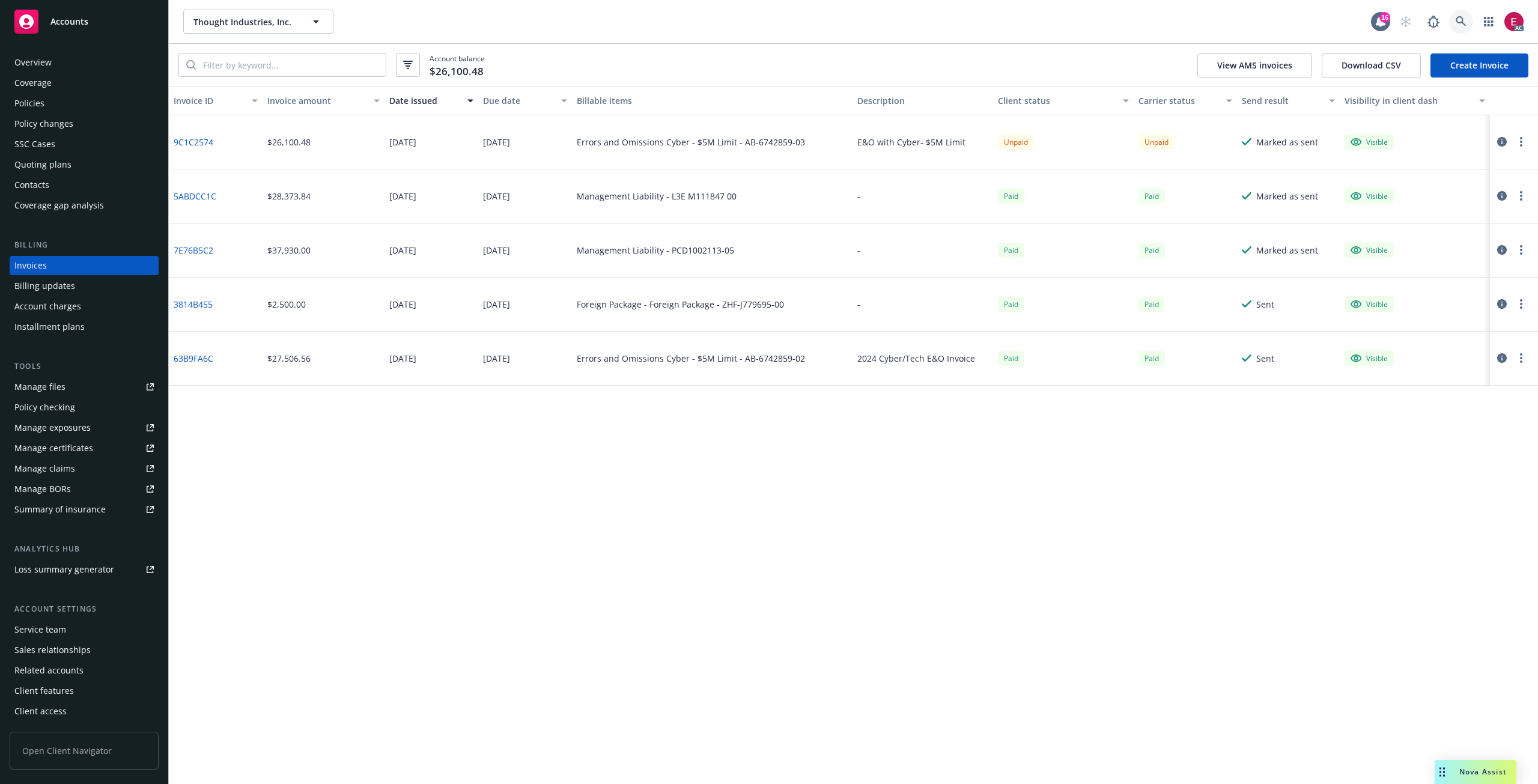
click at [1464, 24] on icon at bounding box center [1461, 21] width 10 height 10
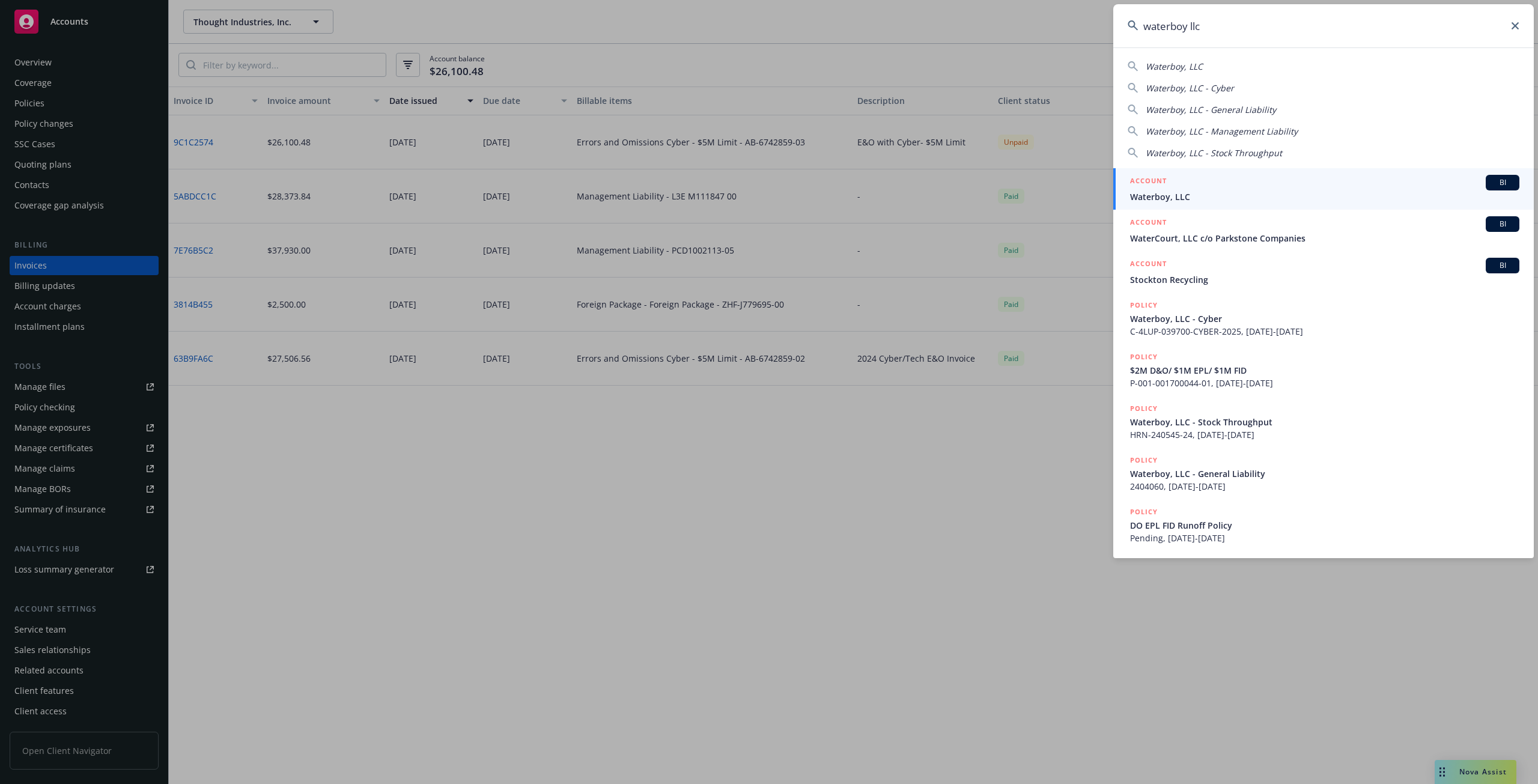
type input "waterboy llc"
click at [1189, 201] on span "Waterboy, LLC" at bounding box center [1325, 196] width 390 height 12
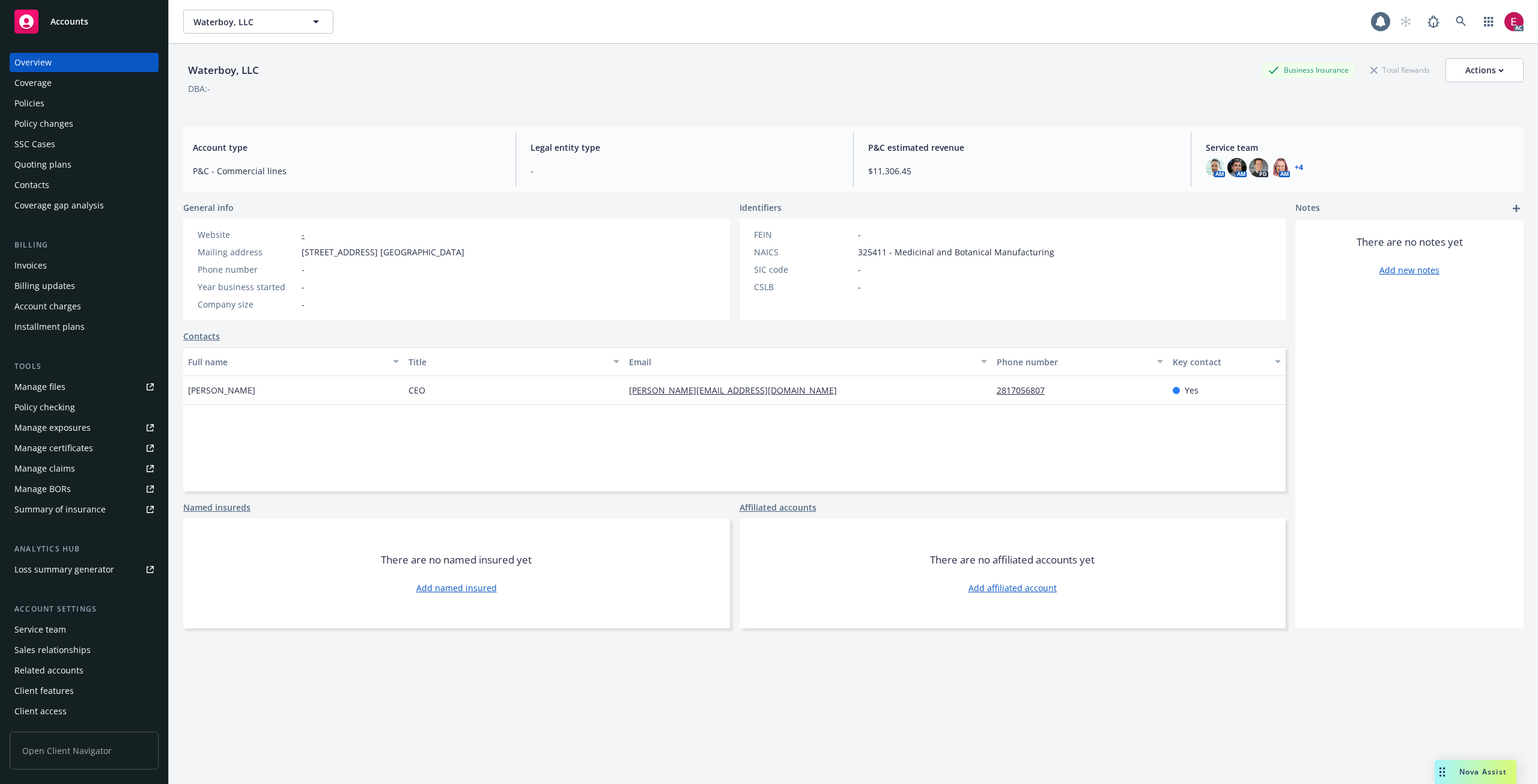
click at [38, 267] on div "Invoices" at bounding box center [31, 265] width 32 height 19
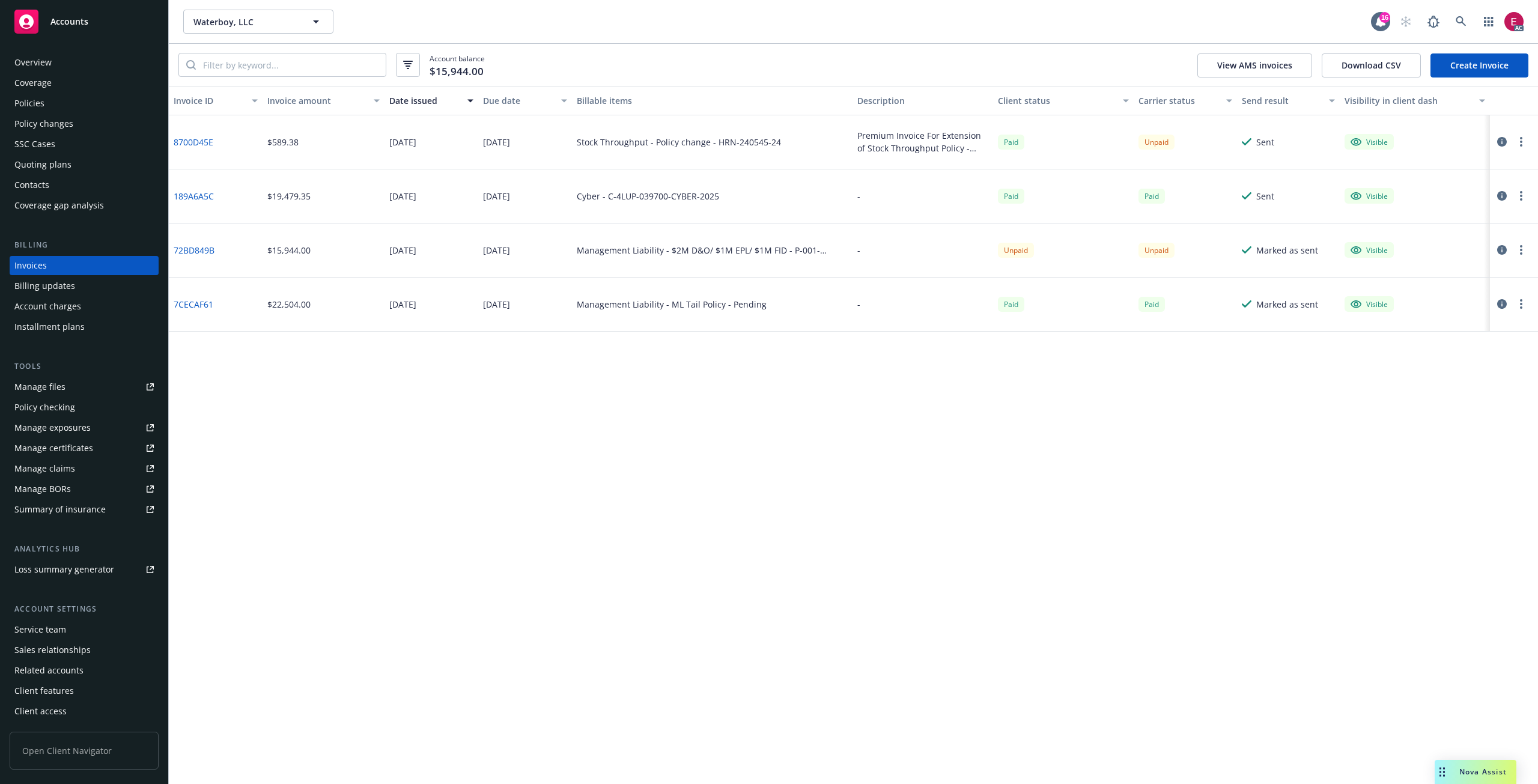
click at [1457, 39] on div "Waterboy, LLC Waterboy, LLC 16 AC" at bounding box center [853, 21] width 1369 height 43
click at [1457, 38] on div "Waterboy, LLC Waterboy, LLC 16 AC" at bounding box center [853, 21] width 1369 height 43
click at [1457, 33] on link at bounding box center [1461, 21] width 24 height 24
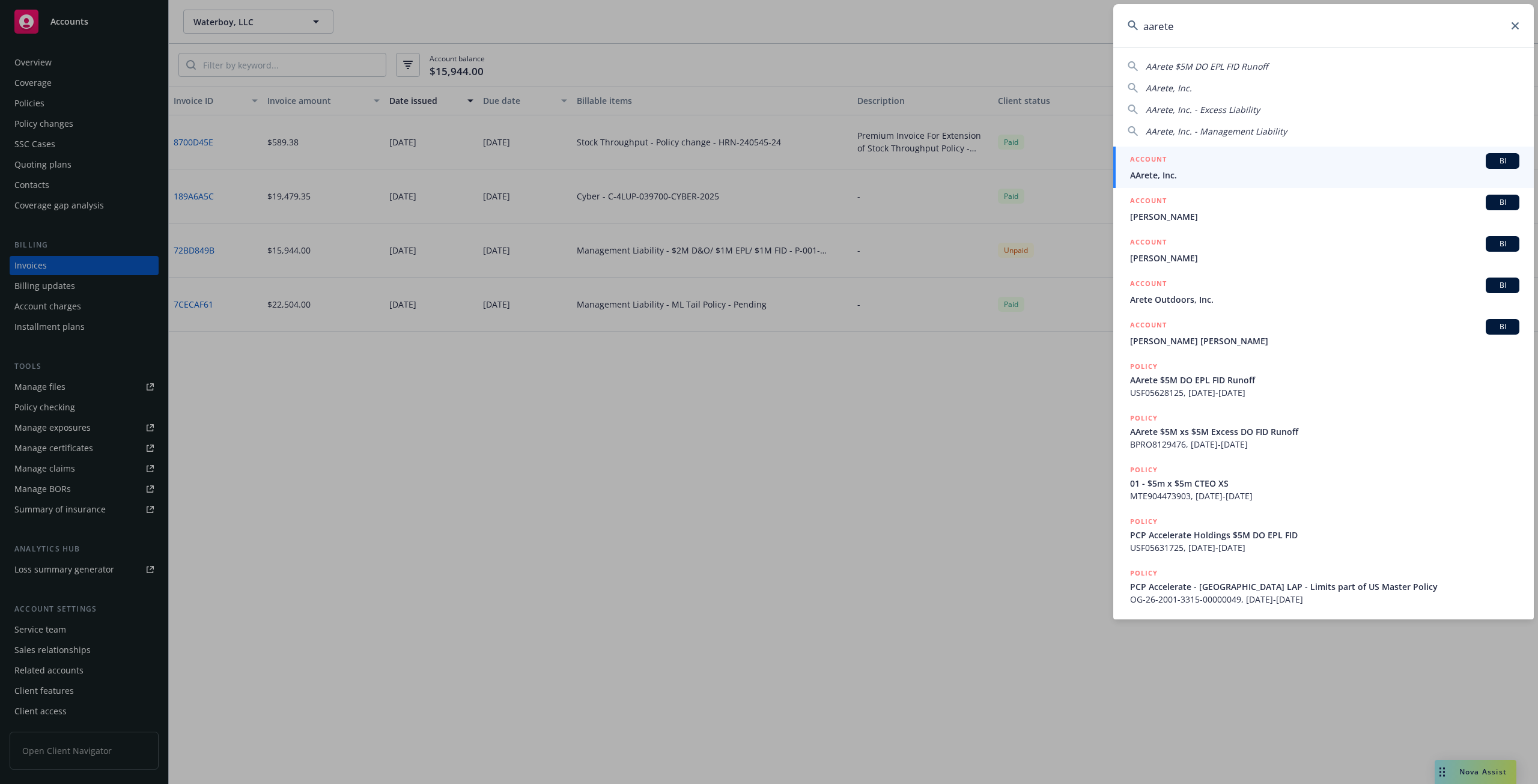
type input "aarete"
click at [1225, 155] on div "ACCOUNT BI" at bounding box center [1325, 160] width 390 height 15
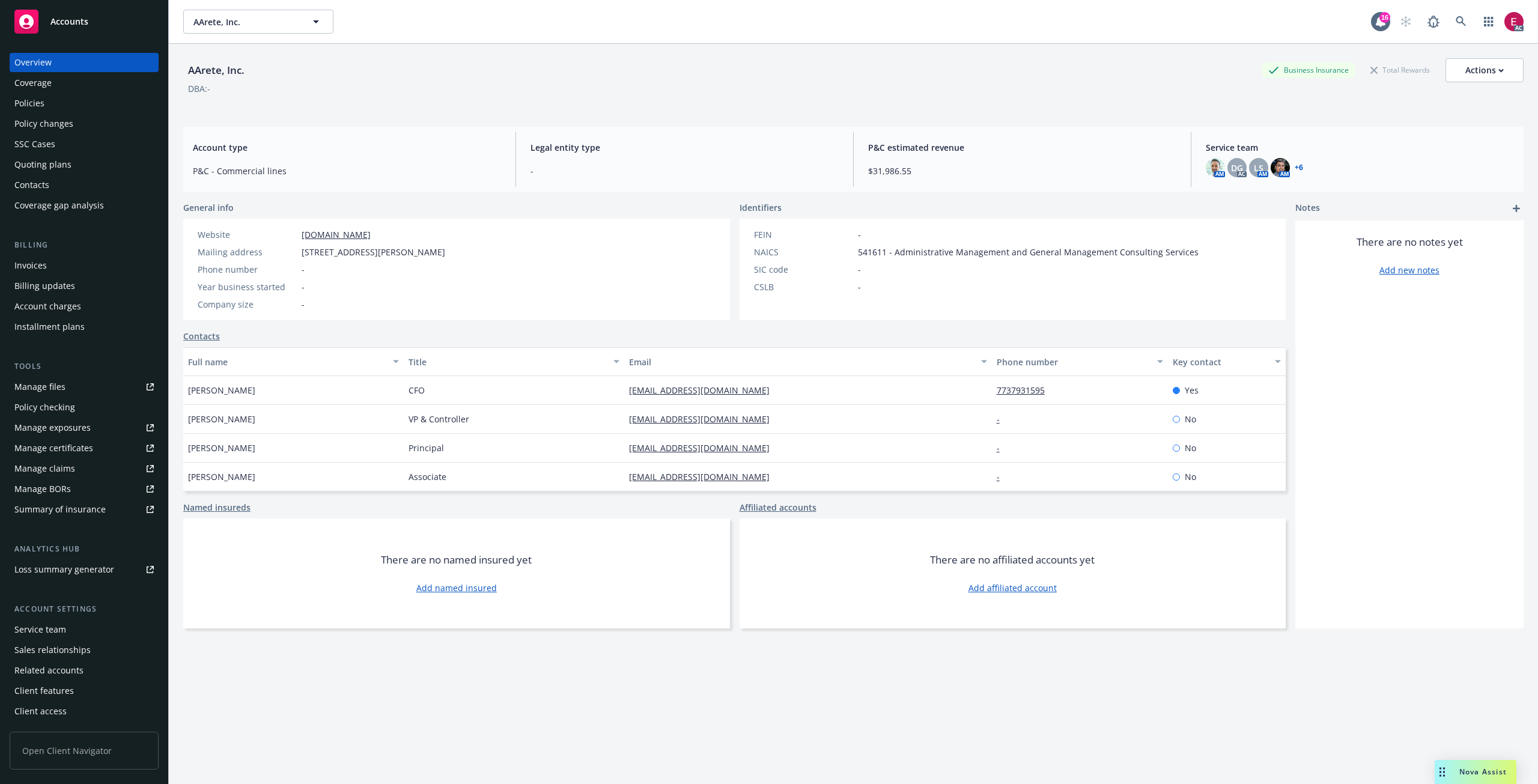
click at [42, 270] on div "Invoices" at bounding box center [31, 265] width 32 height 19
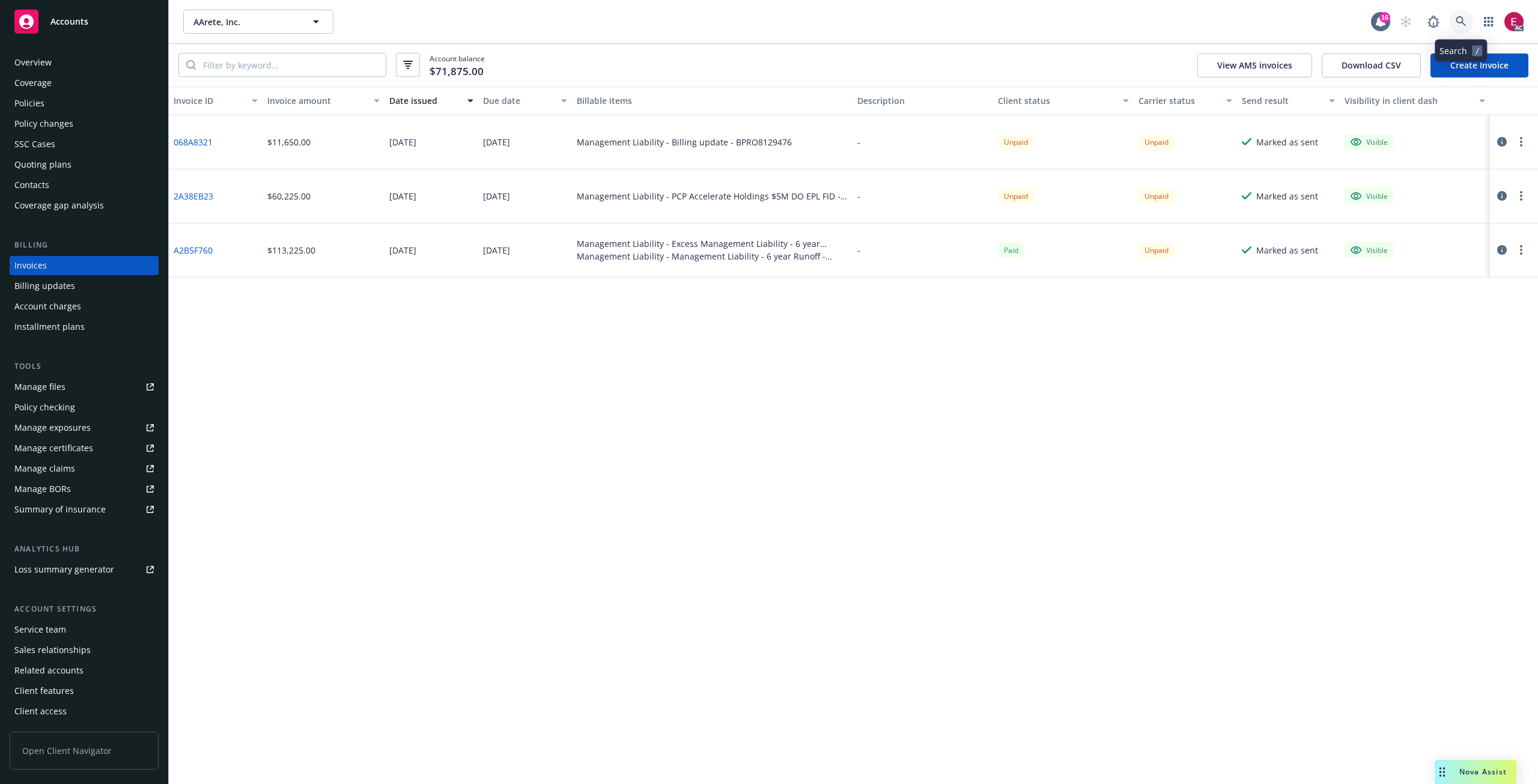
click at [1456, 21] on icon at bounding box center [1461, 21] width 10 height 10
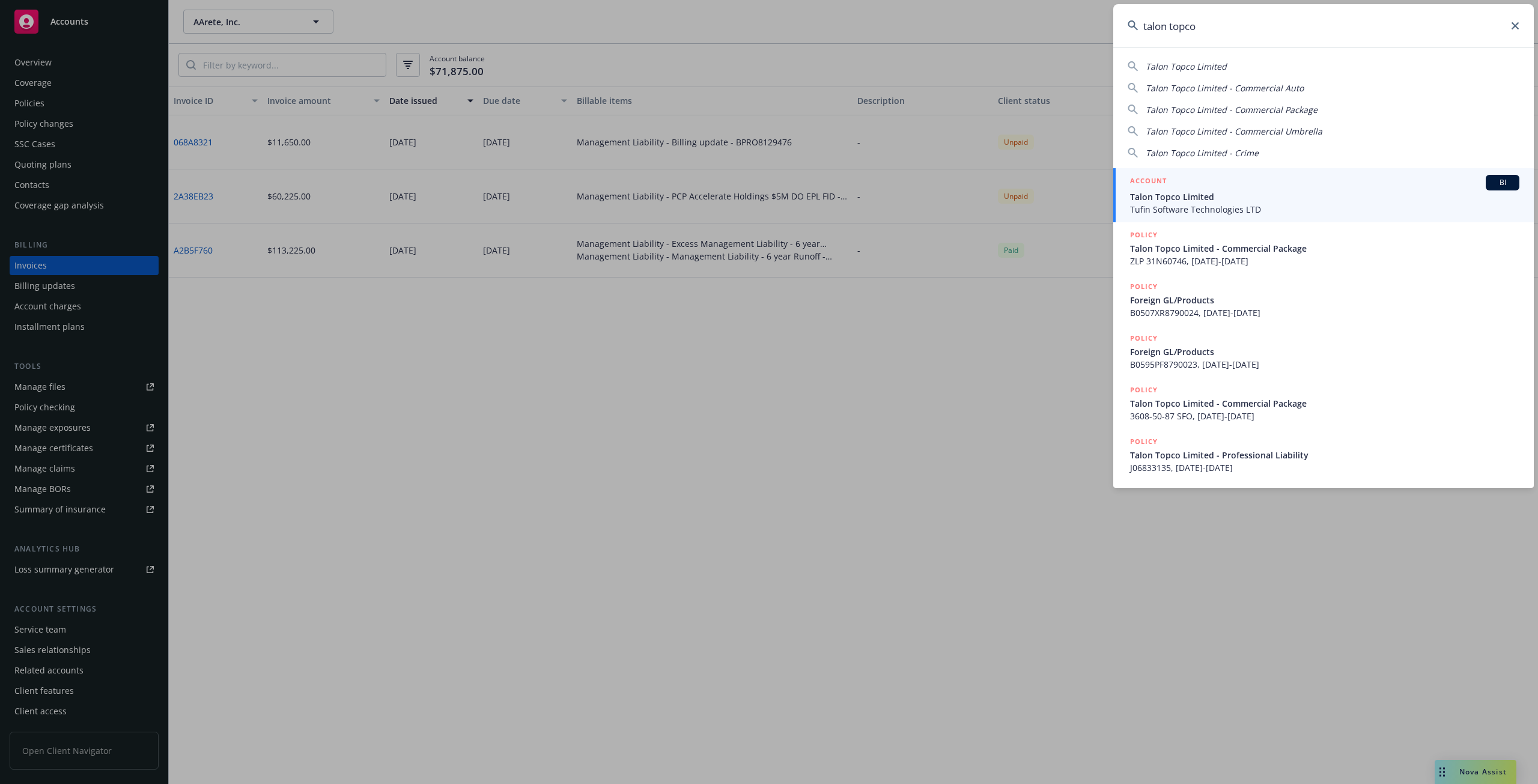
type input "talon topco"
click at [1205, 189] on div "ACCOUNT BI" at bounding box center [1325, 182] width 390 height 15
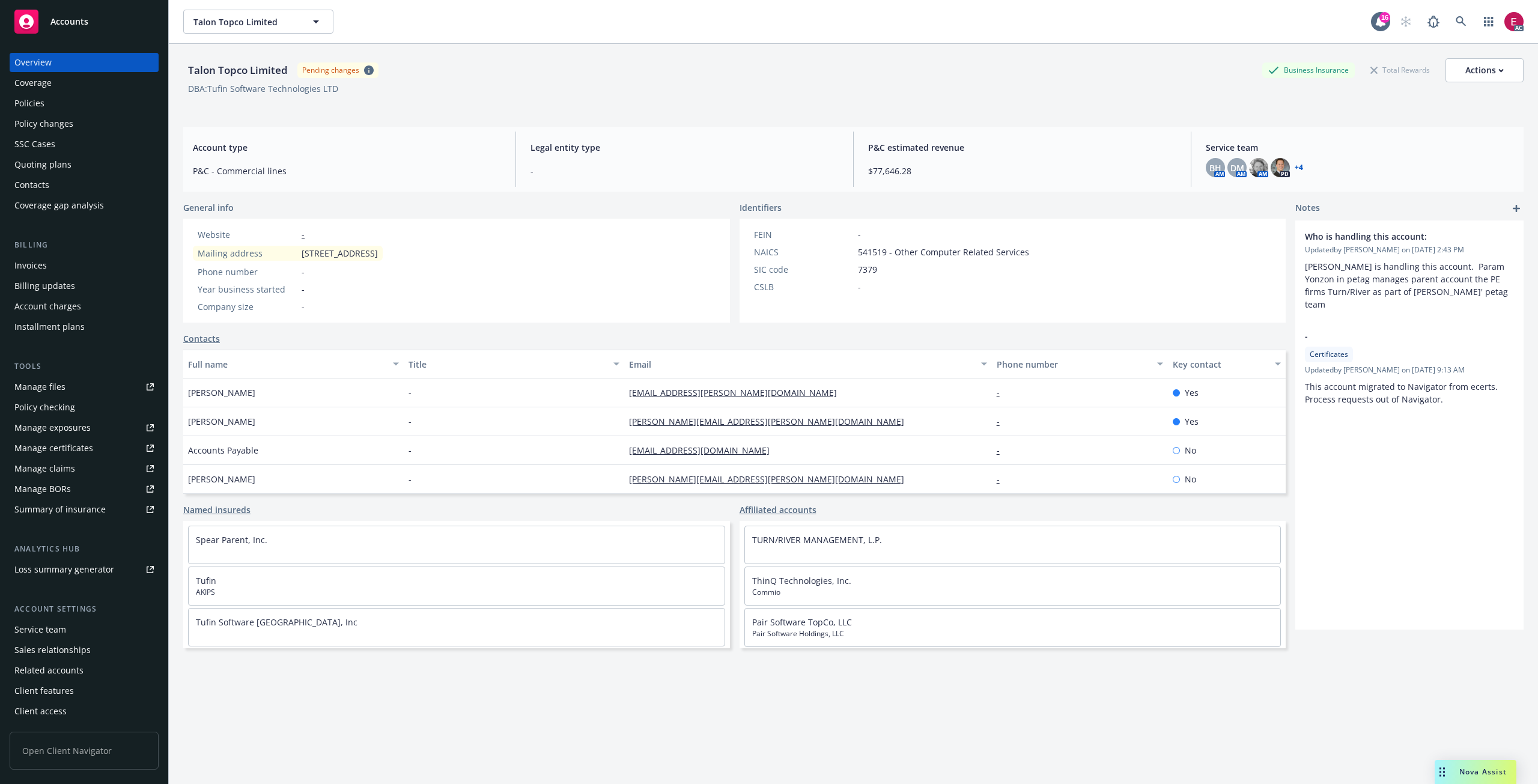
click at [43, 268] on div "Invoices" at bounding box center [31, 265] width 32 height 19
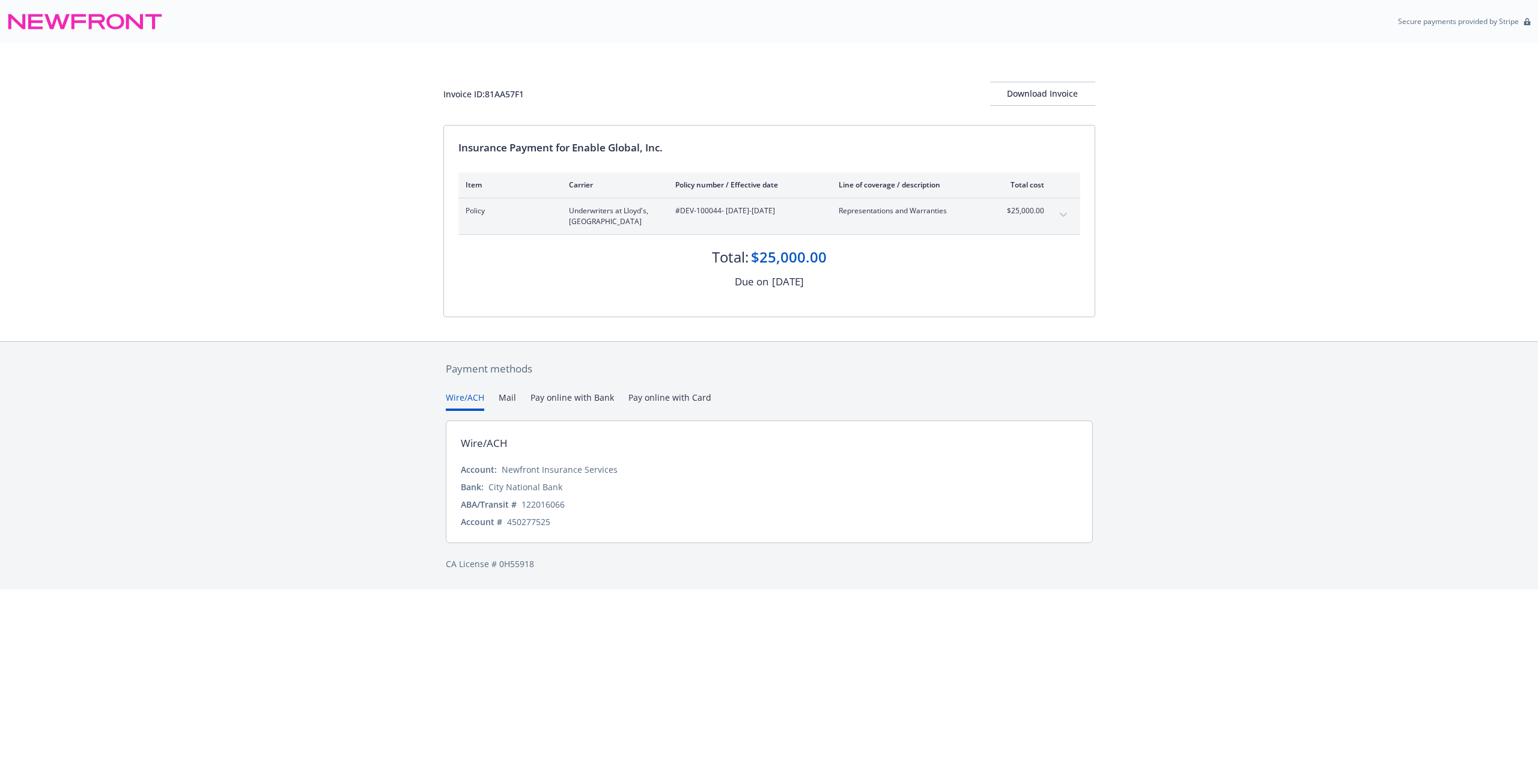
click at [1064, 230] on div "Policy Underwriters at Lloyd's, London #DEV-100044 - 12/19/2024-12/19/2031 Repr…" at bounding box center [769, 216] width 622 height 36
click at [1068, 215] on button "expand content" at bounding box center [1063, 215] width 19 height 19
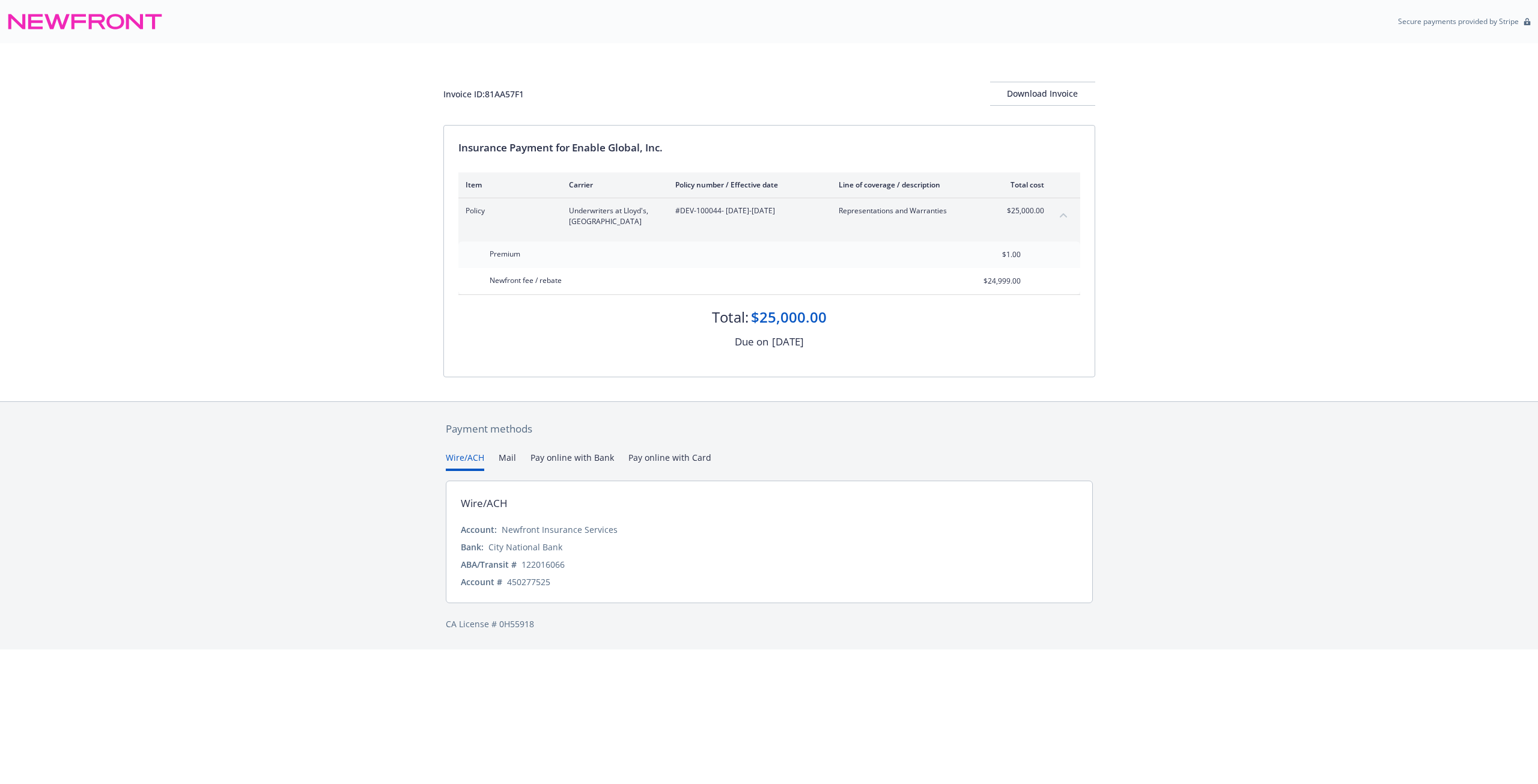
click at [1066, 218] on button "collapse content" at bounding box center [1063, 215] width 19 height 19
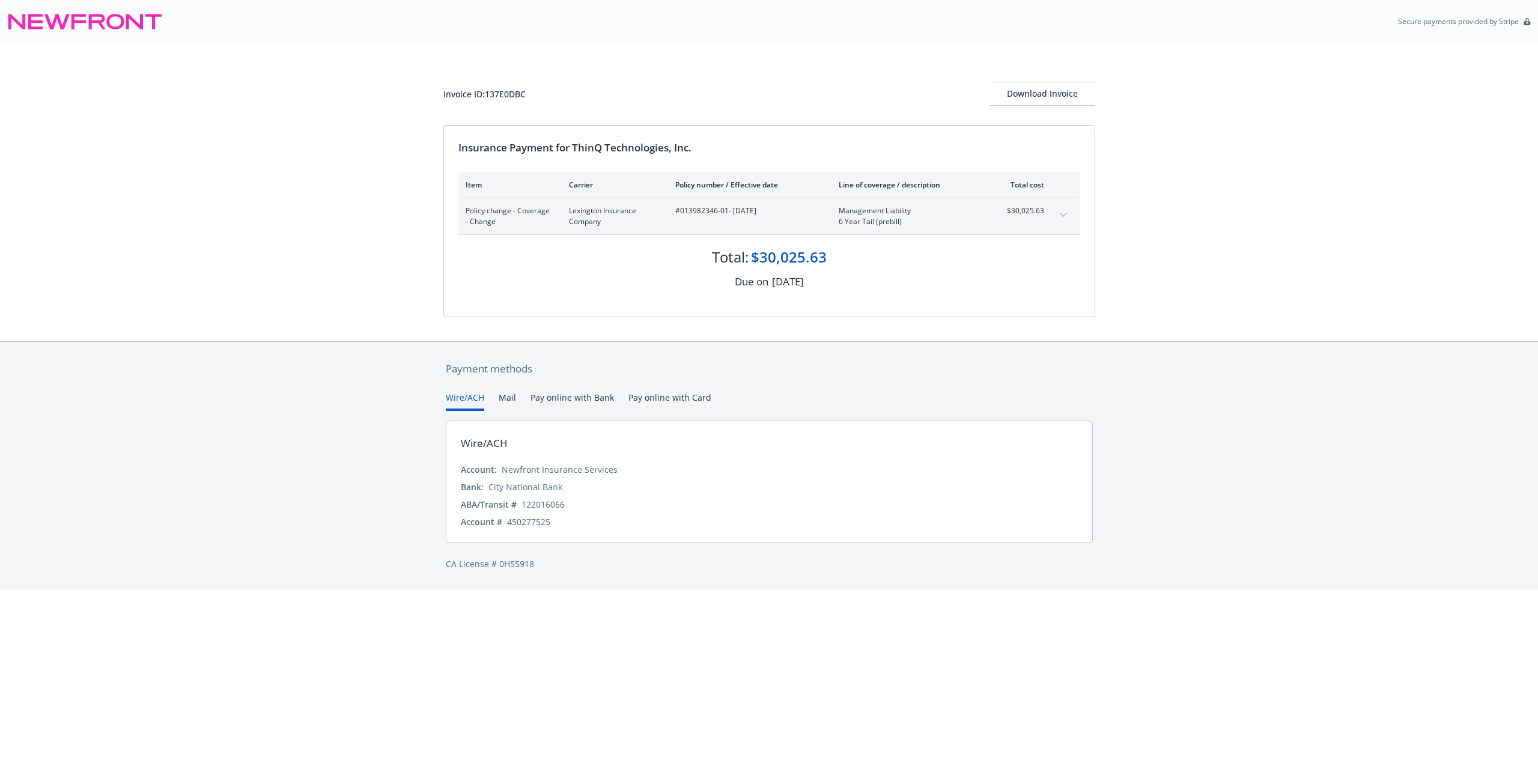
click at [1070, 213] on button "expand content" at bounding box center [1063, 215] width 19 height 19
